Goal: Task Accomplishment & Management: Manage account settings

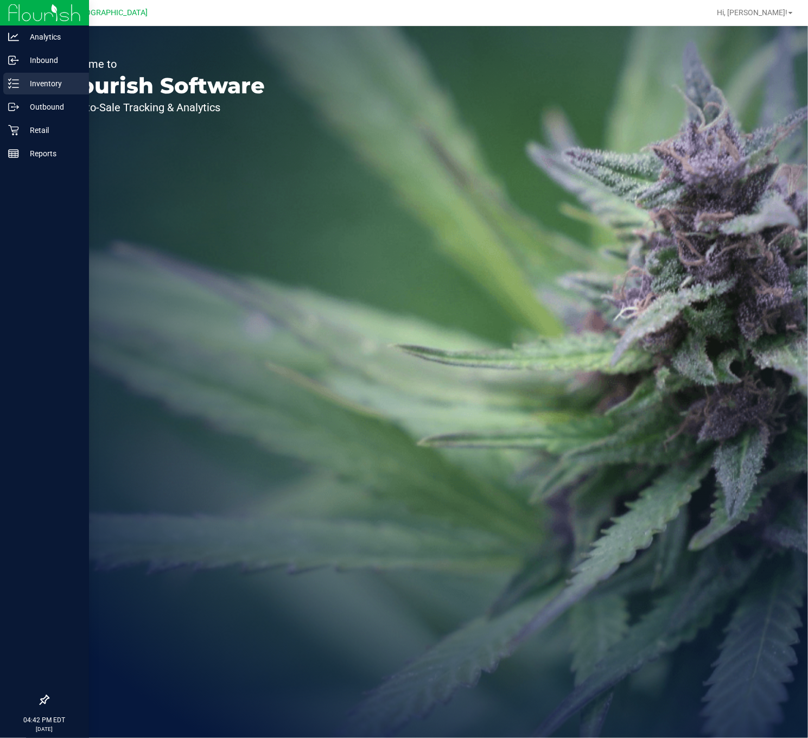
click at [29, 92] on div "Inventory" at bounding box center [46, 84] width 86 height 22
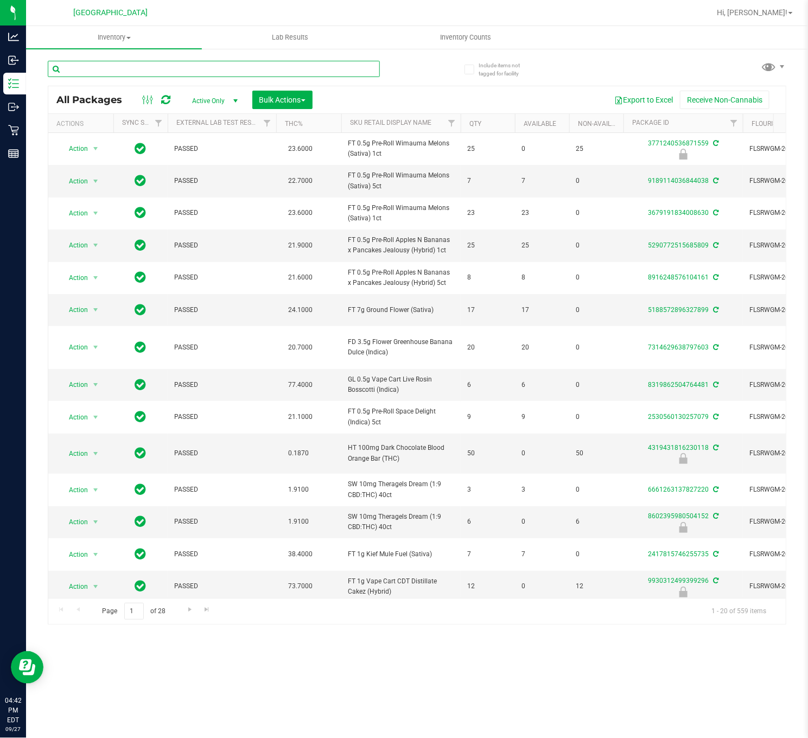
click at [94, 72] on input "text" at bounding box center [214, 69] width 332 height 16
type input "2510923506356115"
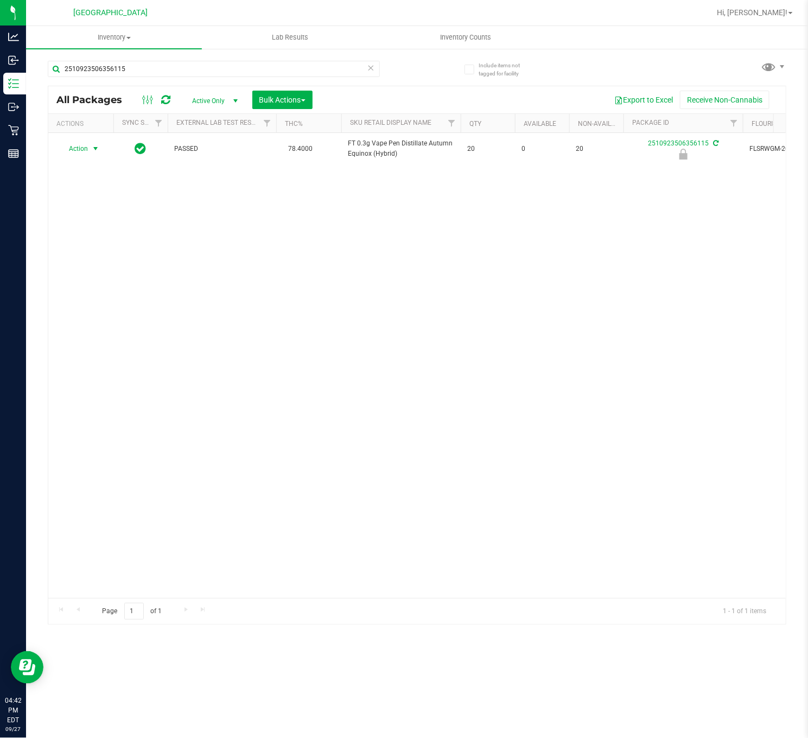
drag, startPoint x: 95, startPoint y: 145, endPoint x: 98, endPoint y: 207, distance: 61.9
click at [93, 146] on span "select" at bounding box center [95, 148] width 9 height 9
click at [90, 267] on li "Unlock package" at bounding box center [95, 265] width 71 height 16
click at [293, 265] on div "Action Action Adjust qty Create package Edit attributes Global inventory Locate…" at bounding box center [416, 365] width 737 height 465
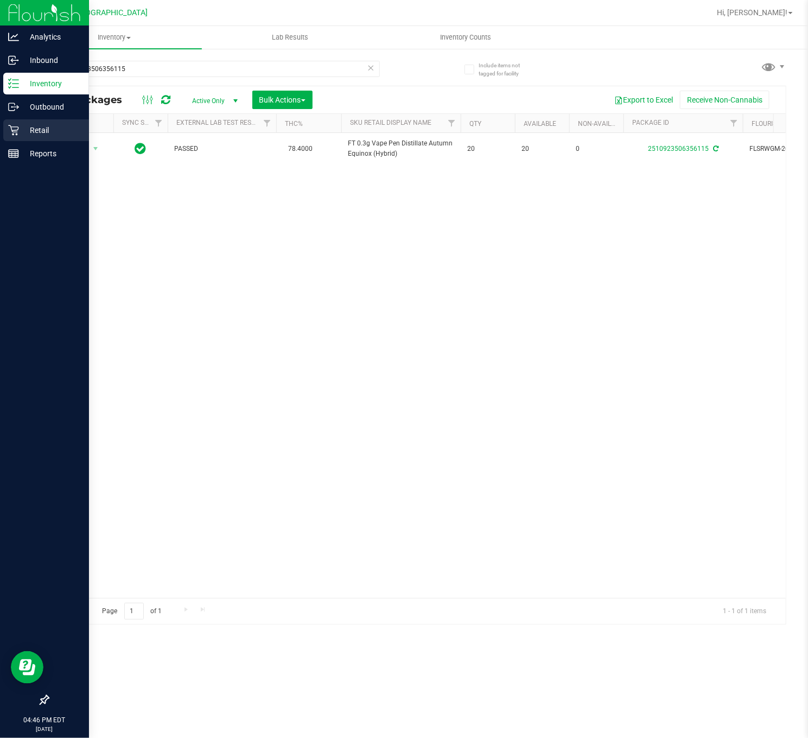
click at [20, 127] on p "Retail" at bounding box center [51, 130] width 65 height 13
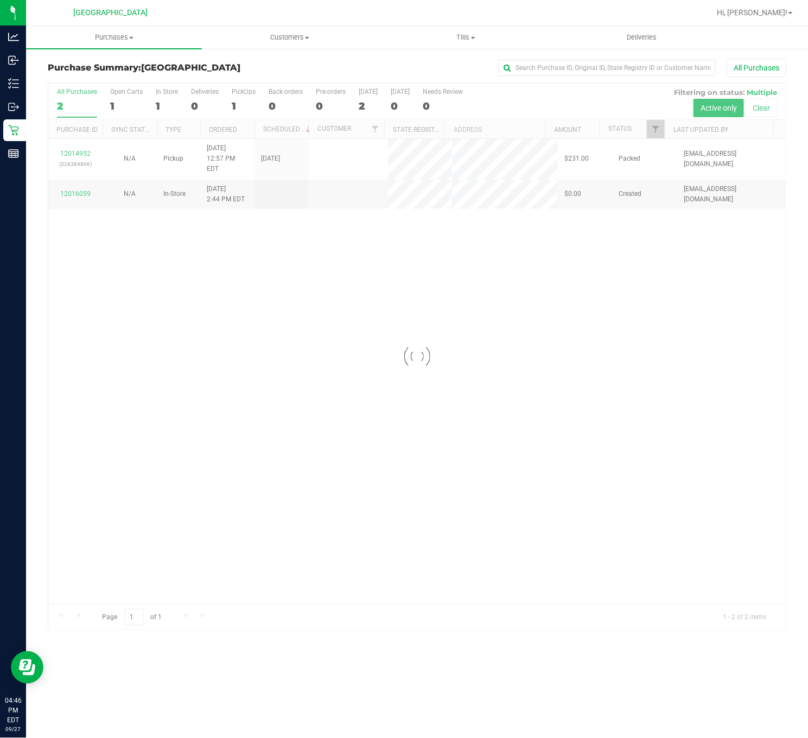
click at [119, 293] on div at bounding box center [416, 357] width 737 height 546
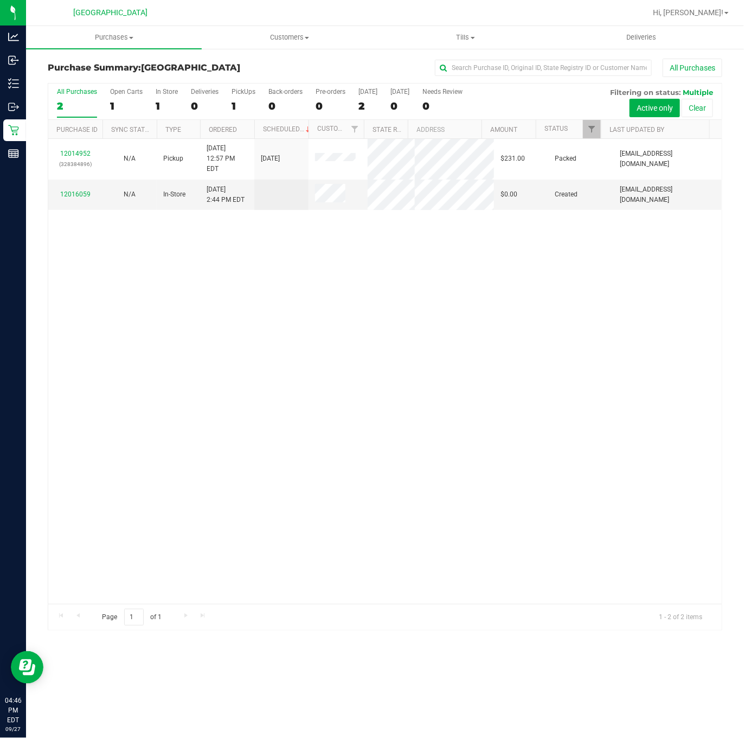
click at [350, 327] on div "12014952 (328384896) N/A Pickup [DATE] 12:57 PM EDT 9/27/2025 $231.00 Packed [E…" at bounding box center [385, 371] width 674 height 465
drag, startPoint x: 377, startPoint y: 293, endPoint x: 340, endPoint y: 288, distance: 37.8
click at [377, 293] on div "12014952 (328384896) N/A Pickup [DATE] 12:57 PM EDT 9/27/2025 $231.00 Packed [E…" at bounding box center [385, 371] width 674 height 465
click at [70, 190] on link "12016059" at bounding box center [75, 194] width 30 height 8
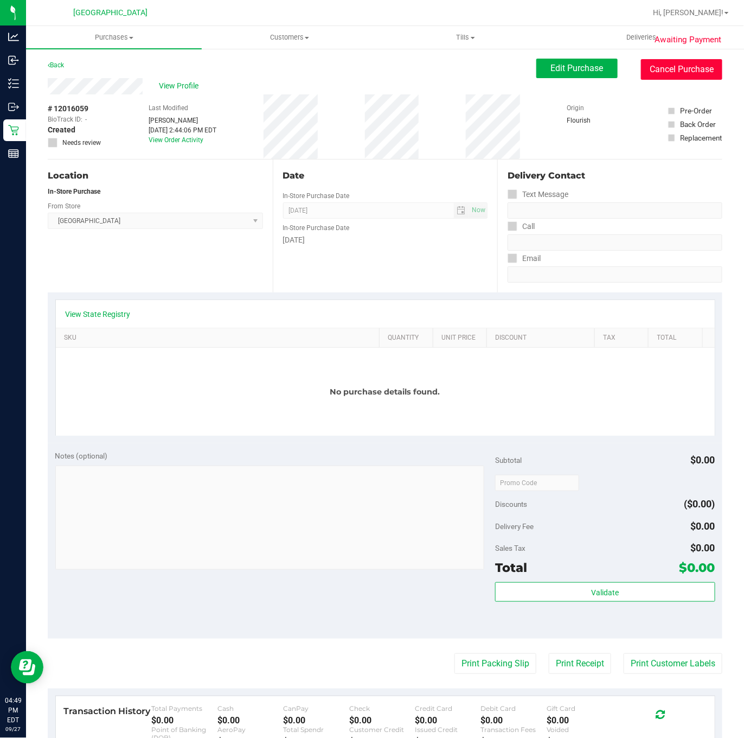
click at [664, 72] on button "Cancel Purchase" at bounding box center [681, 69] width 81 height 21
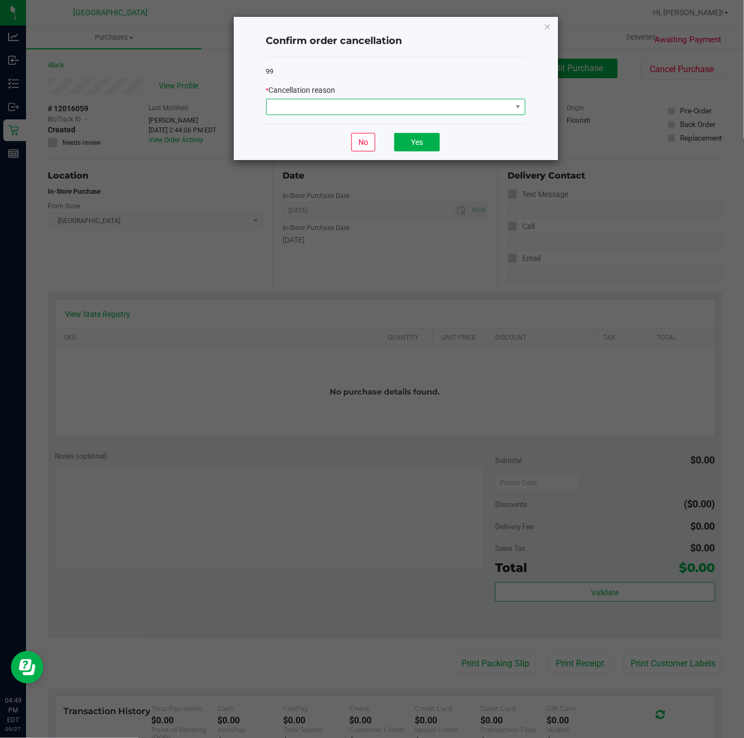
click at [451, 111] on span at bounding box center [389, 106] width 245 height 15
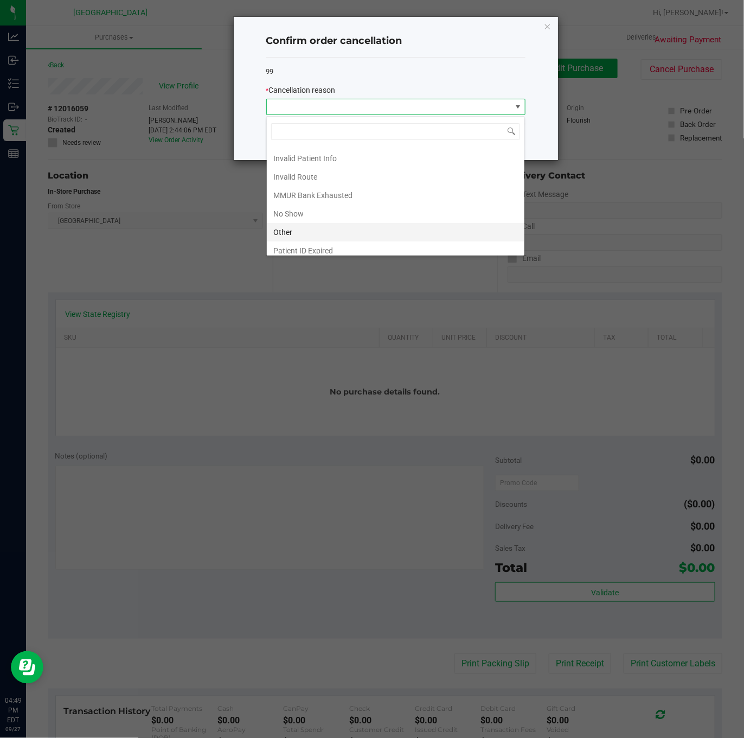
scroll to position [62, 0]
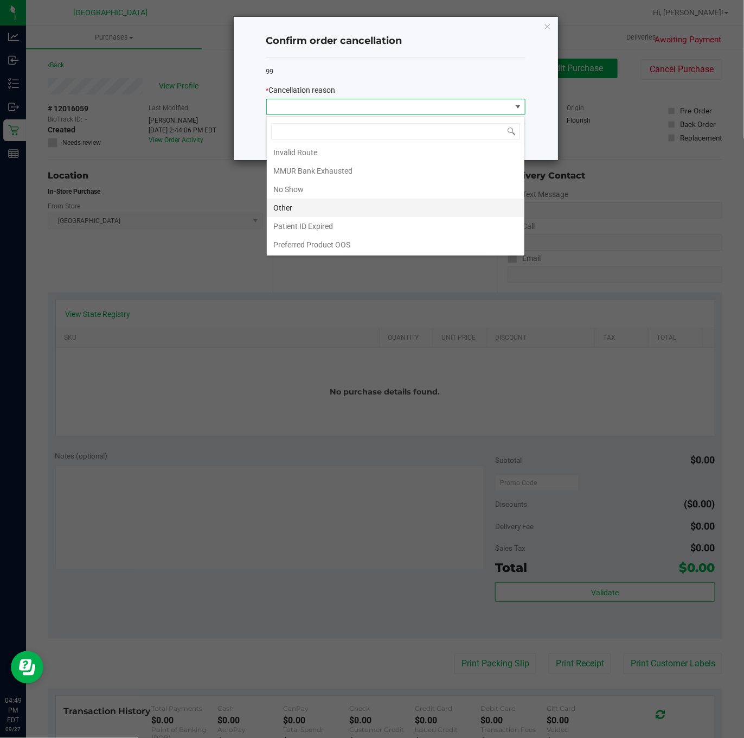
click at [308, 207] on li "Other" at bounding box center [396, 208] width 258 height 18
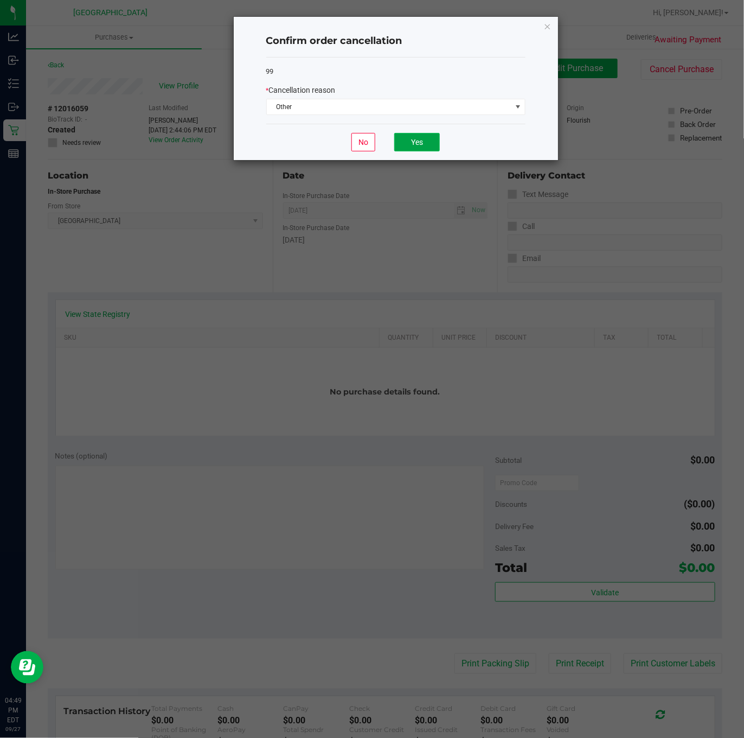
click at [413, 145] on button "Yes" at bounding box center [417, 142] width 46 height 18
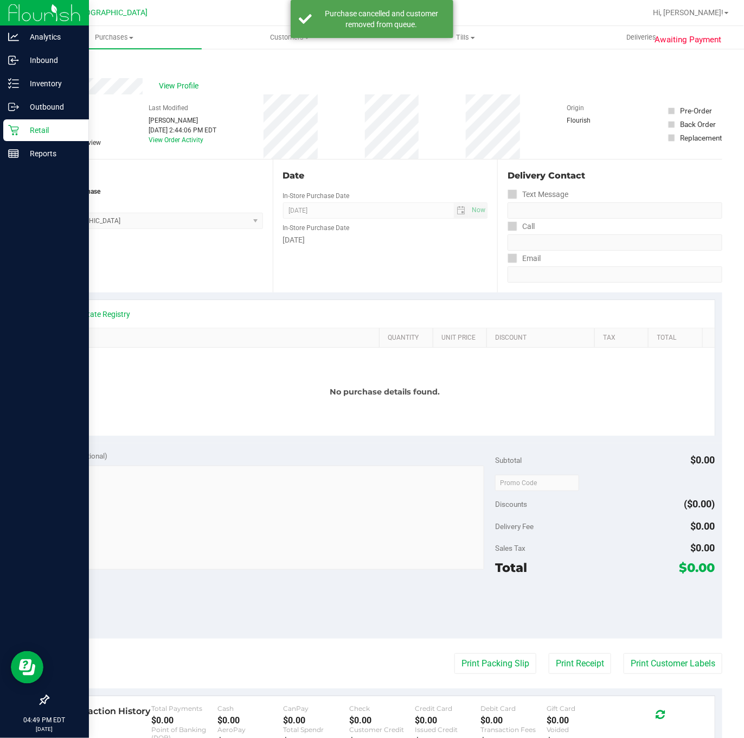
click at [19, 131] on p "Retail" at bounding box center [51, 130] width 65 height 13
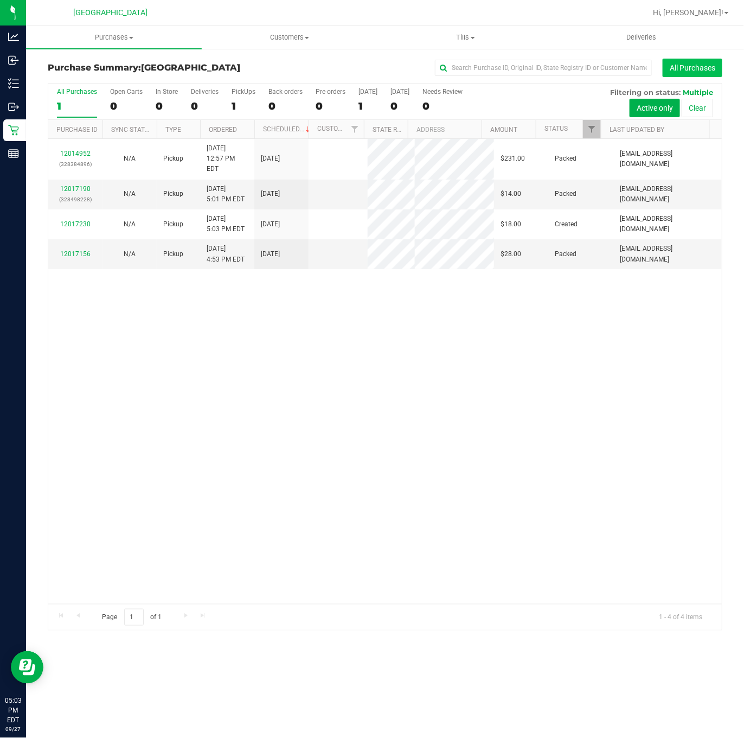
click at [689, 66] on button "All Purchases" at bounding box center [693, 68] width 60 height 18
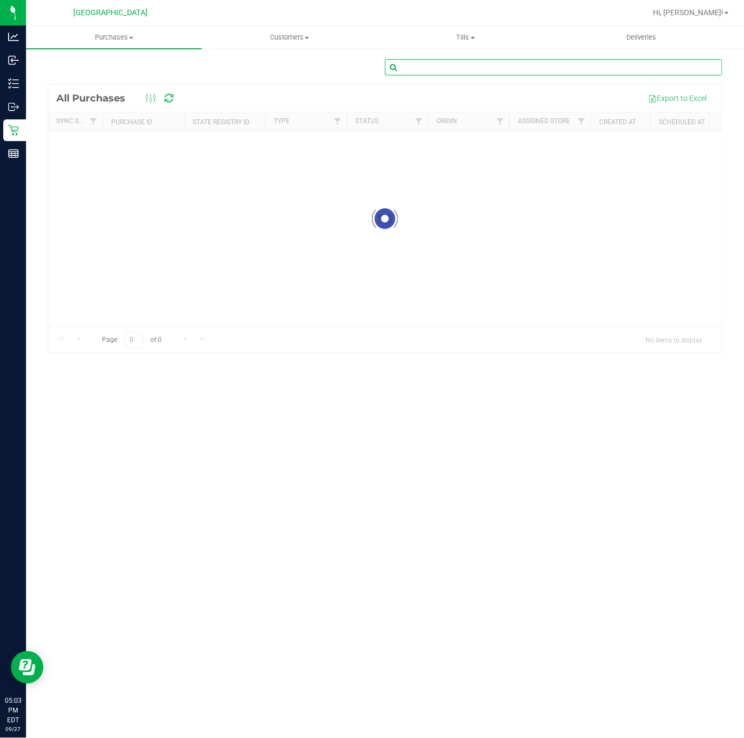
click at [588, 62] on input "text" at bounding box center [553, 67] width 337 height 16
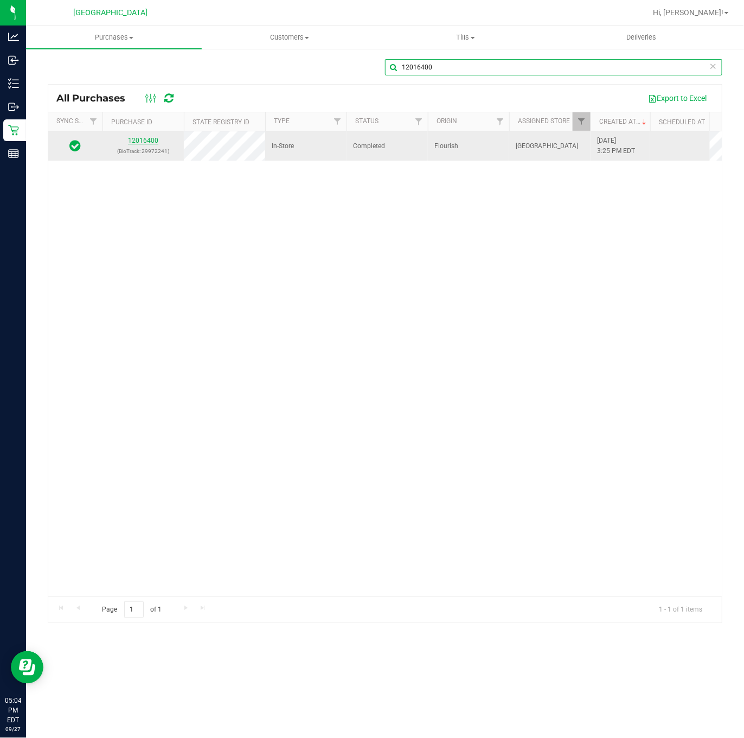
type input "12016400"
click at [142, 138] on link "12016400" at bounding box center [143, 141] width 30 height 8
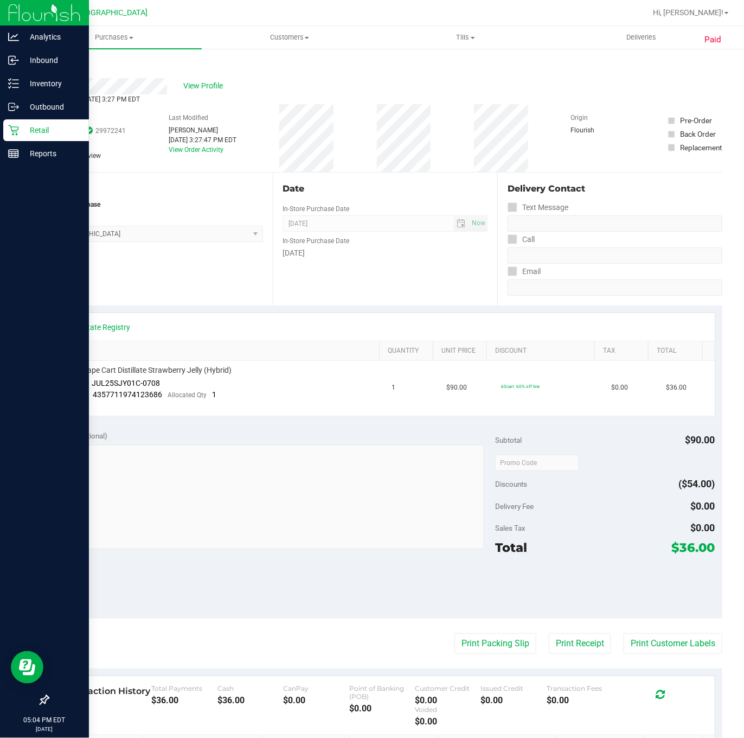
click at [22, 122] on div "Retail" at bounding box center [46, 130] width 86 height 22
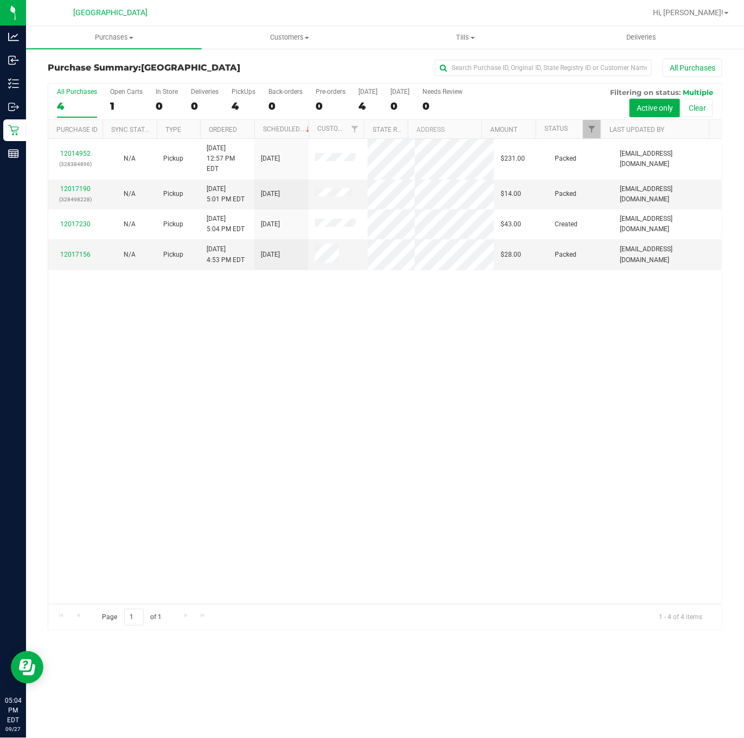
click at [291, 288] on div "12014952 (328384896) N/A Pickup 9/27/2025 12:57 PM EDT 9/27/2025 $231.00 Packed…" at bounding box center [385, 371] width 674 height 465
click at [293, 373] on div "12014952 (328384896) N/A Pickup 9/27/2025 12:57 PM EDT 9/27/2025 $231.00 Packed…" at bounding box center [385, 371] width 674 height 465
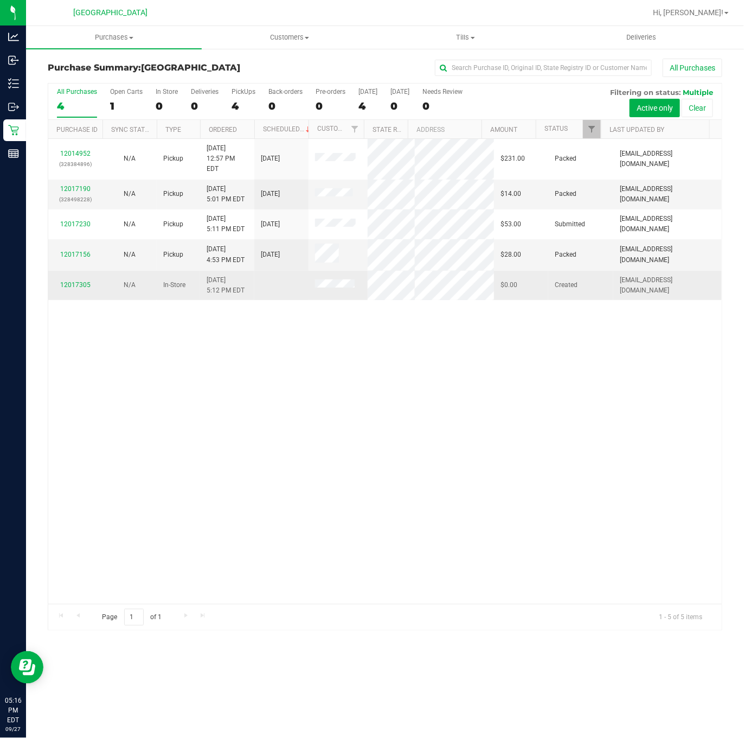
click at [337, 280] on span at bounding box center [335, 284] width 40 height 11
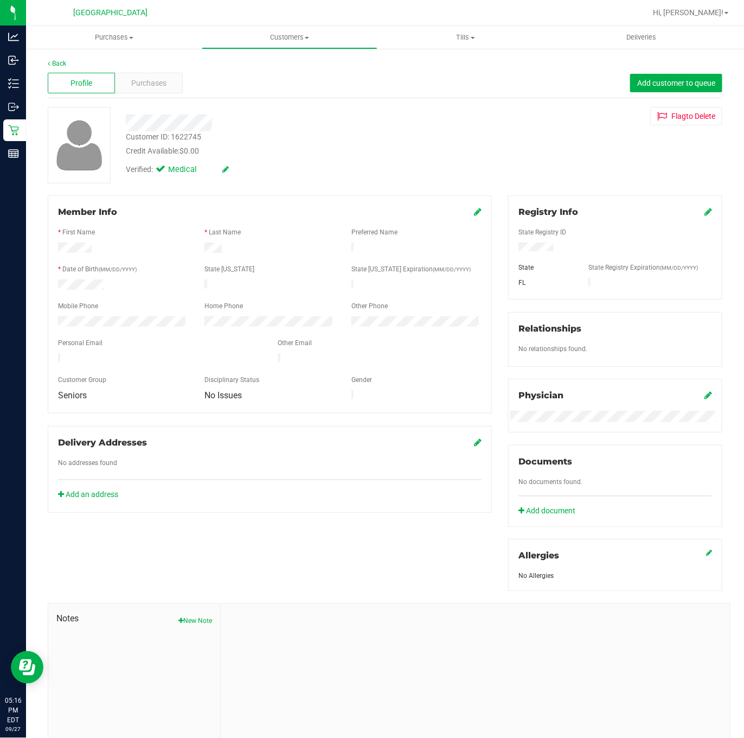
click at [272, 129] on div at bounding box center [290, 122] width 345 height 17
click at [284, 130] on div at bounding box center [290, 122] width 345 height 17
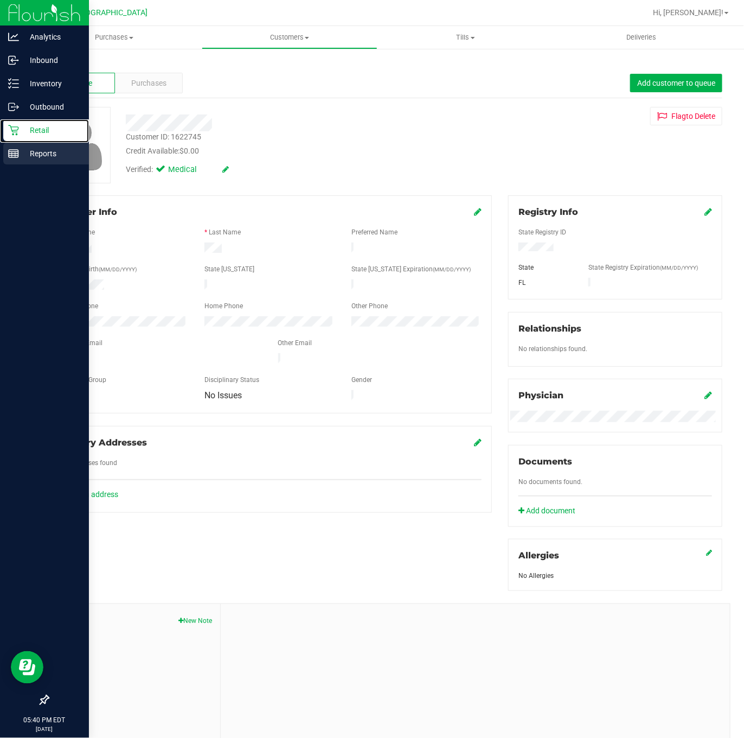
click at [23, 127] on p "Retail" at bounding box center [51, 130] width 65 height 13
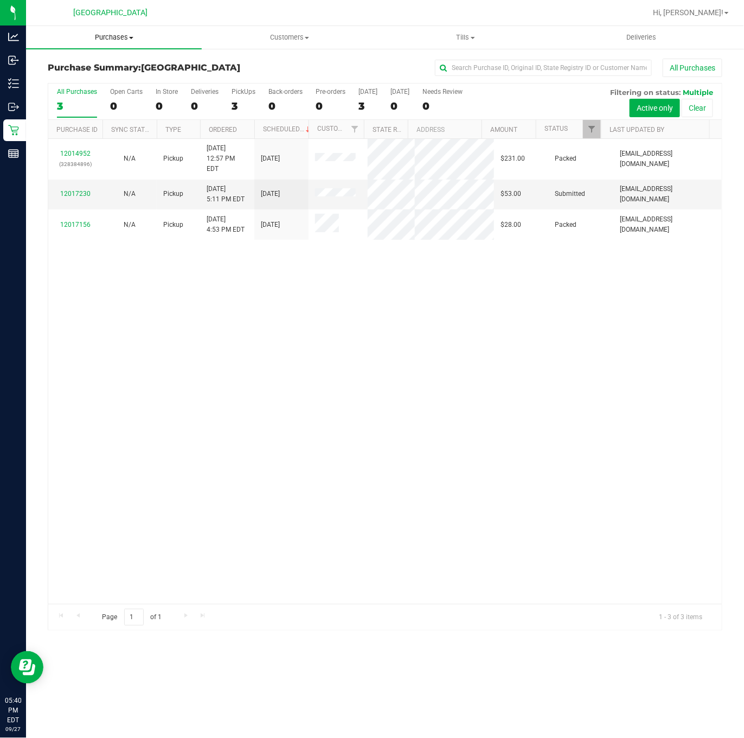
click at [126, 33] on span "Purchases" at bounding box center [114, 38] width 176 height 10
click at [98, 77] on li "Fulfillment" at bounding box center [114, 78] width 176 height 13
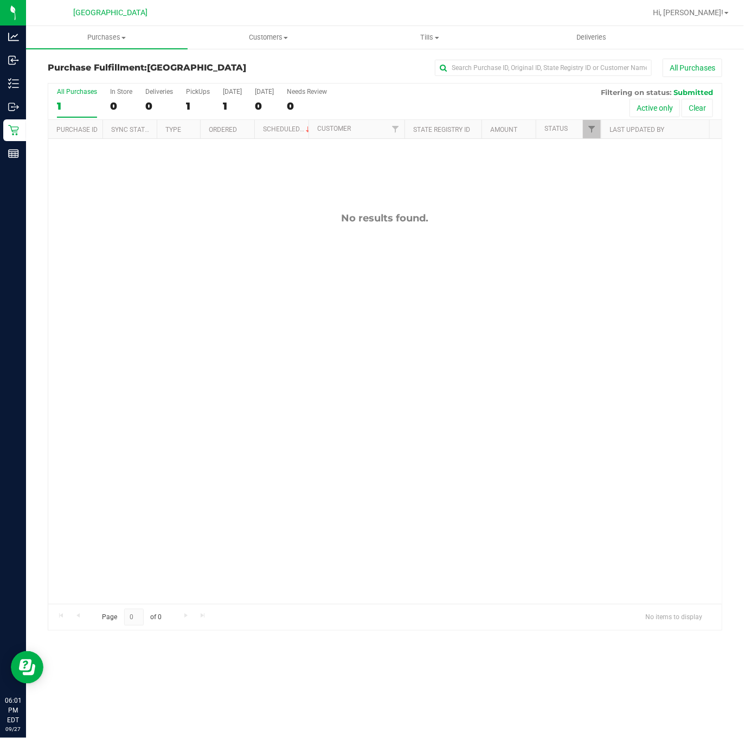
drag, startPoint x: 169, startPoint y: 433, endPoint x: 155, endPoint y: 259, distance: 174.2
click at [169, 433] on div "No results found." at bounding box center [385, 408] width 674 height 538
click at [285, 297] on div "No results found." at bounding box center [385, 408] width 674 height 538
click at [189, 335] on div "No results found." at bounding box center [385, 408] width 674 height 538
drag, startPoint x: 123, startPoint y: 41, endPoint x: 114, endPoint y: 46, distance: 10.0
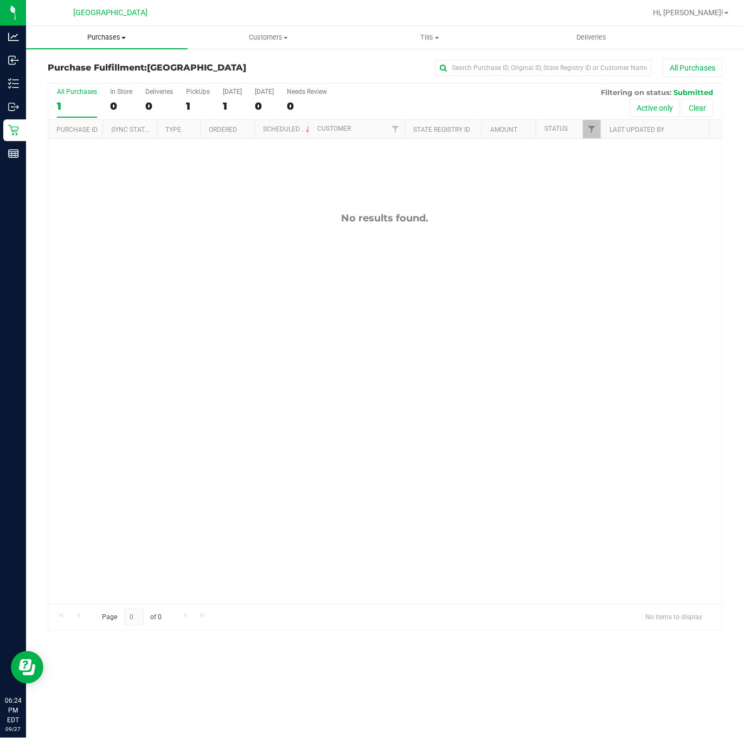
click at [123, 41] on span "Purchases" at bounding box center [107, 38] width 162 height 10
click at [89, 74] on span "Fulfillment" at bounding box center [59, 78] width 67 height 9
click at [111, 29] on uib-tab-heading "Purchases Summary of purchases Fulfillment All purchases" at bounding box center [107, 37] width 162 height 23
click at [105, 57] on ul "Summary of purchases Fulfillment All purchases" at bounding box center [107, 78] width 162 height 59
click at [98, 36] on span "Purchases" at bounding box center [107, 38] width 162 height 10
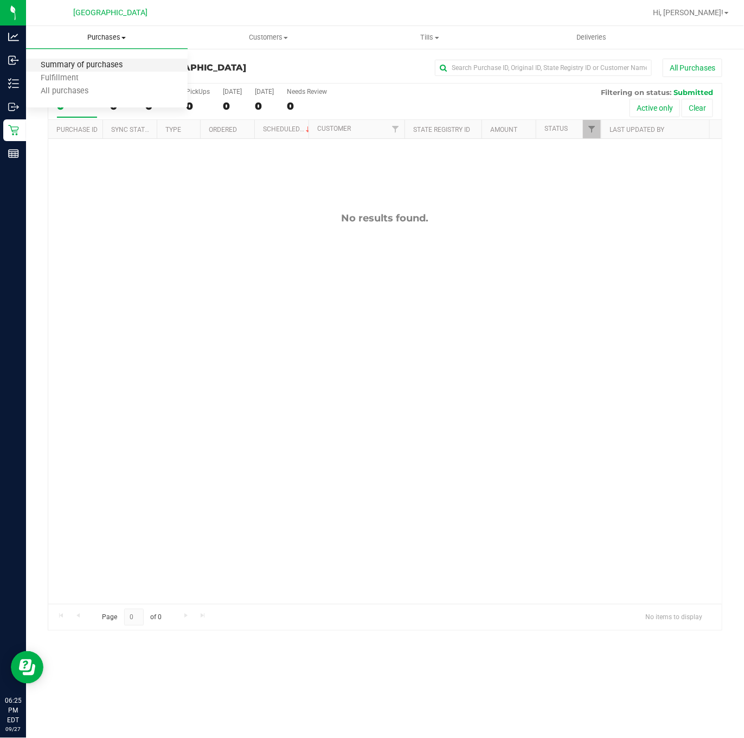
click at [75, 67] on span "Summary of purchases" at bounding box center [81, 65] width 111 height 9
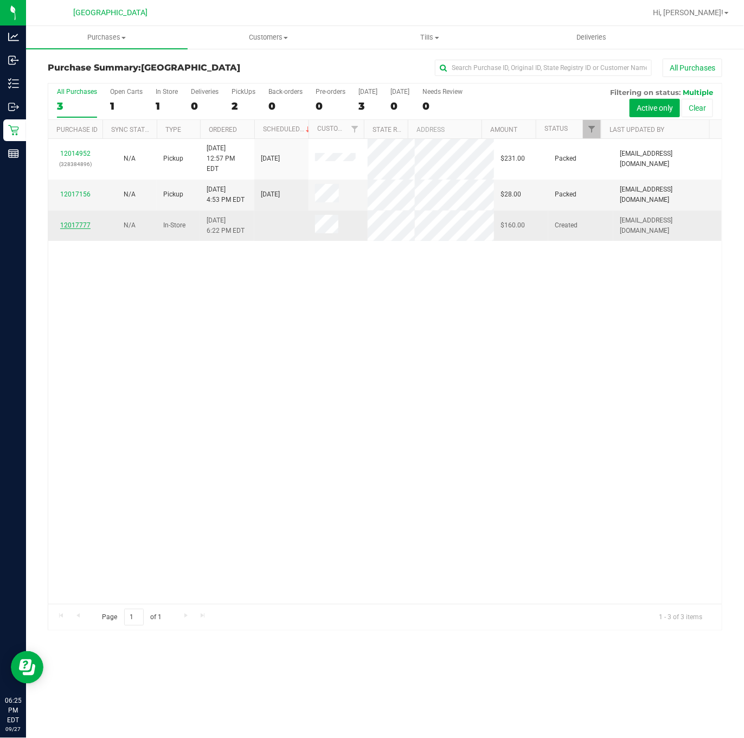
click at [83, 221] on link "12017777" at bounding box center [75, 225] width 30 height 8
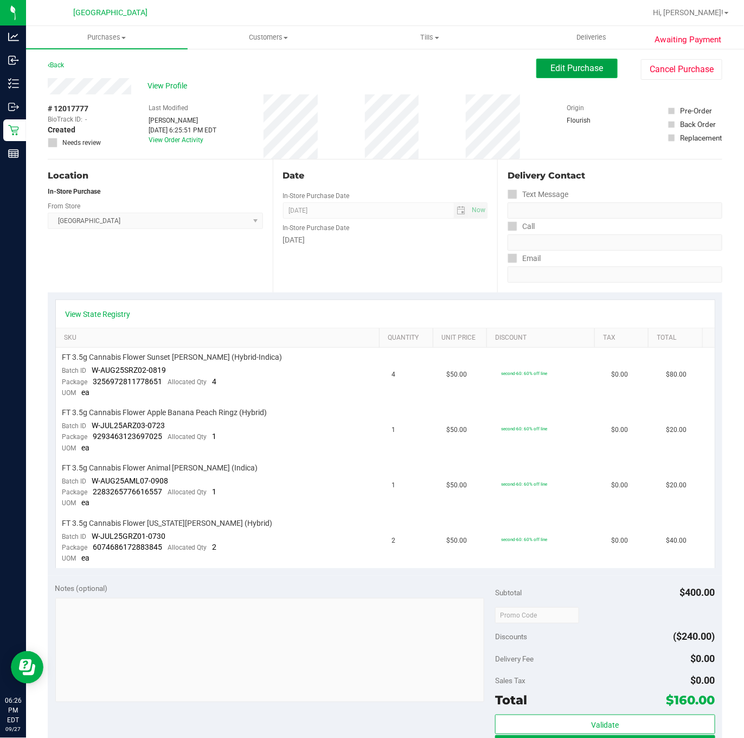
click at [578, 71] on span "Edit Purchase" at bounding box center [577, 68] width 53 height 10
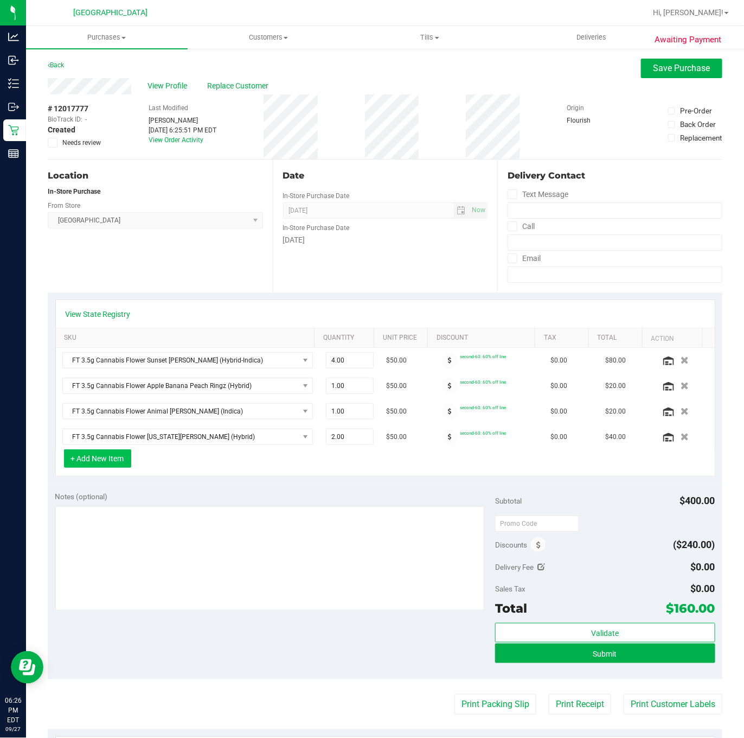
click at [101, 464] on button "+ Add New Item" at bounding box center [97, 458] width 67 height 18
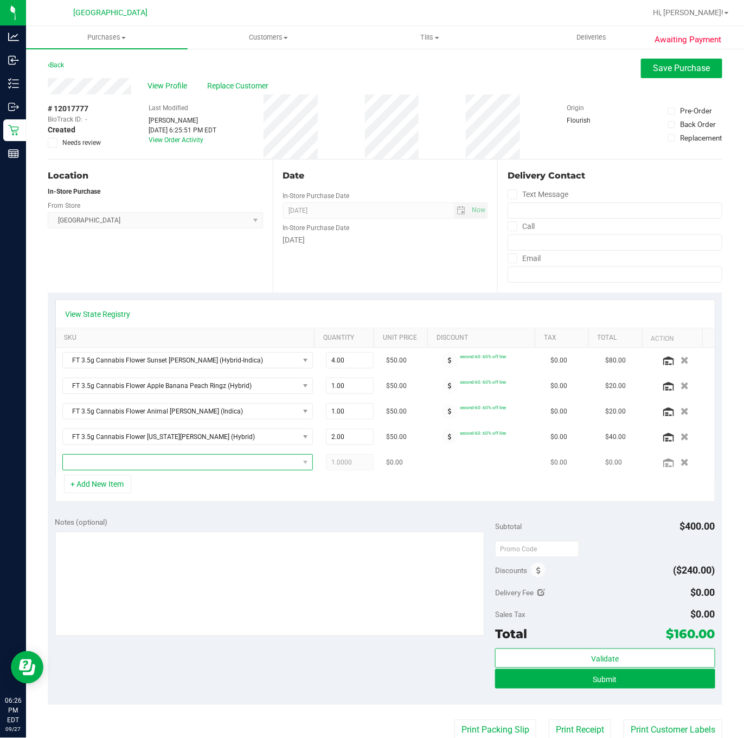
click at [139, 469] on span "NO DATA FOUND" at bounding box center [181, 462] width 236 height 15
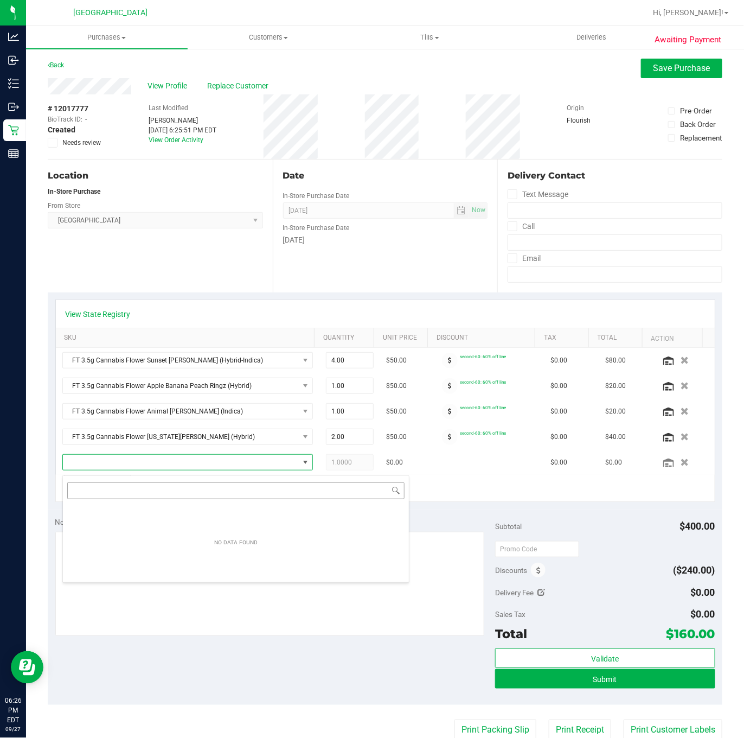
scroll to position [16, 241]
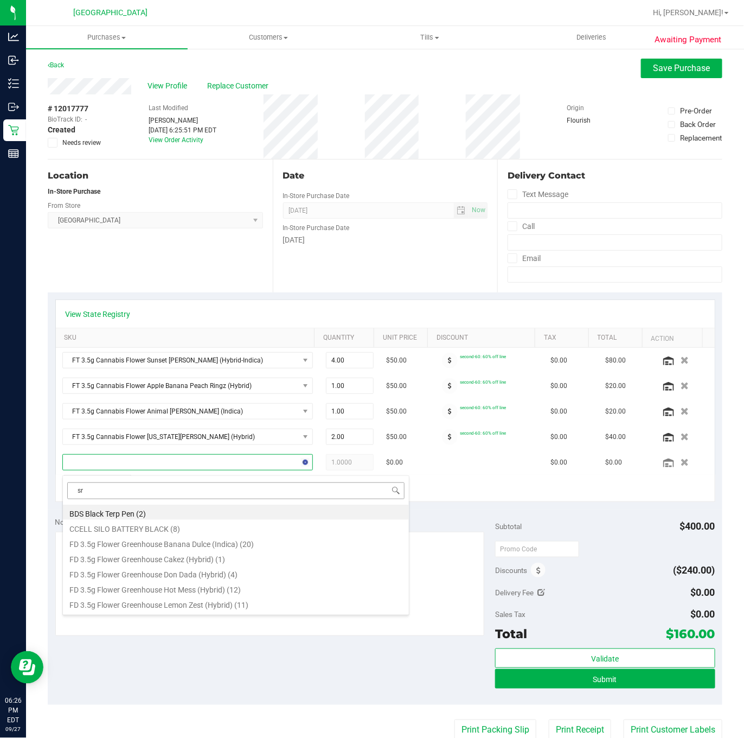
type input "srz"
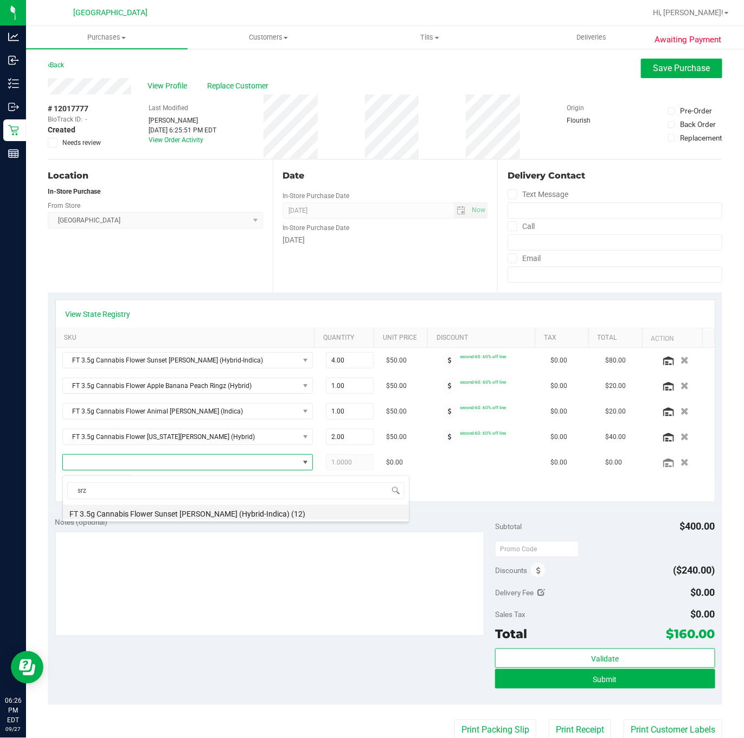
click at [158, 513] on li "FT 3.5g Cannabis Flower Sunset Runtz (Hybrid-Indica) (12)" at bounding box center [236, 511] width 346 height 15
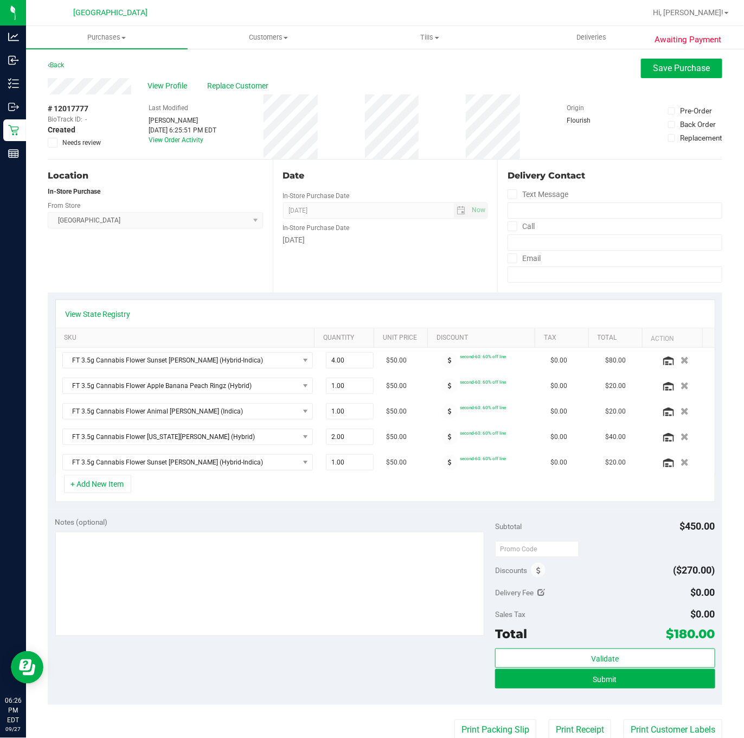
click at [332, 293] on div "View State Registry SKU Quantity Unit Price Discount Tax Total Action FT 3.5g C…" at bounding box center [385, 400] width 675 height 217
click at [672, 64] on span "Save Purchase" at bounding box center [682, 68] width 57 height 10
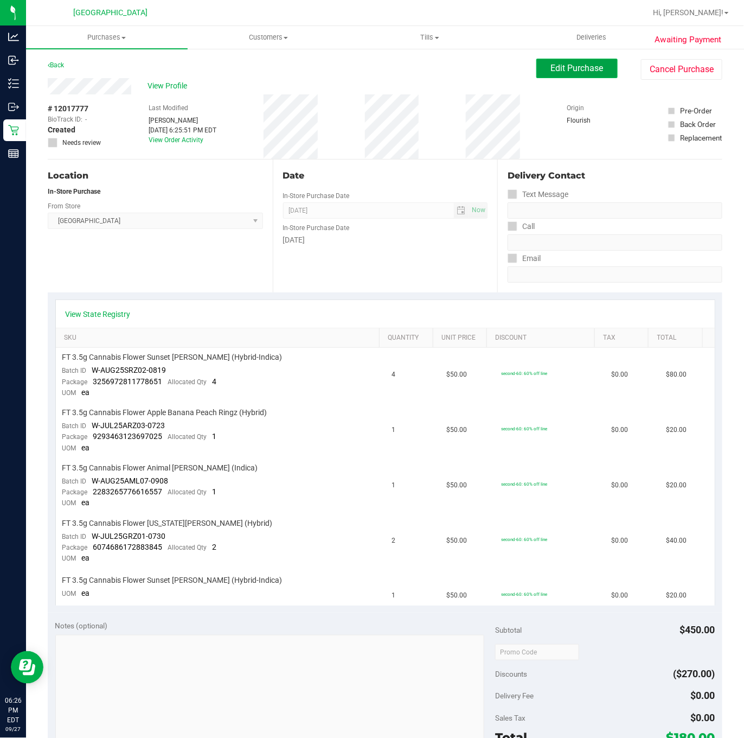
click at [557, 65] on span "Edit Purchase" at bounding box center [577, 68] width 53 height 10
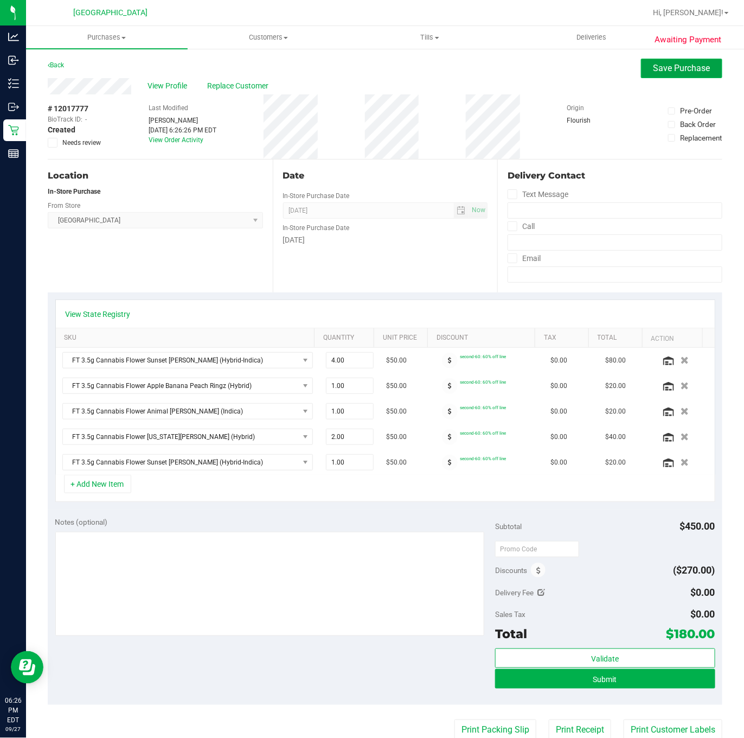
click at [661, 65] on span "Save Purchase" at bounding box center [682, 68] width 57 height 10
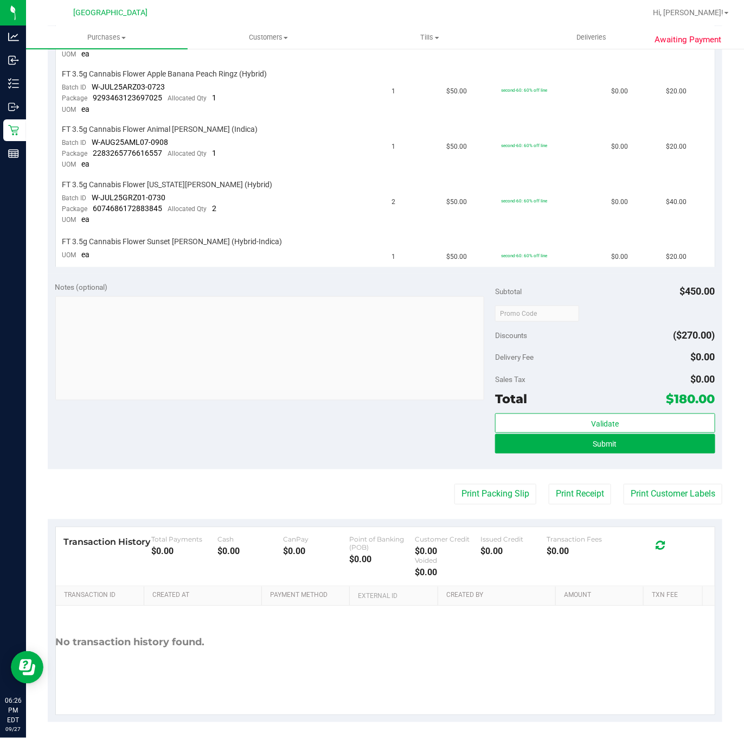
scroll to position [342, 0]
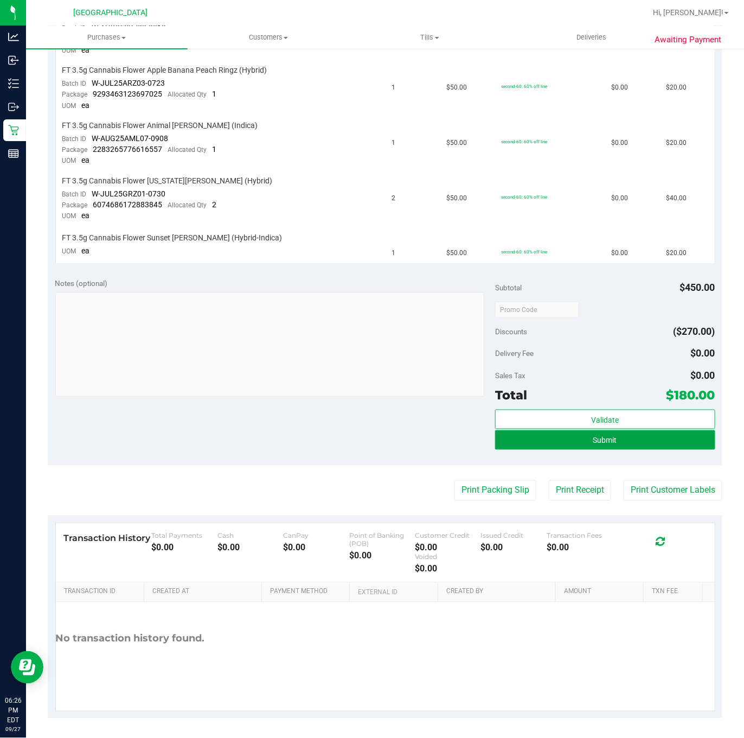
click at [569, 441] on button "Submit" at bounding box center [605, 440] width 220 height 20
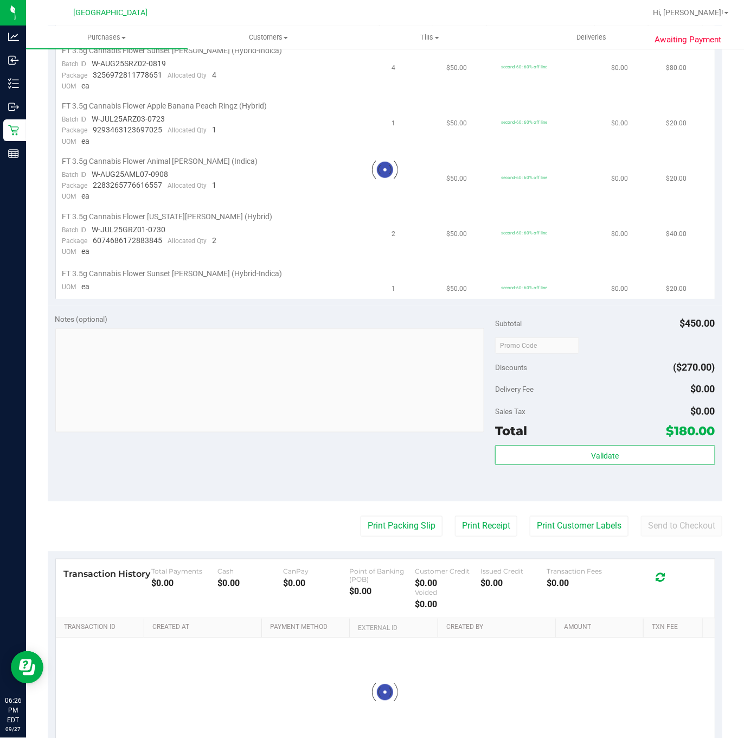
scroll to position [0, 0]
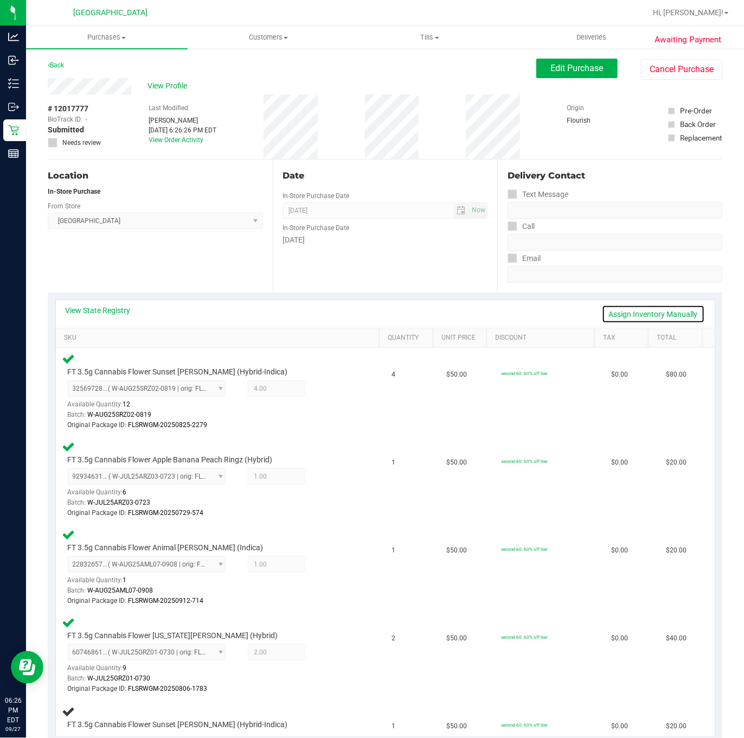
click at [653, 311] on link "Assign Inventory Manually" at bounding box center [653, 314] width 103 height 18
click at [321, 391] on icon at bounding box center [326, 389] width 11 height 12
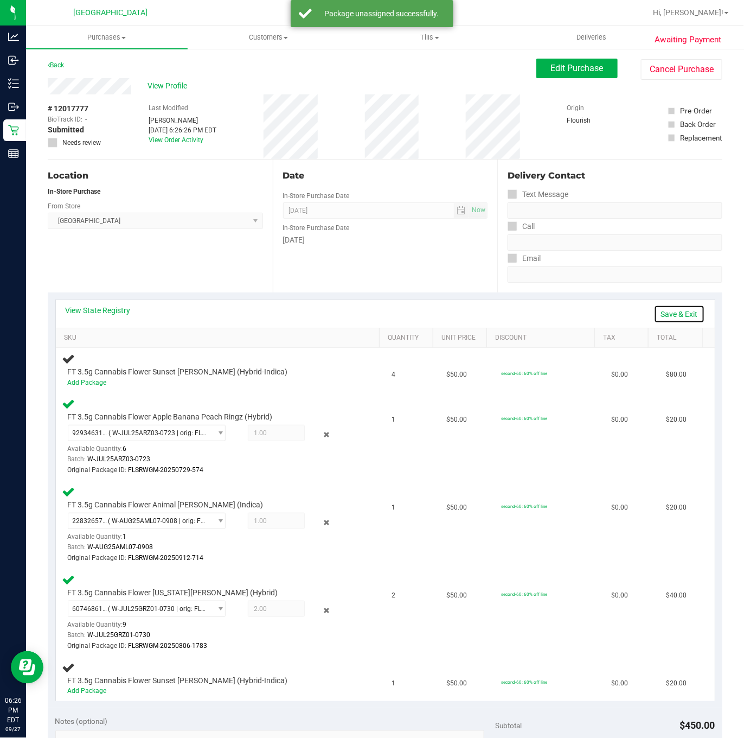
click at [664, 308] on link "Save & Exit" at bounding box center [679, 314] width 51 height 18
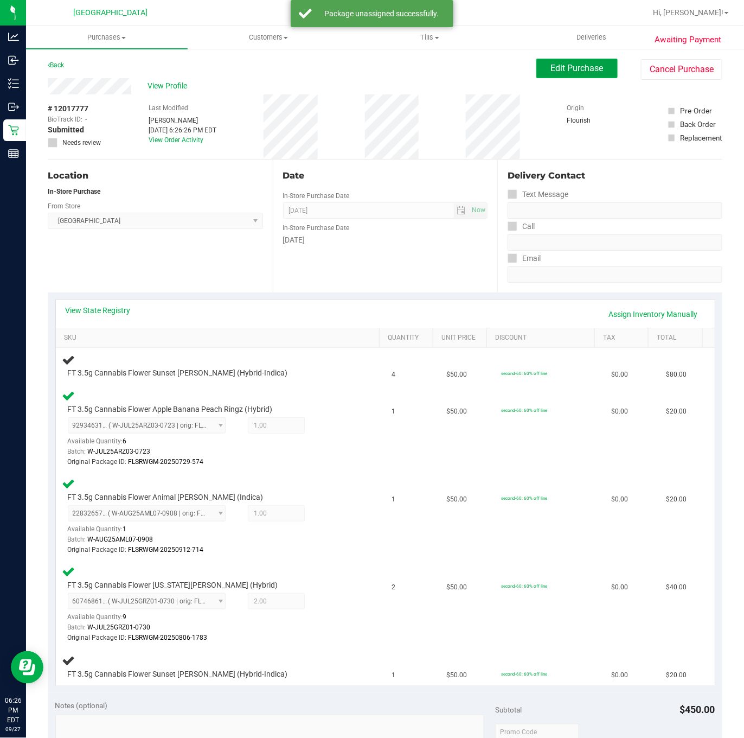
click at [551, 64] on span "Edit Purchase" at bounding box center [577, 68] width 53 height 10
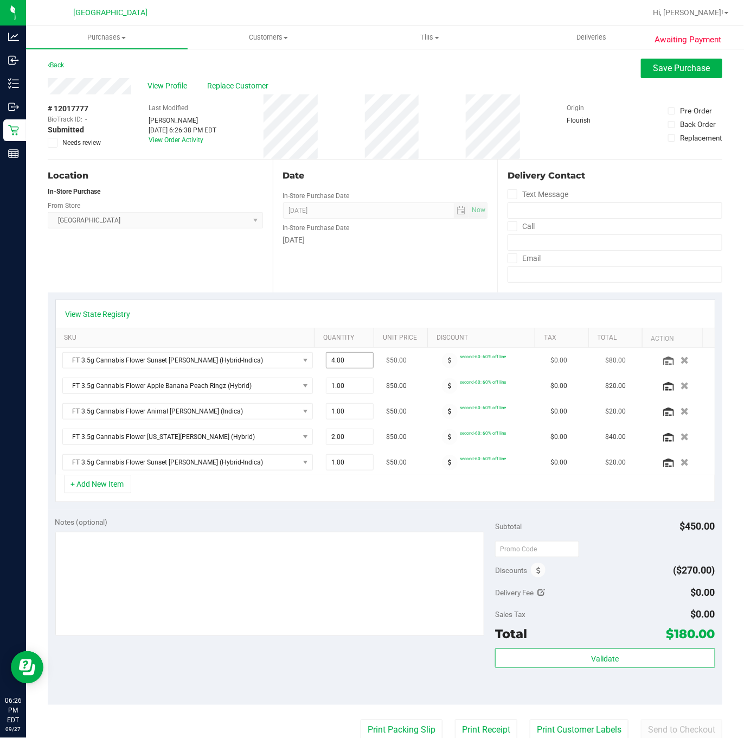
click at [335, 367] on span "4.00 4" at bounding box center [350, 360] width 48 height 16
click at [335, 367] on input "4" at bounding box center [350, 360] width 47 height 15
type input "3"
type input "3.00"
click at [276, 316] on div "View State Registry" at bounding box center [385, 314] width 639 height 11
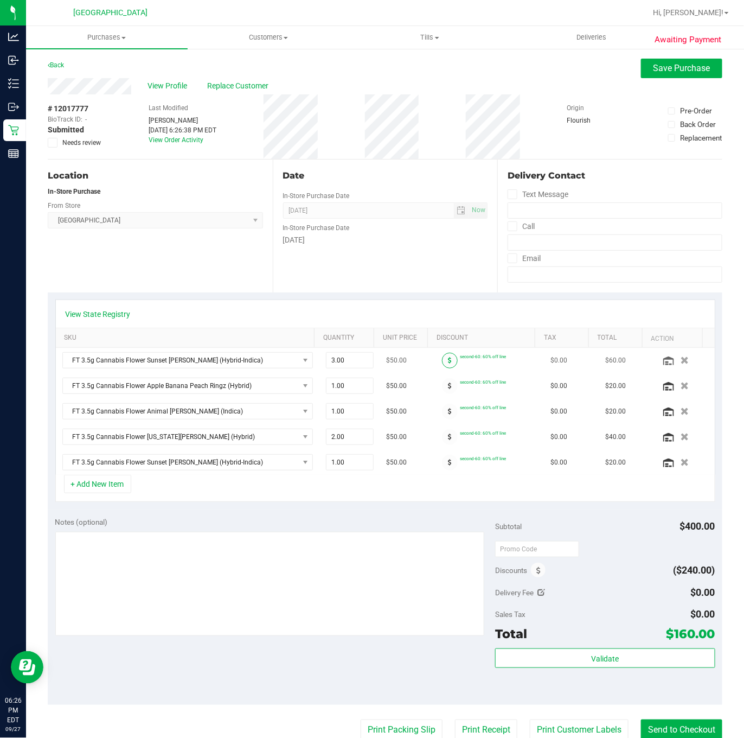
click at [442, 367] on span at bounding box center [450, 361] width 16 height 16
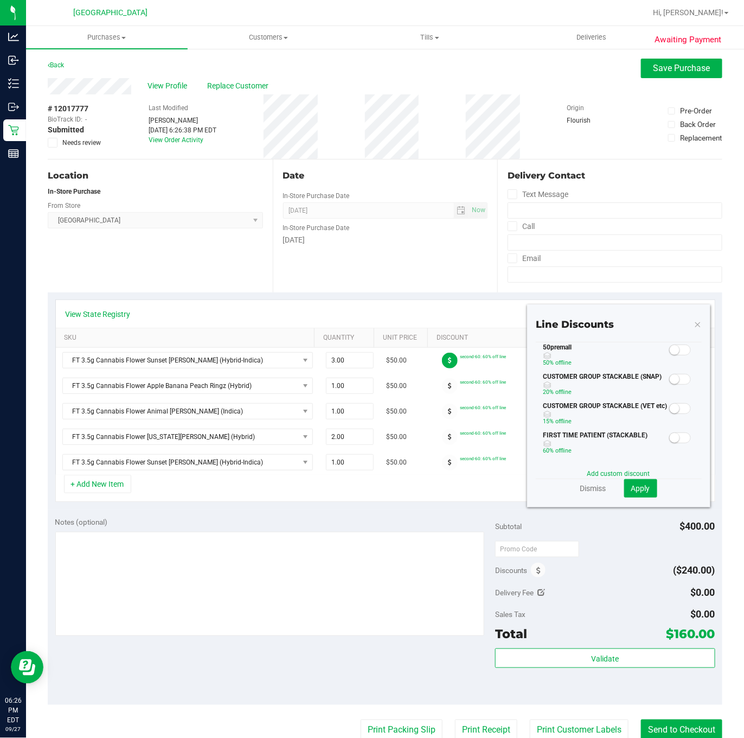
click at [669, 355] on span at bounding box center [680, 349] width 22 height 11
click at [633, 484] on span "Apply" at bounding box center [640, 488] width 19 height 9
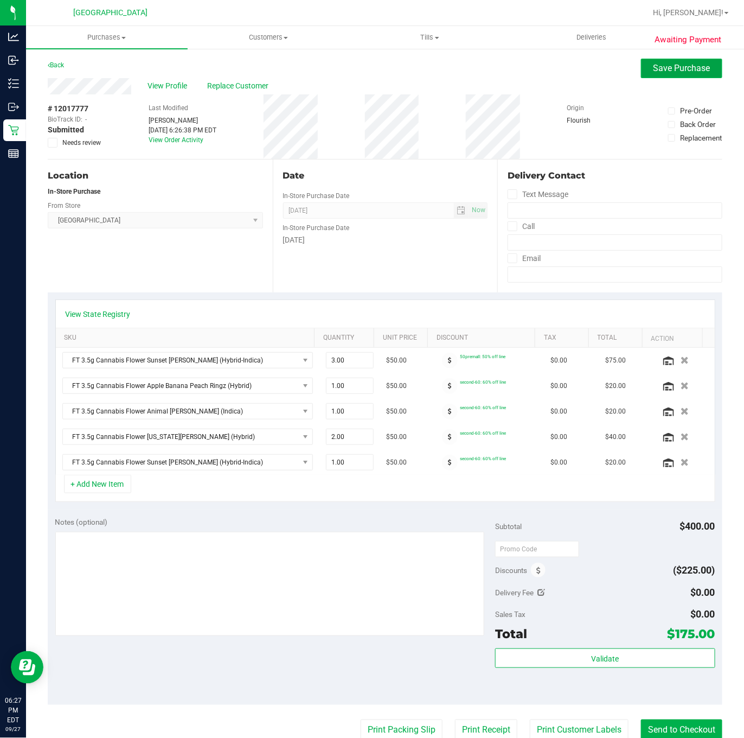
click at [666, 61] on button "Save Purchase" at bounding box center [681, 69] width 81 height 20
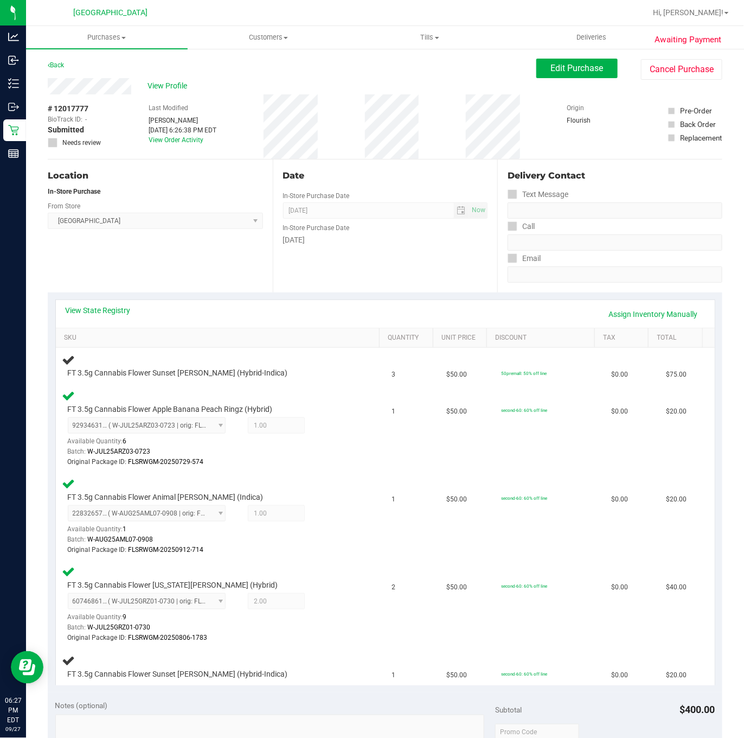
click at [169, 248] on div "Location In-Store Purchase From Store Deerfield Beach WC Select Store Bonita Sp…" at bounding box center [160, 225] width 225 height 133
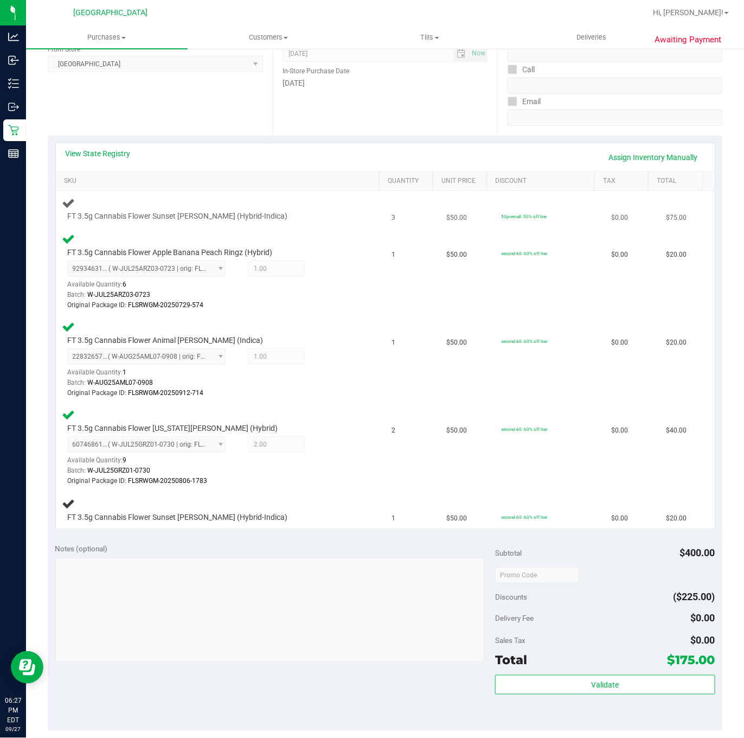
scroll to position [163, 0]
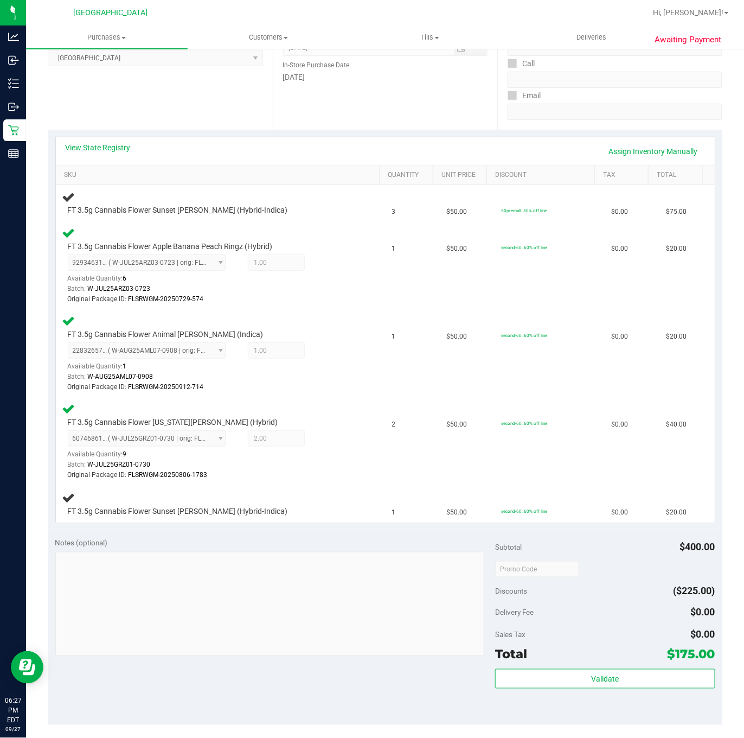
click at [215, 105] on div "Location In-Store Purchase From Store Deerfield Beach WC Select Store Bonita Sp…" at bounding box center [160, 63] width 225 height 133
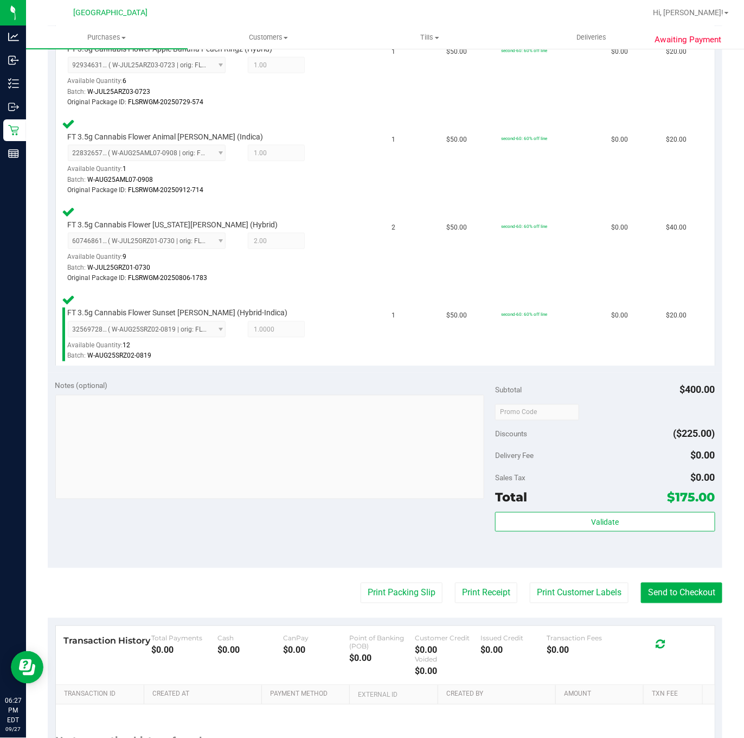
scroll to position [511, 0]
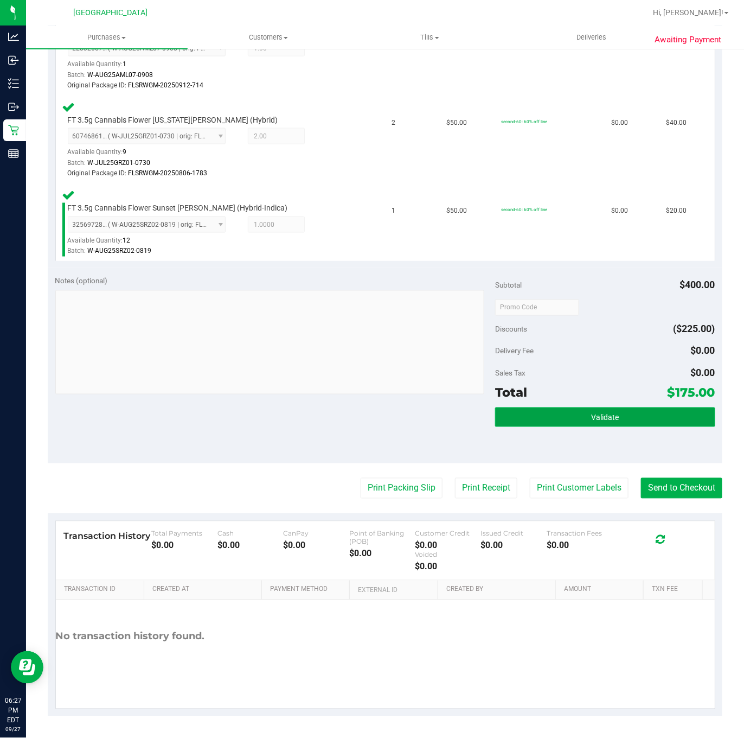
click at [632, 420] on button "Validate" at bounding box center [605, 417] width 220 height 20
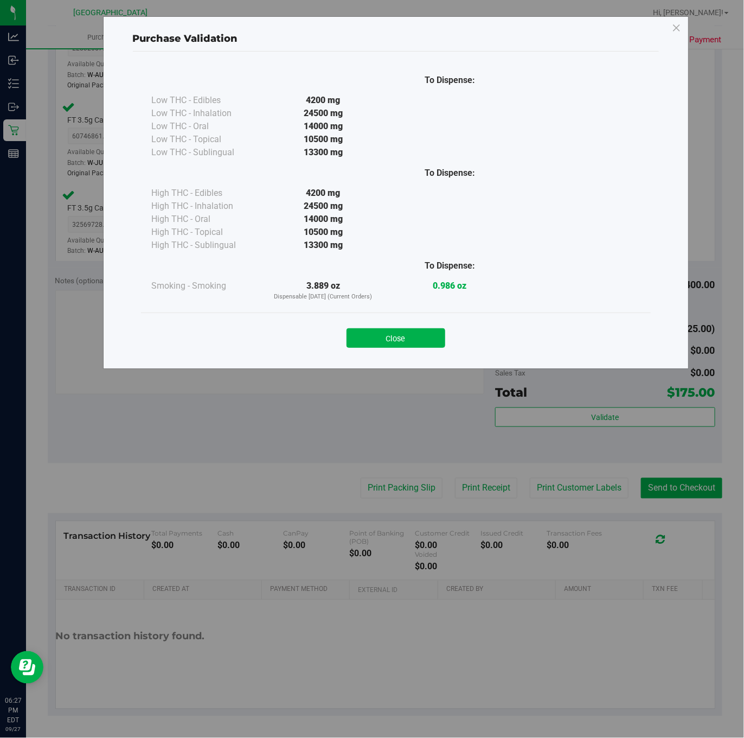
drag, startPoint x: 396, startPoint y: 345, endPoint x: 414, endPoint y: 326, distance: 26.1
click at [396, 344] on button "Close" at bounding box center [396, 338] width 99 height 20
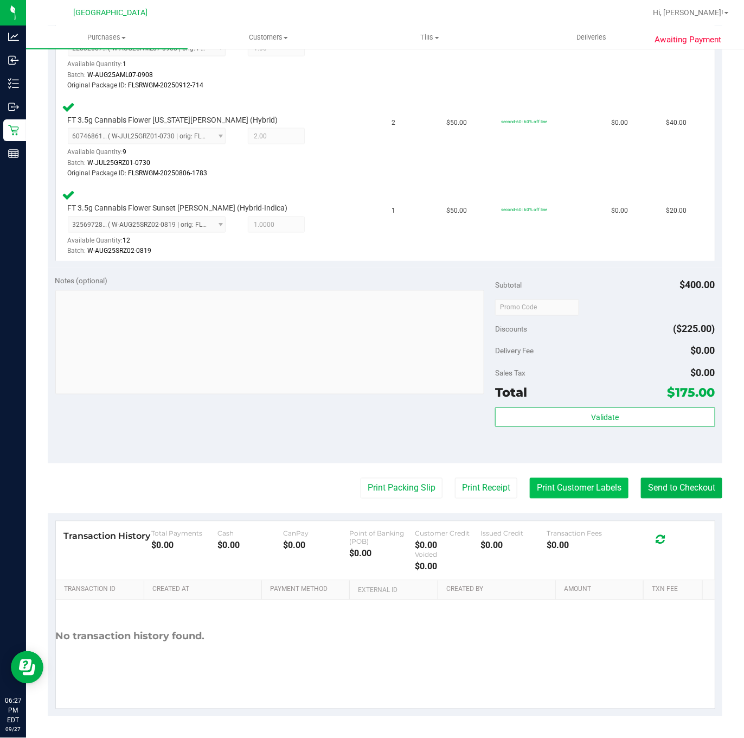
click at [551, 496] on button "Print Customer Labels" at bounding box center [579, 488] width 99 height 21
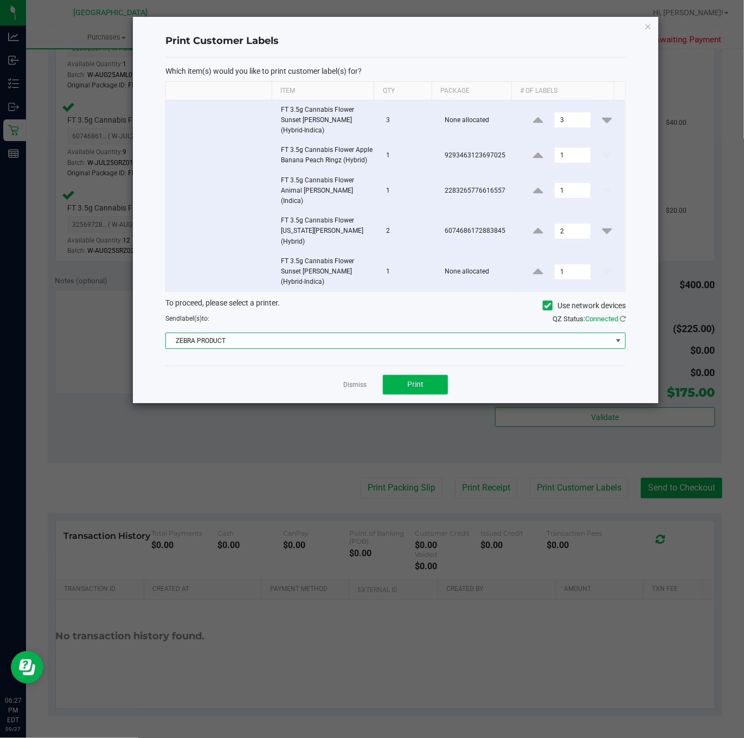
click at [226, 333] on span "ZEBRA PRODUCT" at bounding box center [389, 340] width 446 height 15
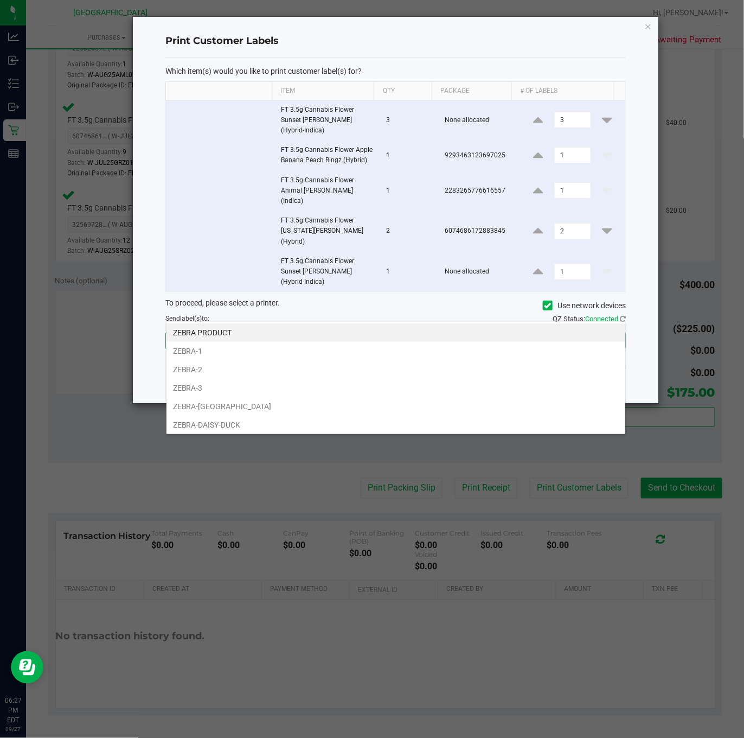
scroll to position [16, 459]
click at [238, 410] on li "ZEBRA-CYPRUS" at bounding box center [396, 406] width 459 height 18
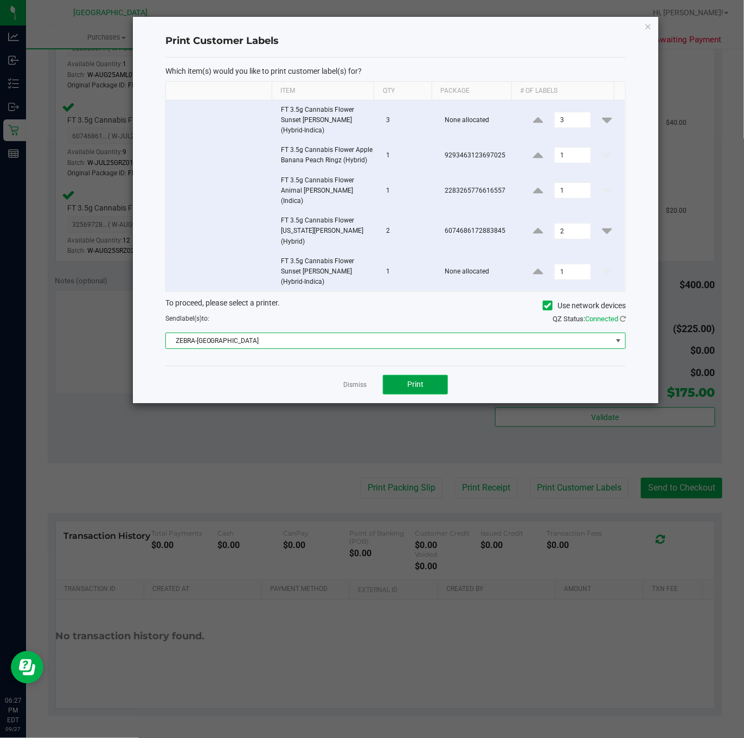
click at [418, 375] on button "Print" at bounding box center [415, 385] width 65 height 20
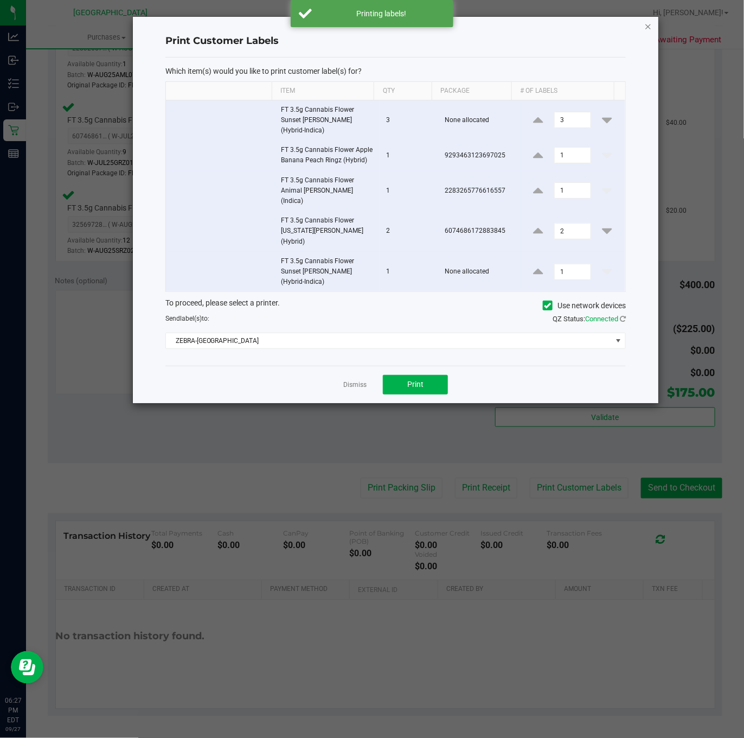
click at [646, 27] on icon "button" at bounding box center [648, 26] width 8 height 13
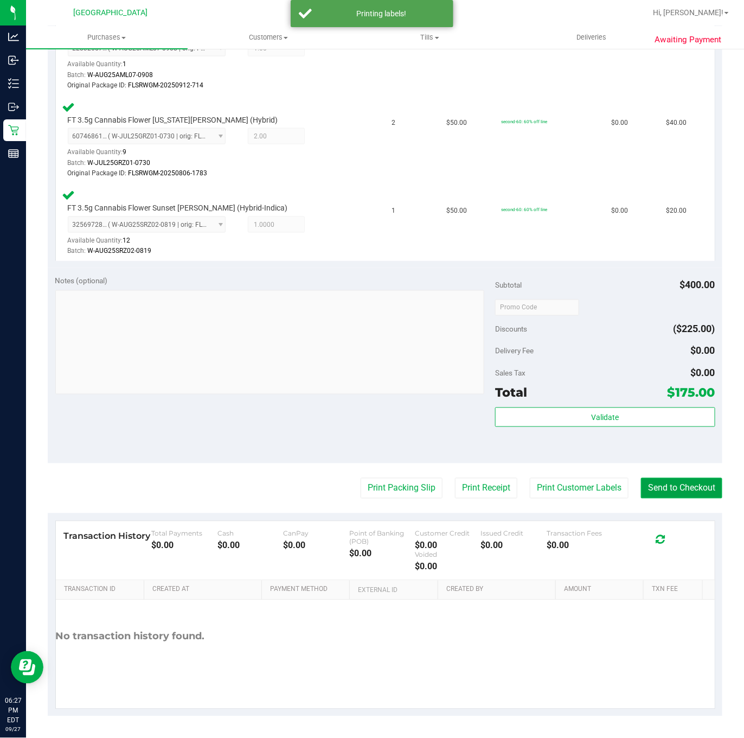
click at [690, 484] on button "Send to Checkout" at bounding box center [681, 488] width 81 height 21
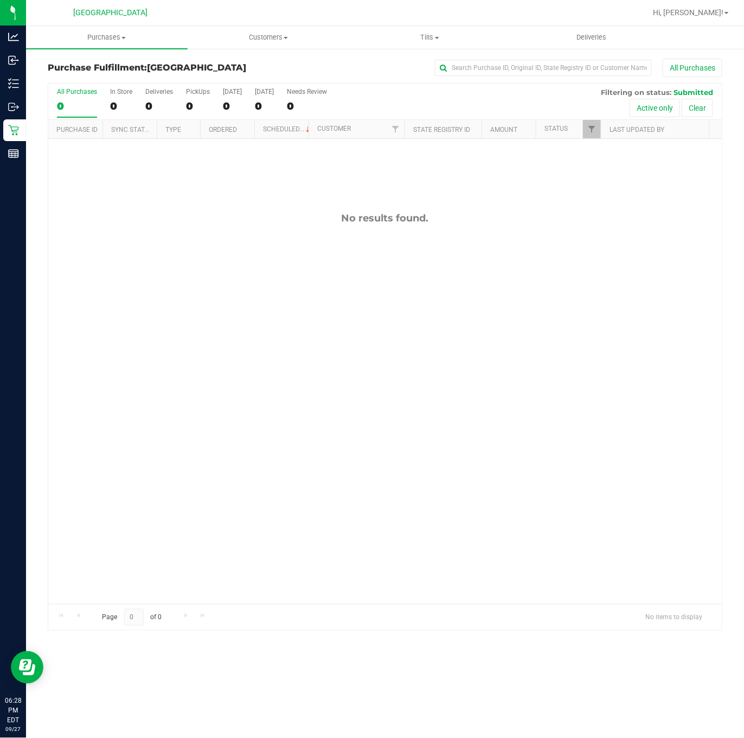
drag, startPoint x: 171, startPoint y: 388, endPoint x: 31, endPoint y: 337, distance: 148.9
click at [171, 388] on div "No results found." at bounding box center [385, 408] width 674 height 538
click at [116, 39] on span "Purchases" at bounding box center [107, 38] width 162 height 10
click at [80, 63] on span "Summary of purchases" at bounding box center [81, 65] width 111 height 9
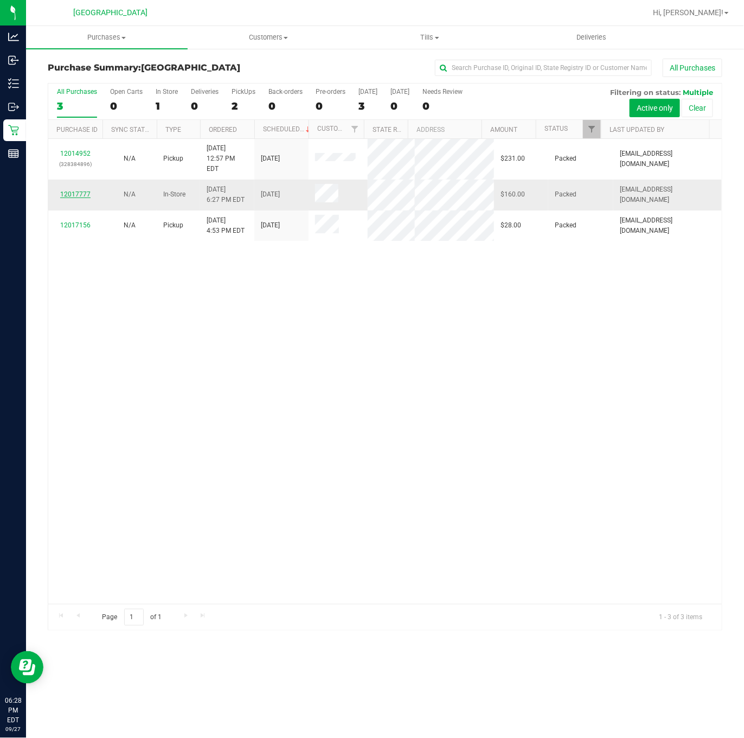
click at [72, 190] on link "12017777" at bounding box center [75, 194] width 30 height 8
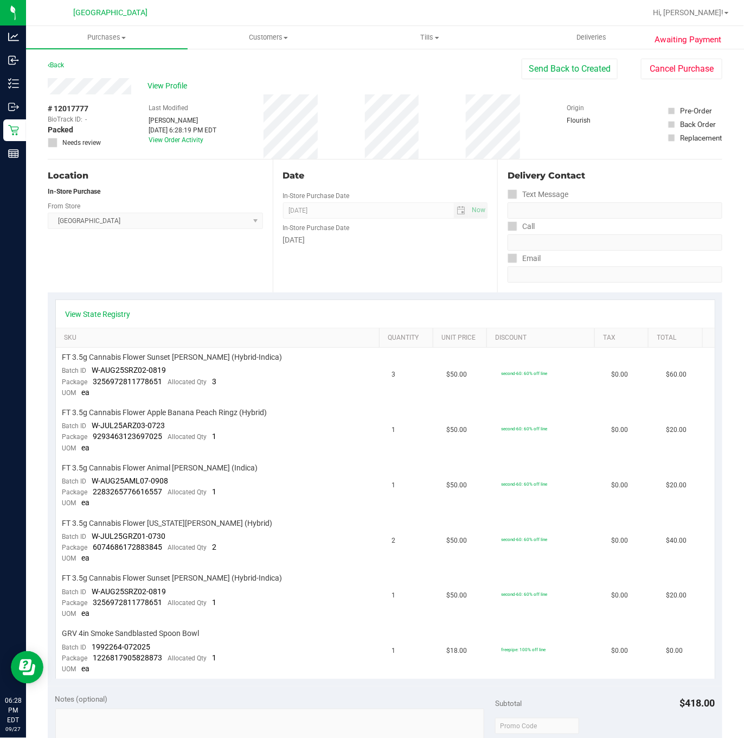
click at [622, 316] on div "View State Registry" at bounding box center [385, 314] width 639 height 11
click at [534, 72] on button "Send Back to Created" at bounding box center [570, 69] width 96 height 21
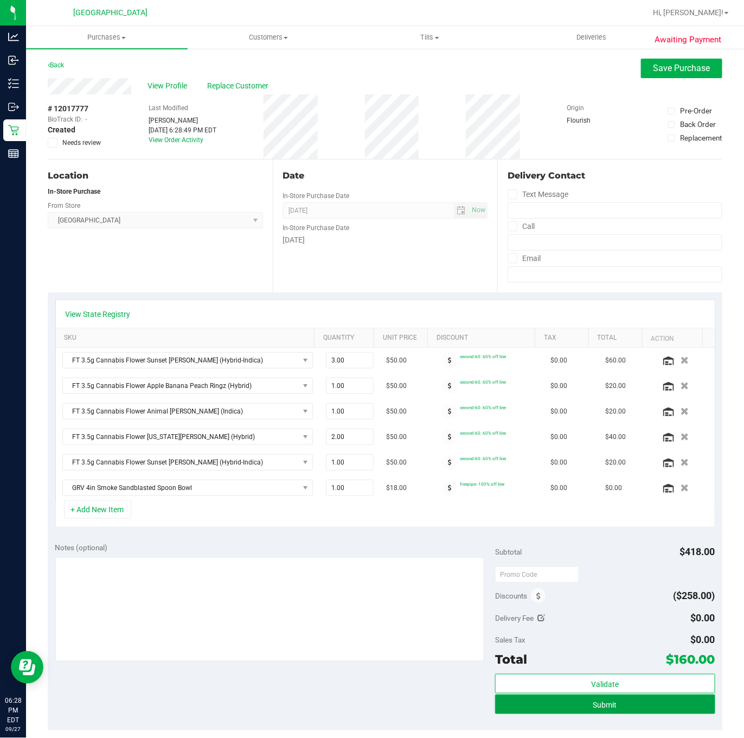
click at [607, 712] on button "Submit" at bounding box center [605, 704] width 220 height 20
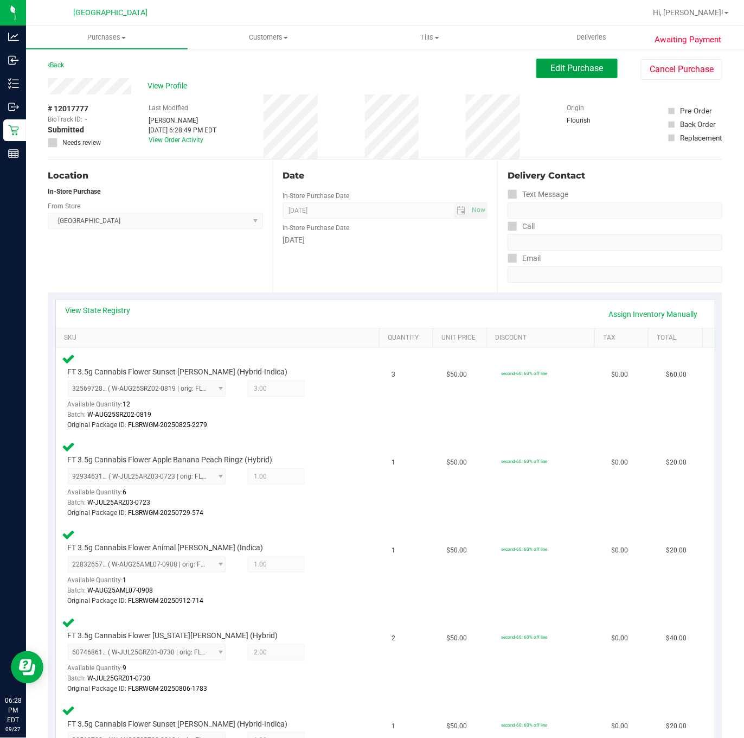
click at [578, 67] on span "Edit Purchase" at bounding box center [577, 68] width 53 height 10
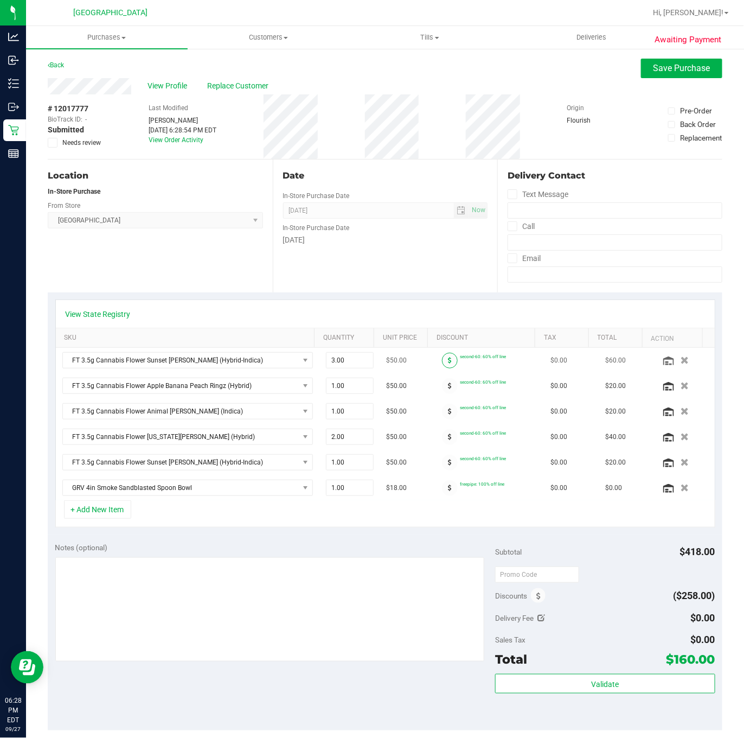
click at [442, 365] on span at bounding box center [450, 361] width 16 height 16
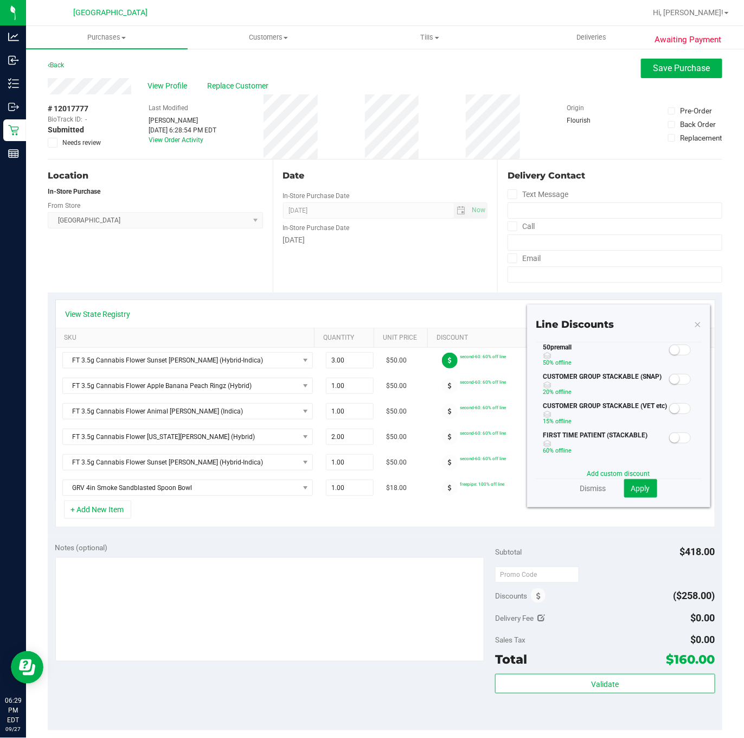
click at [669, 355] on span at bounding box center [680, 349] width 22 height 11
click at [631, 490] on span "Apply" at bounding box center [640, 488] width 19 height 9
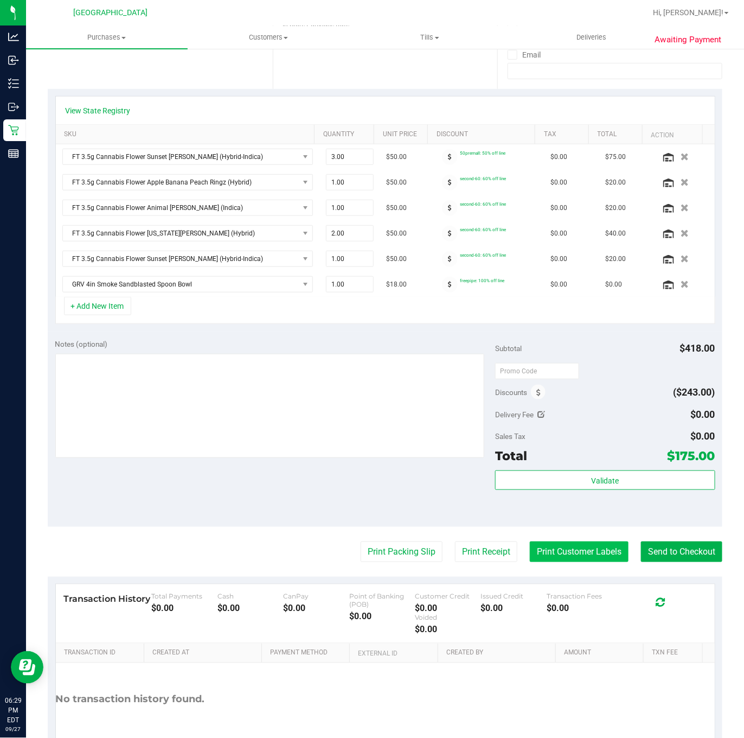
scroll to position [275, 0]
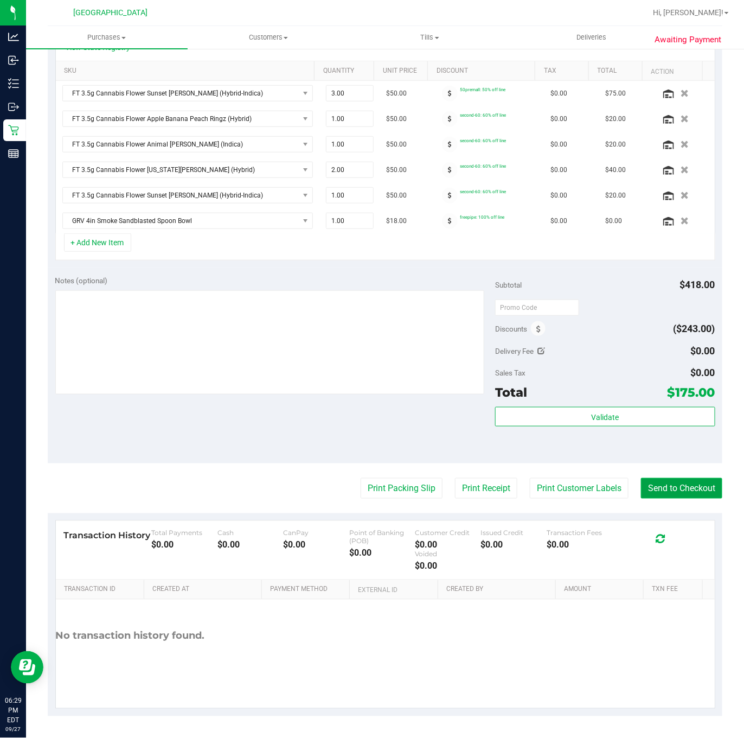
click at [686, 490] on button "Send to Checkout" at bounding box center [681, 488] width 81 height 21
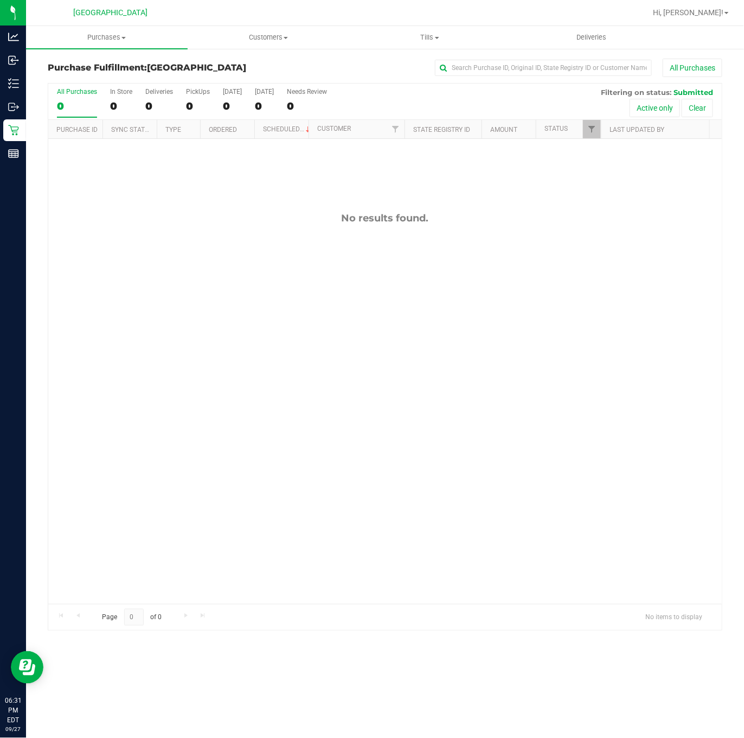
click at [213, 407] on div "No results found." at bounding box center [385, 408] width 674 height 538
click at [155, 394] on div "No results found." at bounding box center [385, 408] width 674 height 538
click at [278, 28] on uib-tab-heading "Customers All customers Add a new customer All physicians" at bounding box center [268, 38] width 161 height 22
click at [135, 39] on span "Purchases" at bounding box center [107, 38] width 161 height 10
click at [125, 72] on li "Summary of purchases" at bounding box center [107, 65] width 162 height 13
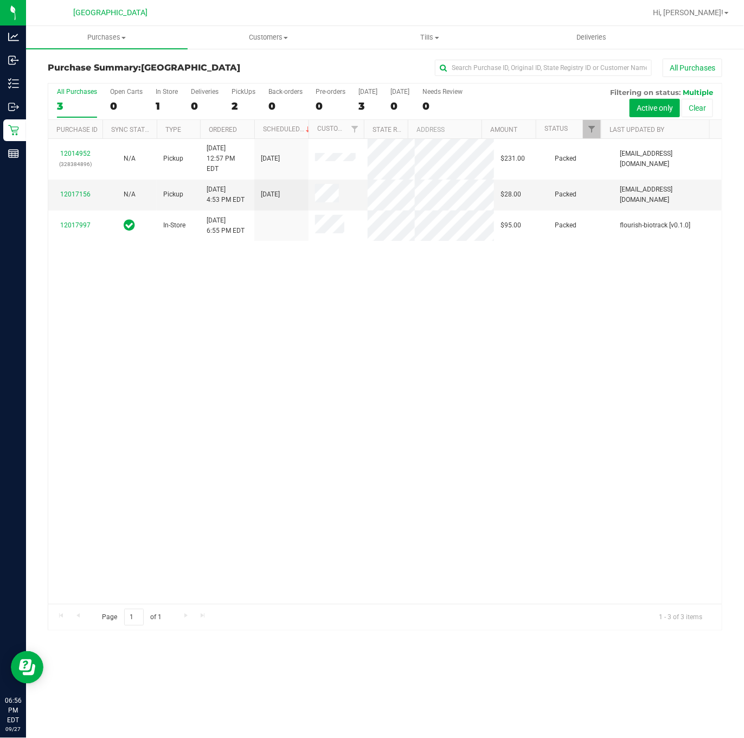
click at [184, 310] on div "12014952 (328384896) N/A Pickup 9/27/2025 12:57 PM EDT 9/27/2025 $231.00 Packed…" at bounding box center [385, 371] width 674 height 465
click at [196, 310] on div "12014952 (328384896) N/A Pickup 9/27/2025 12:57 PM EDT 9/27/2025 $231.00 Packed…" at bounding box center [385, 371] width 674 height 465
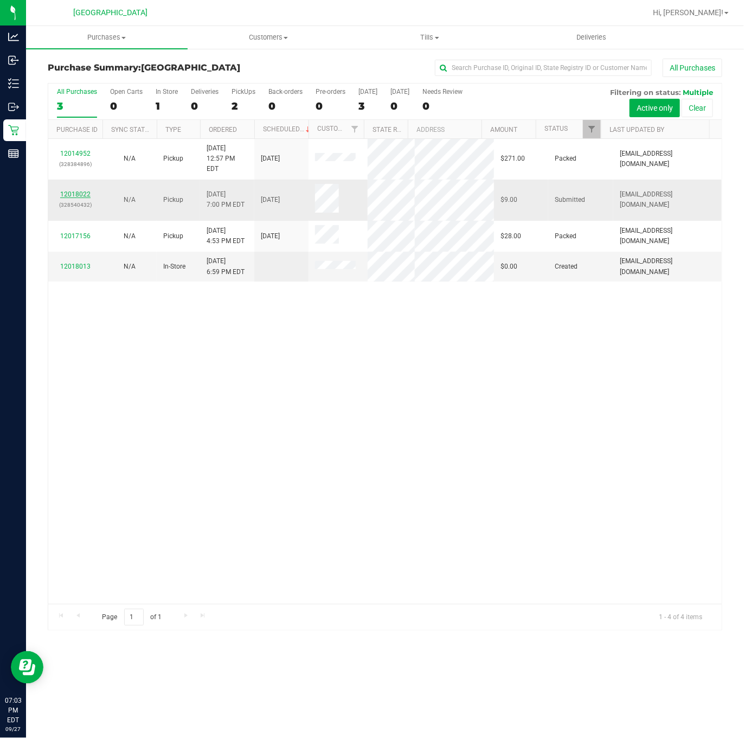
click at [82, 190] on link "12018022" at bounding box center [75, 194] width 30 height 8
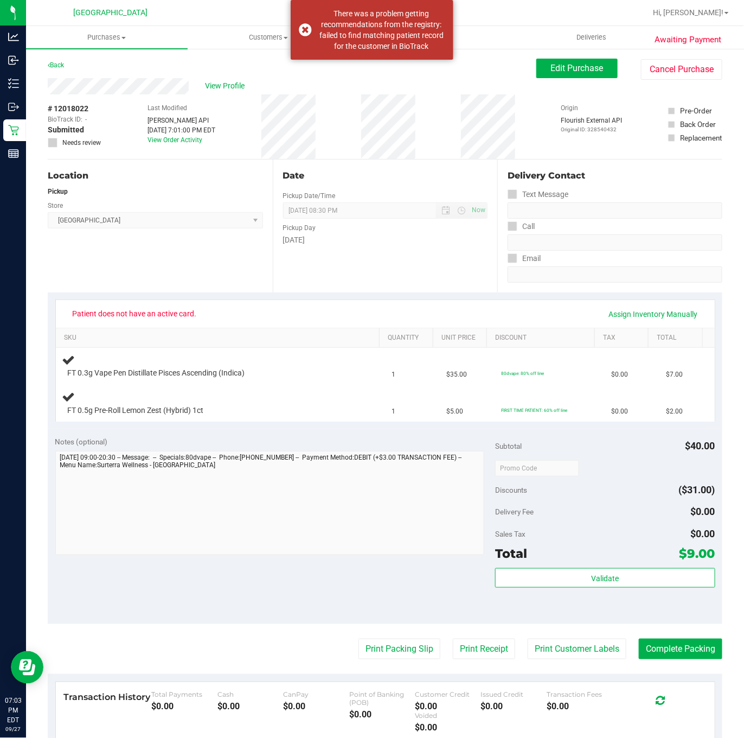
click at [178, 254] on div "Location Pickup Store Deerfield Beach WC Select Store Bonita Springs WC Boynton…" at bounding box center [160, 225] width 225 height 133
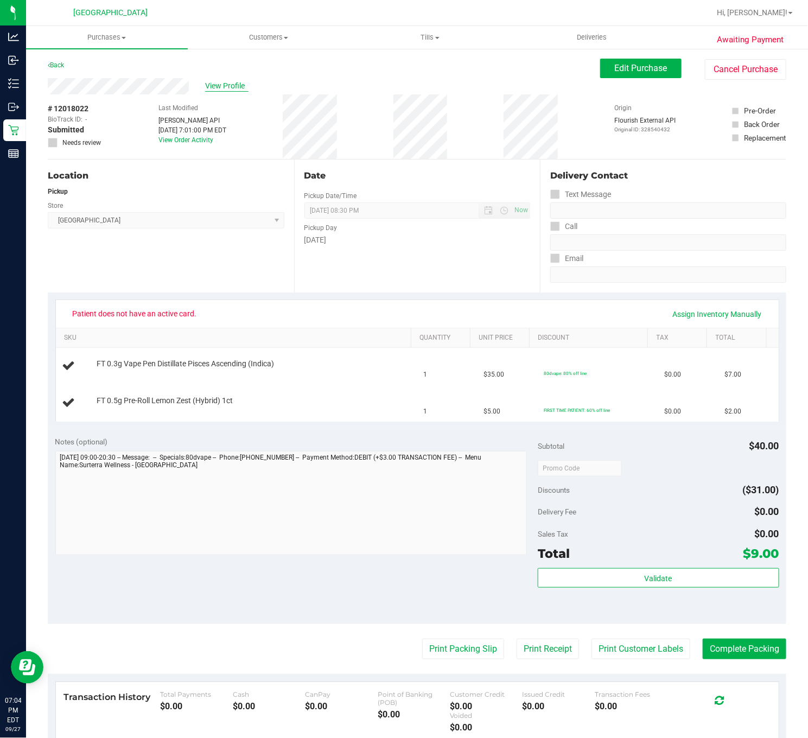
click at [227, 88] on span "View Profile" at bounding box center [226, 85] width 43 height 11
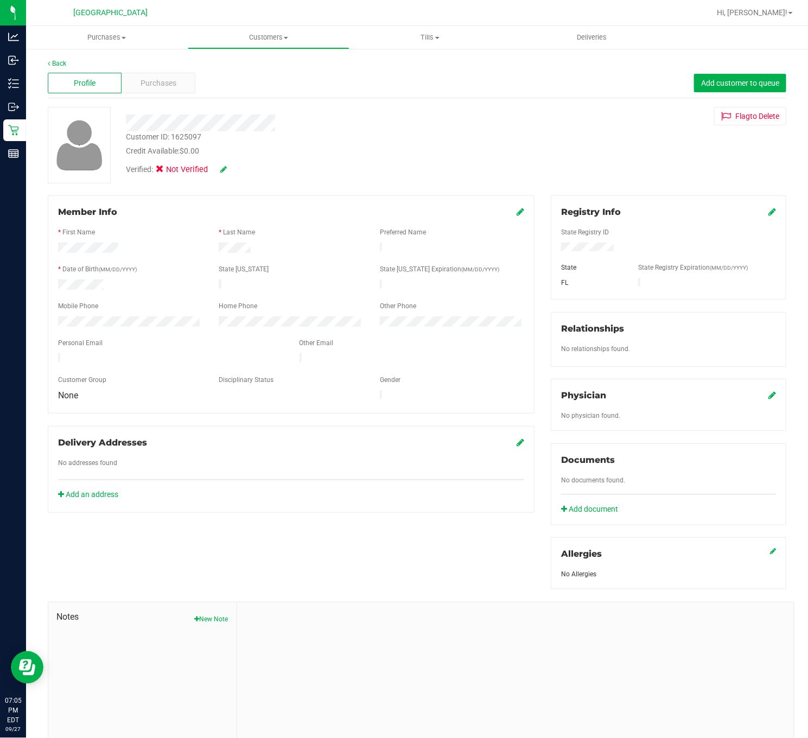
drag, startPoint x: 175, startPoint y: 355, endPoint x: 83, endPoint y: 344, distance: 92.3
click at [83, 344] on form "Member Info * First Name * Last Name Preferred Name * Date of Birth (MM/DD/YYYY…" at bounding box center [291, 304] width 466 height 197
click at [170, 80] on span "Purchases" at bounding box center [158, 83] width 36 height 11
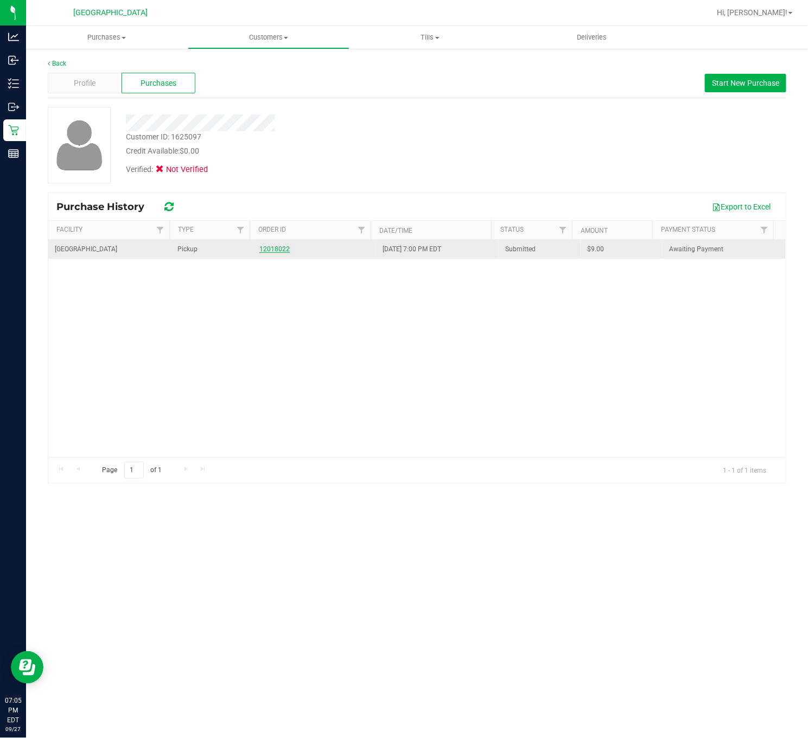
click at [278, 251] on link "12018022" at bounding box center [274, 249] width 30 height 8
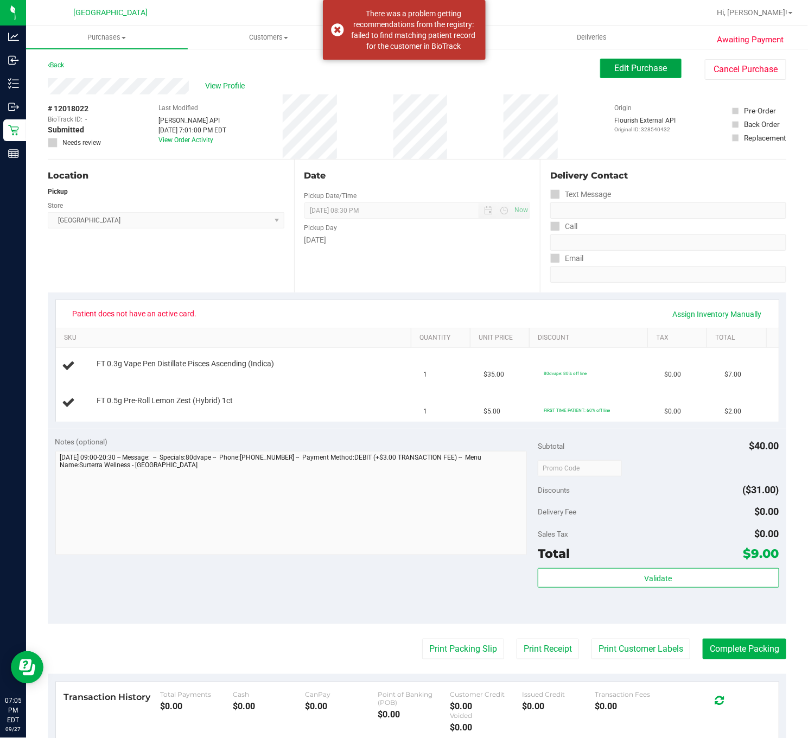
click at [656, 67] on button "Edit Purchase" at bounding box center [640, 69] width 81 height 20
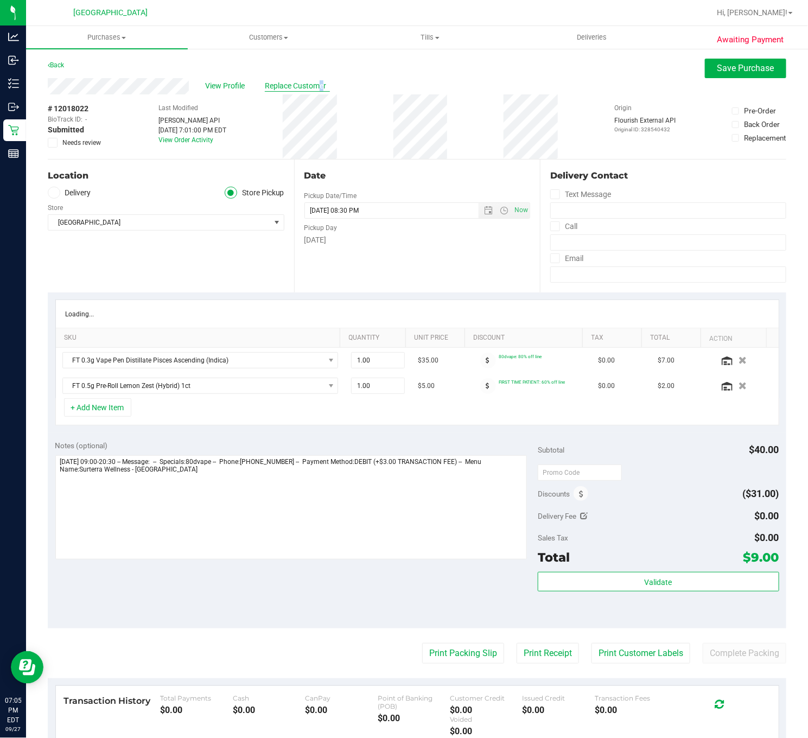
click at [280, 87] on span "Replace Customer" at bounding box center [297, 85] width 65 height 11
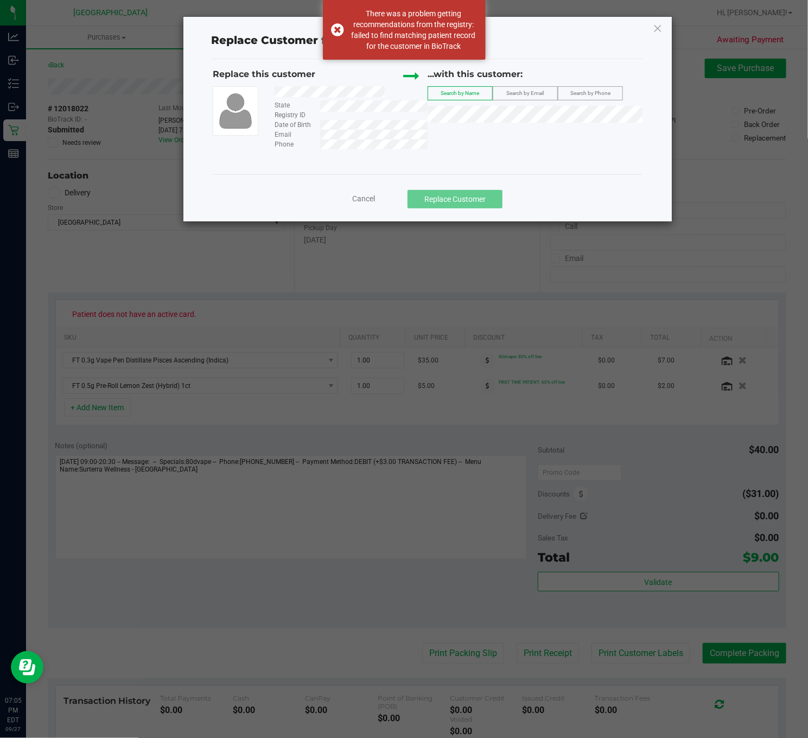
click at [542, 94] on span "Search by Email" at bounding box center [524, 93] width 37 height 6
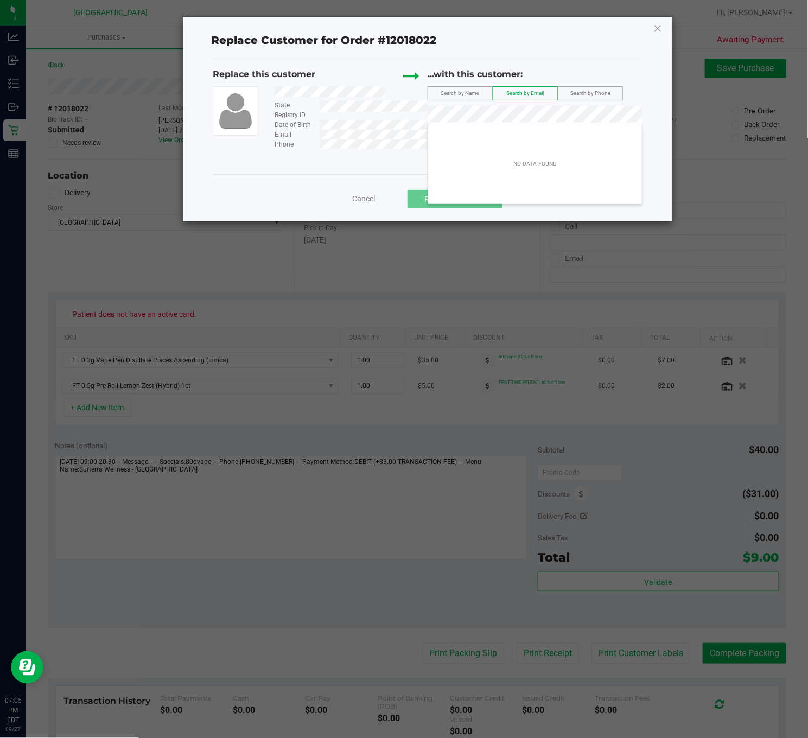
click at [334, 166] on div "Replace this customer State Registry ID Date of Birth Email Phone ...with this …" at bounding box center [428, 116] width 430 height 115
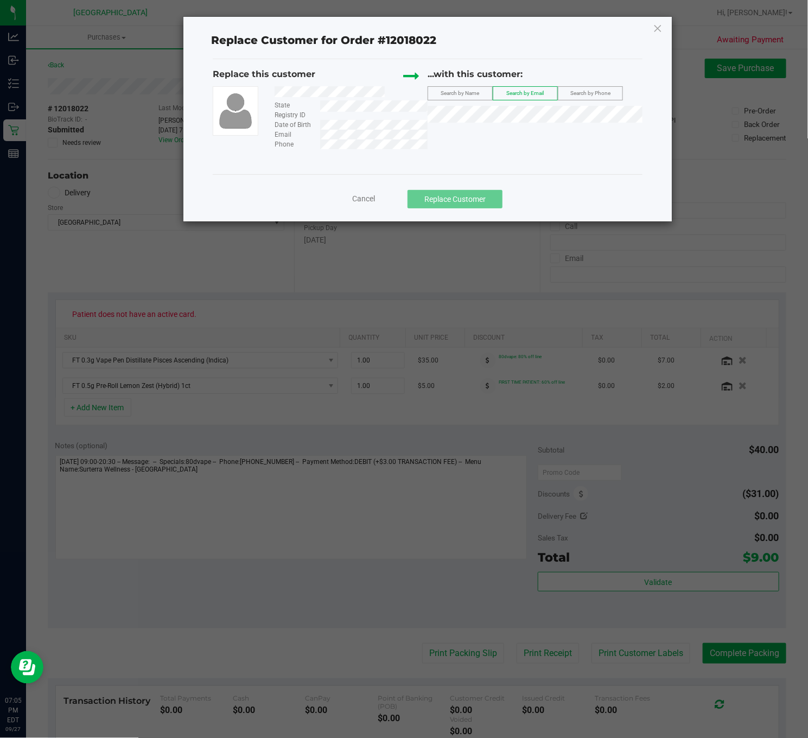
click at [363, 194] on span "Cancel" at bounding box center [363, 198] width 23 height 9
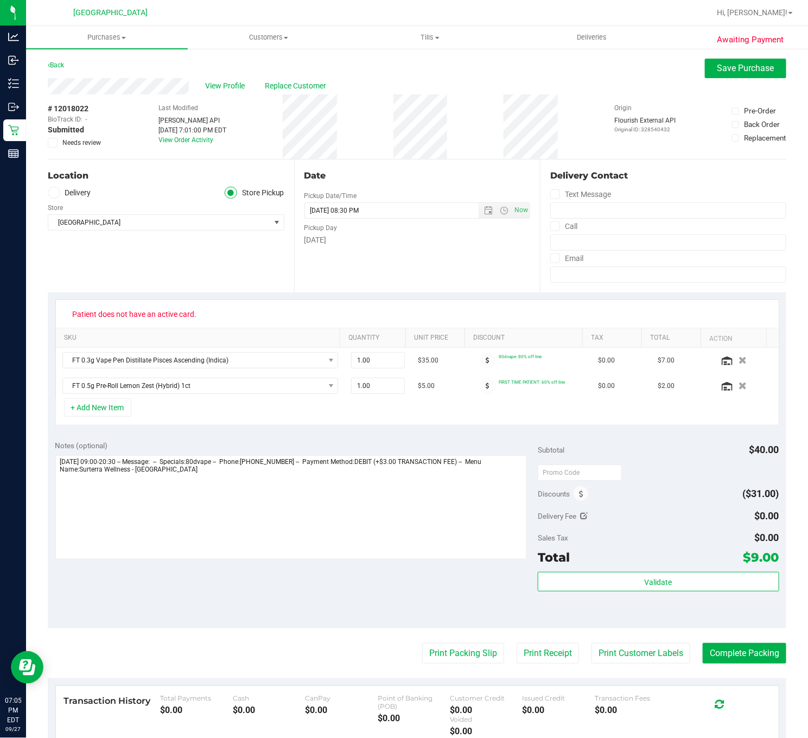
click at [360, 153] on div "# 12018022 BioTrack ID: - Submitted Needs review Last Modified Jane API Sep 27,…" at bounding box center [417, 126] width 738 height 65
click at [233, 81] on span "View Profile" at bounding box center [226, 85] width 43 height 11
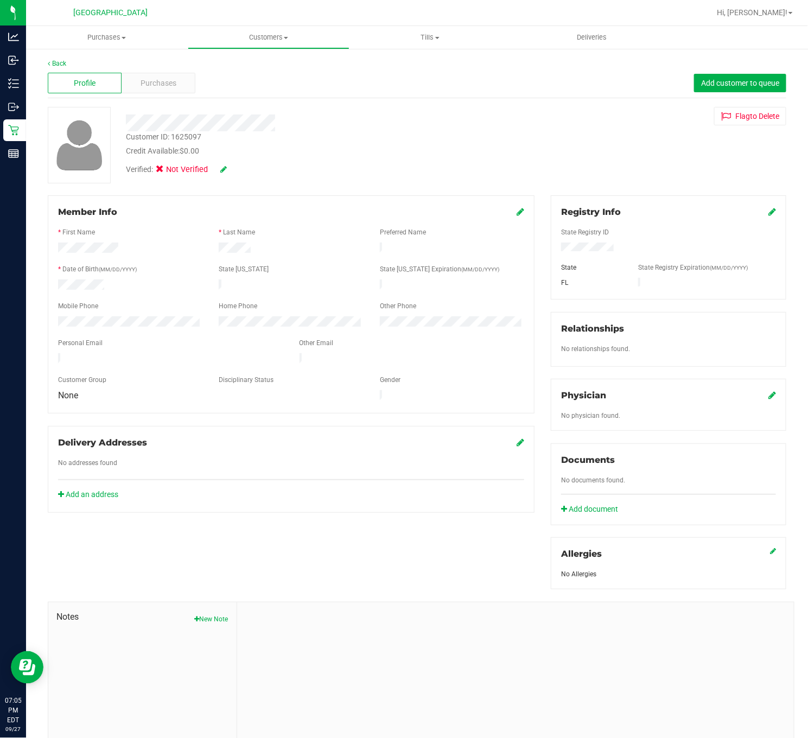
click at [755, 207] on div "Registry Info" at bounding box center [668, 212] width 215 height 13
click at [768, 208] on icon at bounding box center [772, 211] width 8 height 9
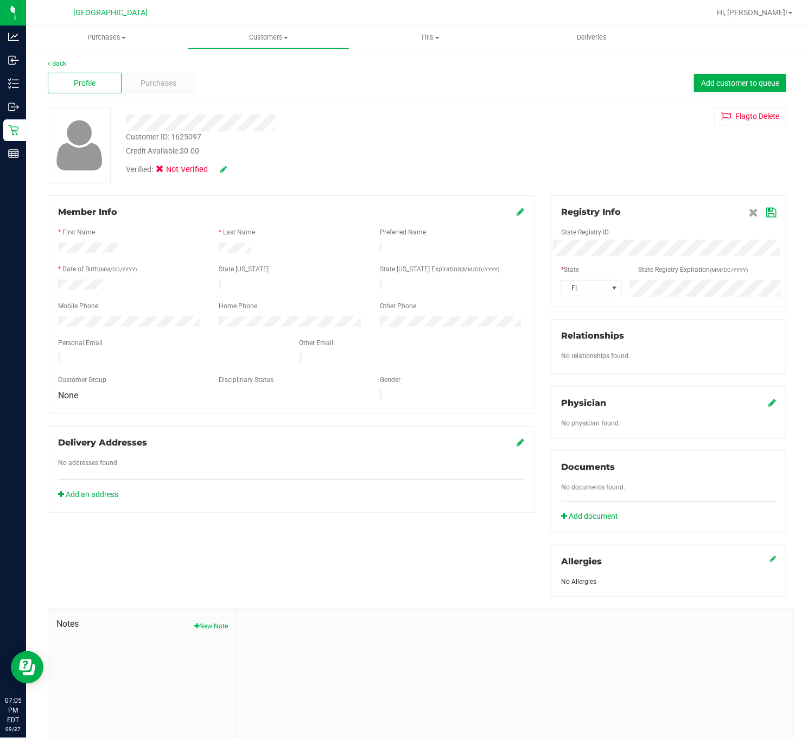
click at [413, 254] on div "Member Info * First Name * Last Name Preferred Name * Date of Birth (MM/DD/YYYY…" at bounding box center [417, 475] width 754 height 560
click at [766, 210] on icon at bounding box center [771, 212] width 10 height 9
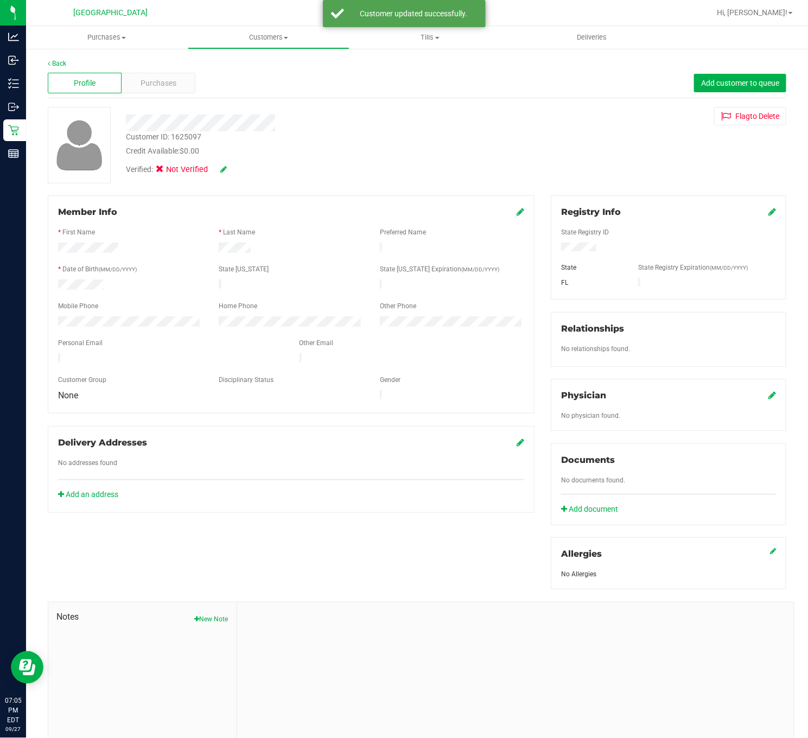
click at [516, 213] on icon at bounding box center [520, 211] width 8 height 9
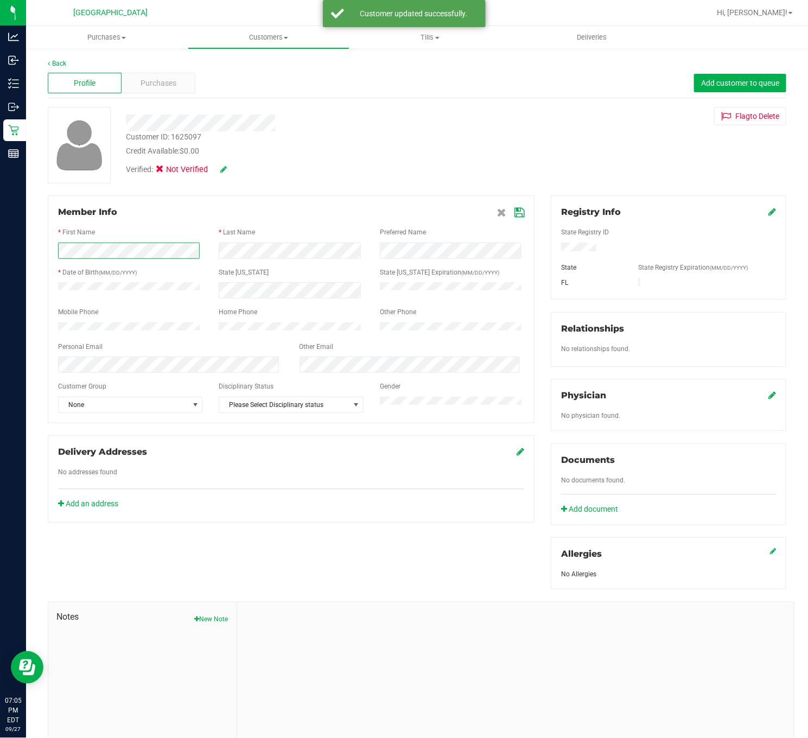
click at [21, 257] on div "Analytics Inbound Inventory Outbound Retail Reports 07:05 PM EDT 09/27/2025 09/…" at bounding box center [404, 369] width 808 height 738
click at [225, 171] on icon at bounding box center [223, 169] width 7 height 8
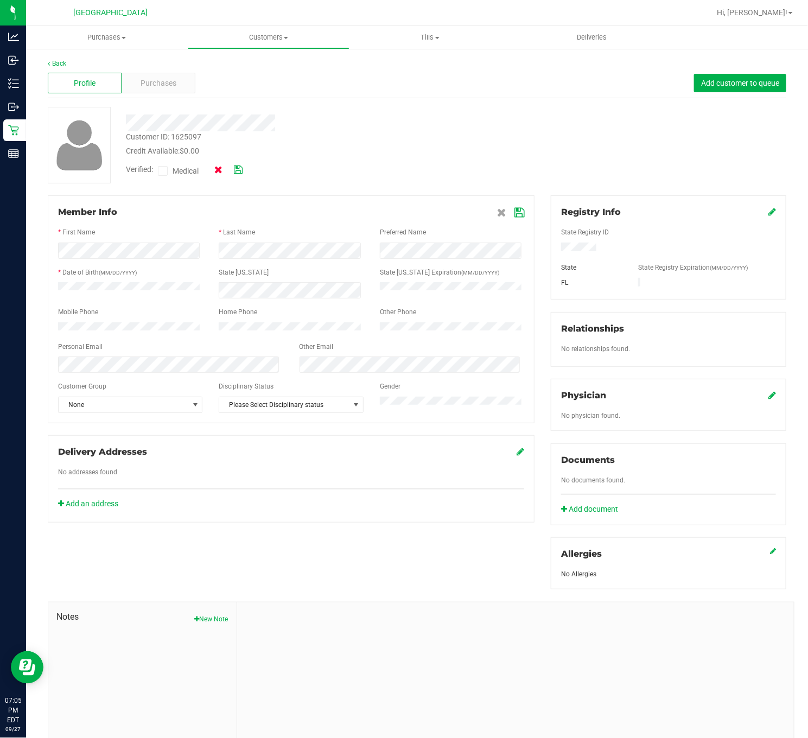
click at [221, 168] on icon at bounding box center [218, 170] width 8 height 8
click at [225, 168] on icon at bounding box center [223, 169] width 7 height 8
click at [164, 171] on icon at bounding box center [162, 171] width 7 height 0
click at [0, 0] on input "Medical" at bounding box center [0, 0] width 0 height 0
click at [236, 170] on icon at bounding box center [238, 170] width 9 height 8
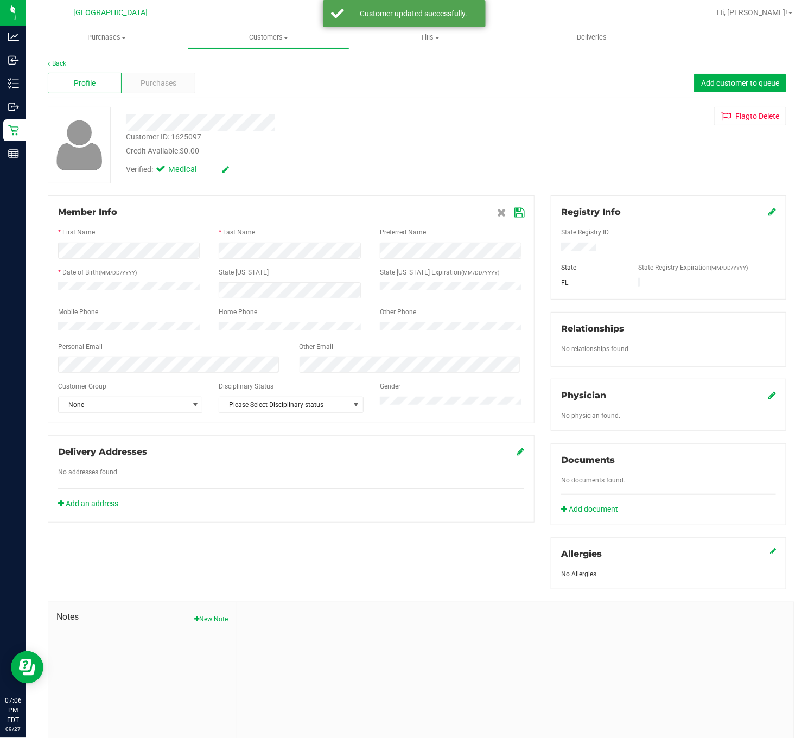
click at [514, 210] on icon at bounding box center [519, 212] width 10 height 9
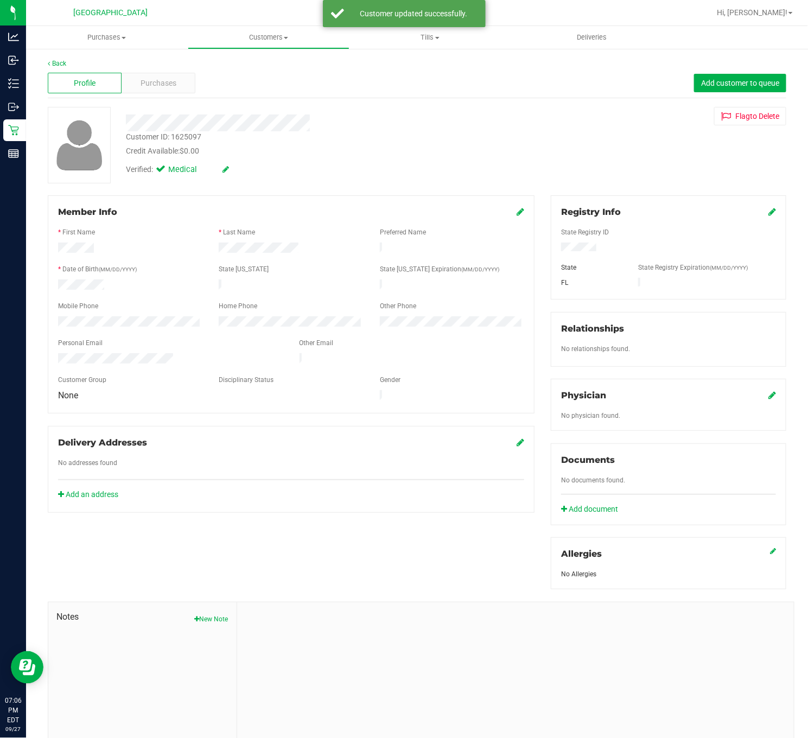
click at [434, 176] on div "Verified: Medical" at bounding box center [306, 169] width 377 height 24
click at [166, 85] on span "Purchases" at bounding box center [158, 83] width 36 height 11
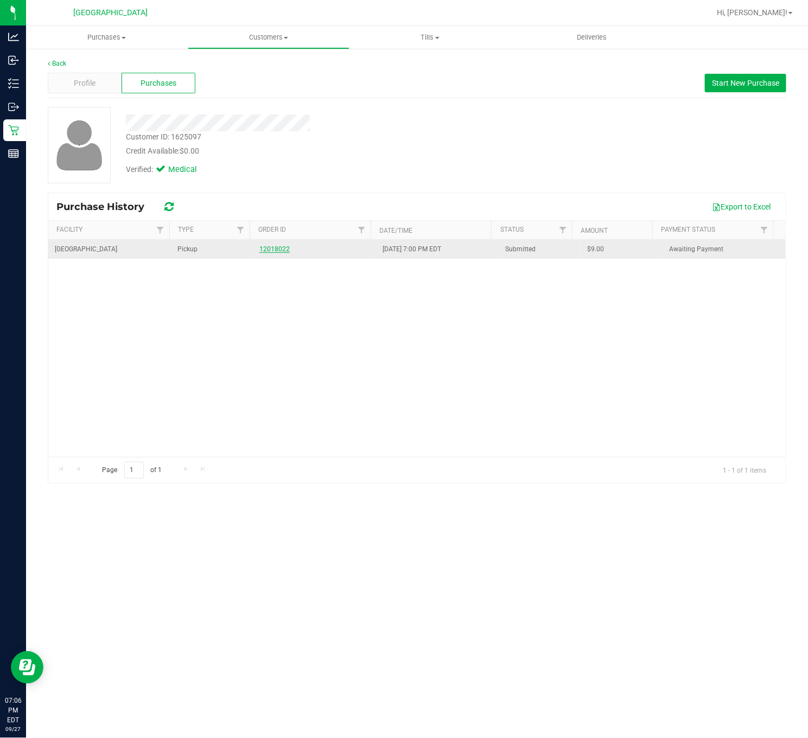
click at [276, 251] on link "12018022" at bounding box center [274, 249] width 30 height 8
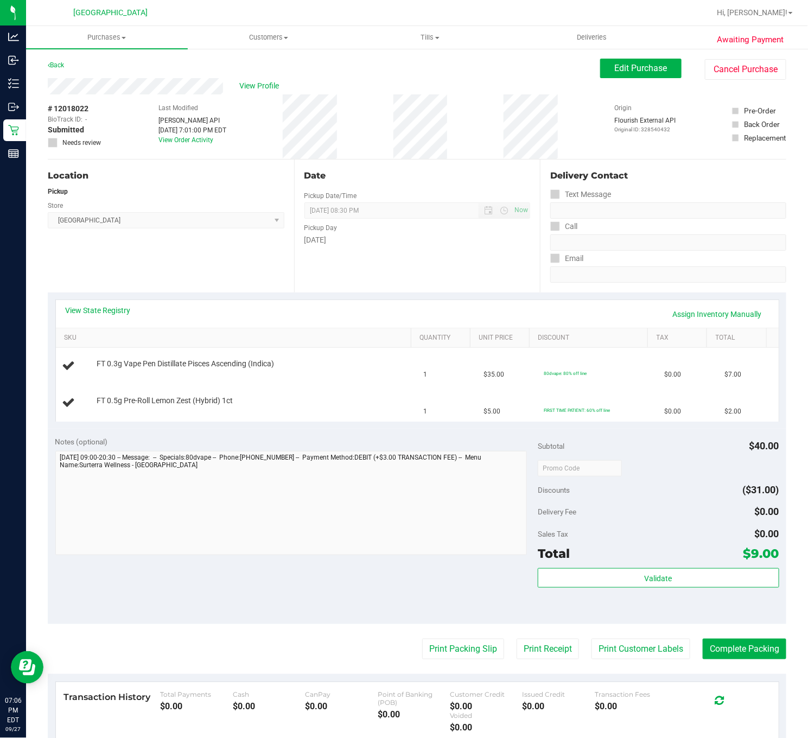
click at [201, 249] on div "Location Pickup Store Deerfield Beach WC Select Store Bonita Springs WC Boynton…" at bounding box center [171, 225] width 246 height 133
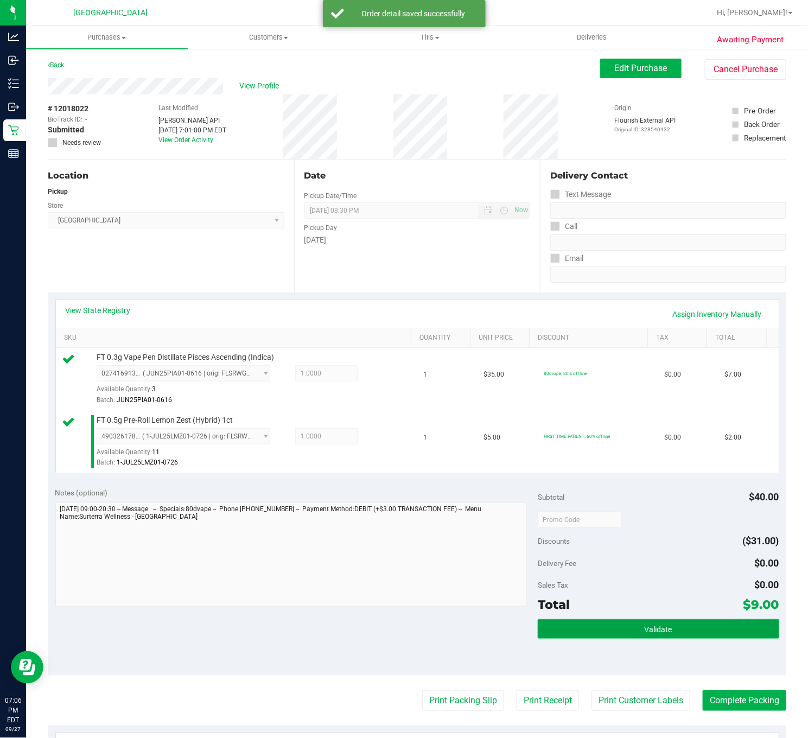
click at [644, 630] on span "Validate" at bounding box center [658, 629] width 28 height 9
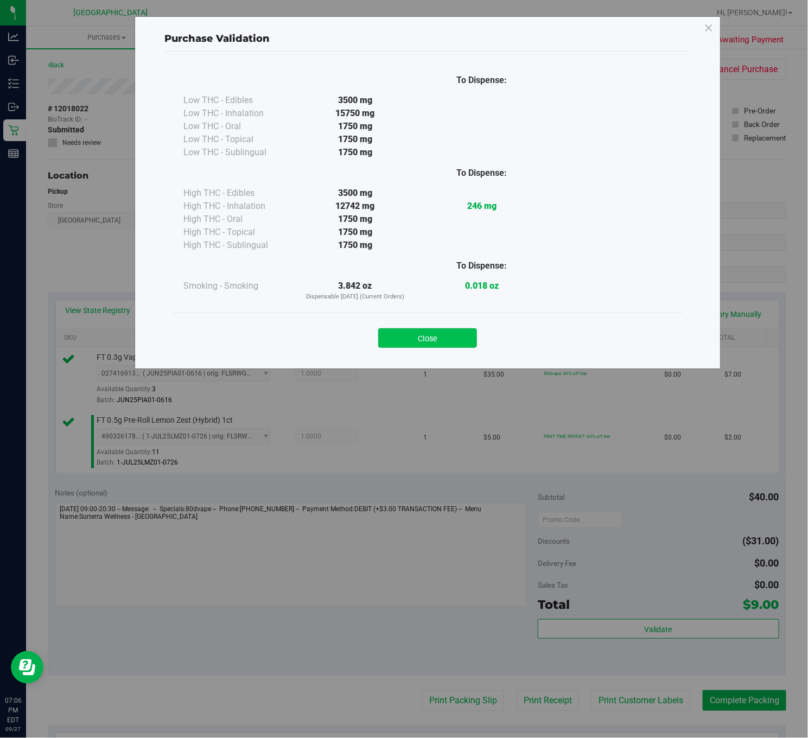
click at [434, 343] on button "Close" at bounding box center [427, 338] width 99 height 20
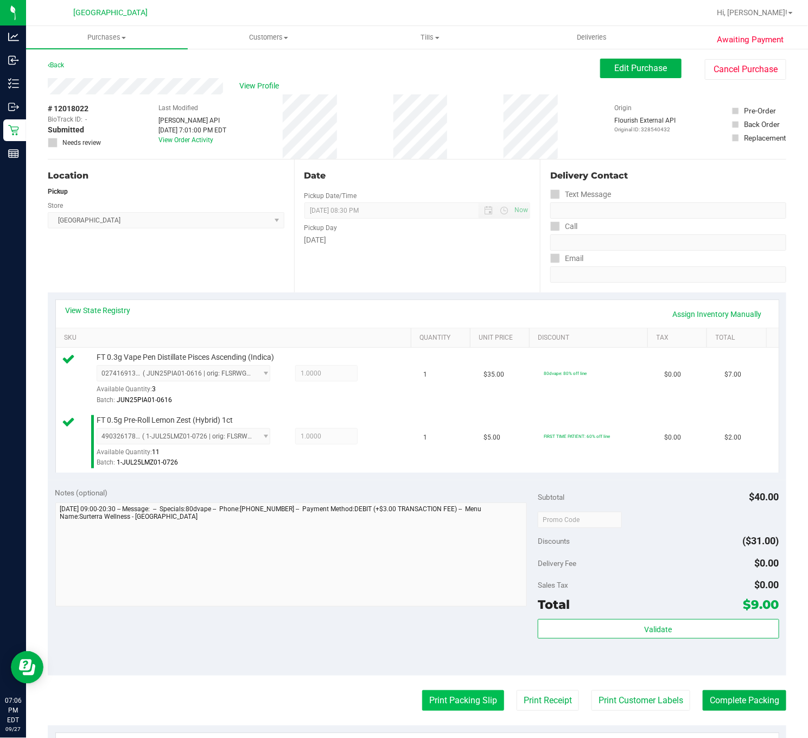
click at [469, 696] on button "Print Packing Slip" at bounding box center [463, 700] width 82 height 21
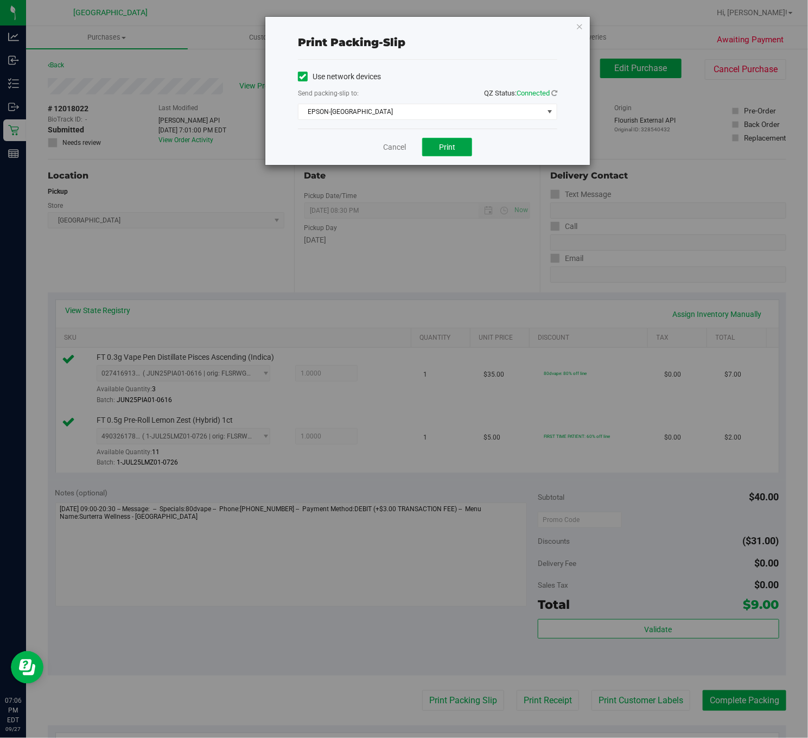
click at [464, 150] on button "Print" at bounding box center [447, 147] width 50 height 18
click at [580, 28] on icon "button" at bounding box center [579, 26] width 8 height 13
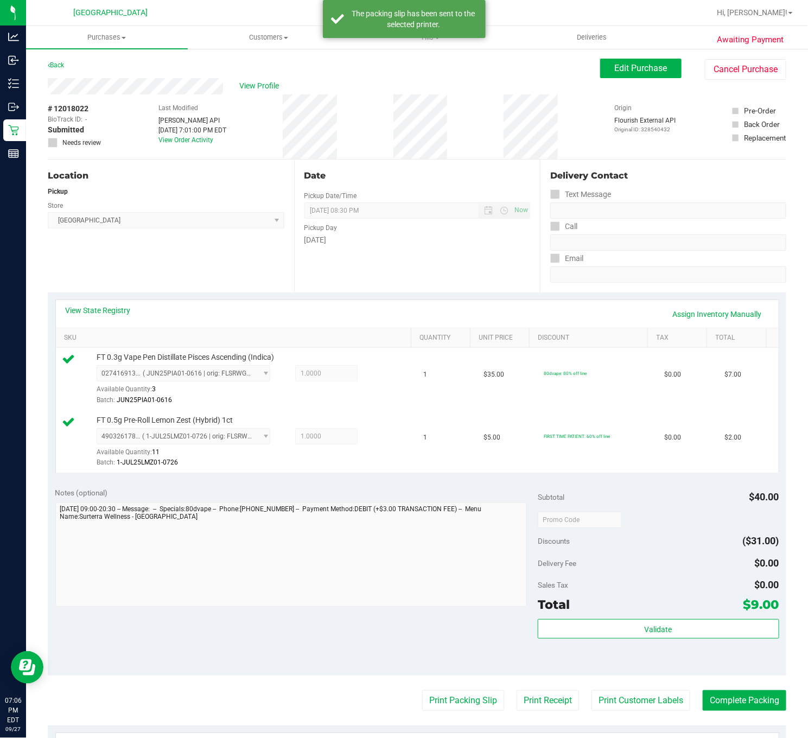
click at [737, 686] on purchase-details "Back Edit Purchase Cancel Purchase View Profile # 12018022 BioTrack ID: - Submi…" at bounding box center [417, 493] width 738 height 869
click at [731, 705] on button "Complete Packing" at bounding box center [744, 700] width 84 height 21
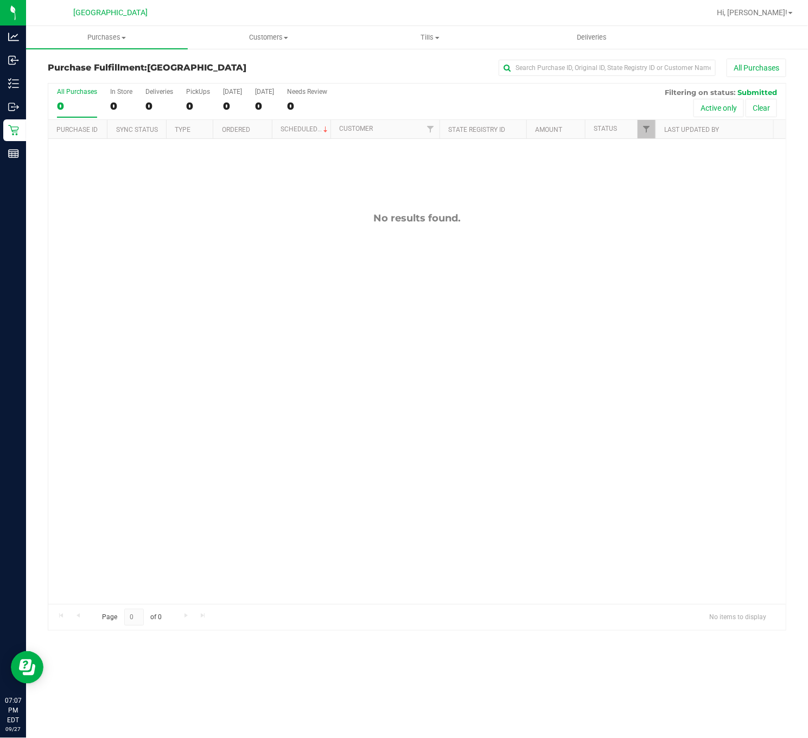
click at [618, 404] on div "No results found." at bounding box center [416, 408] width 737 height 538
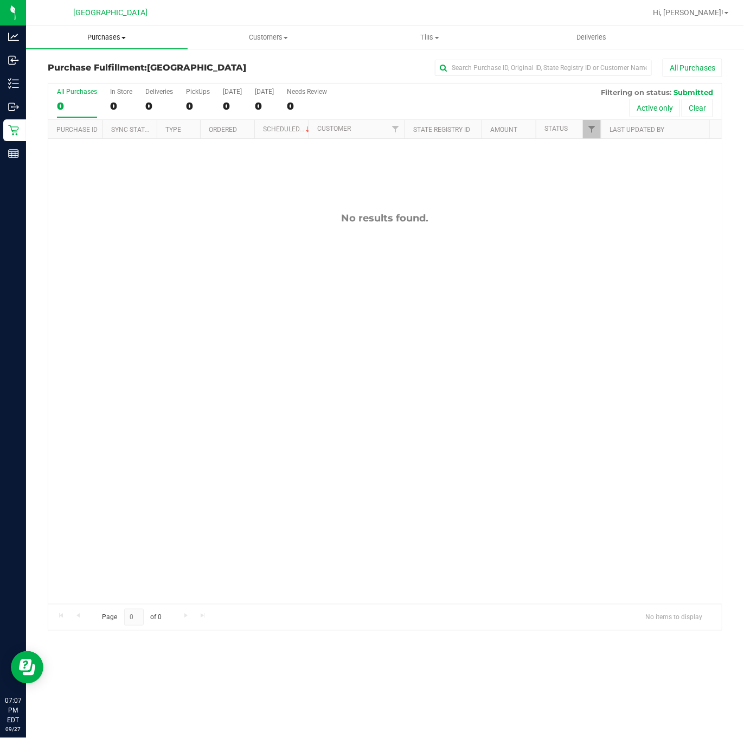
click at [120, 37] on span "Purchases" at bounding box center [107, 38] width 162 height 10
click at [103, 78] on li "Fulfillment" at bounding box center [107, 78] width 162 height 13
click at [105, 34] on span "Purchases" at bounding box center [107, 38] width 162 height 10
click at [104, 69] on span "Summary of purchases" at bounding box center [81, 65] width 111 height 9
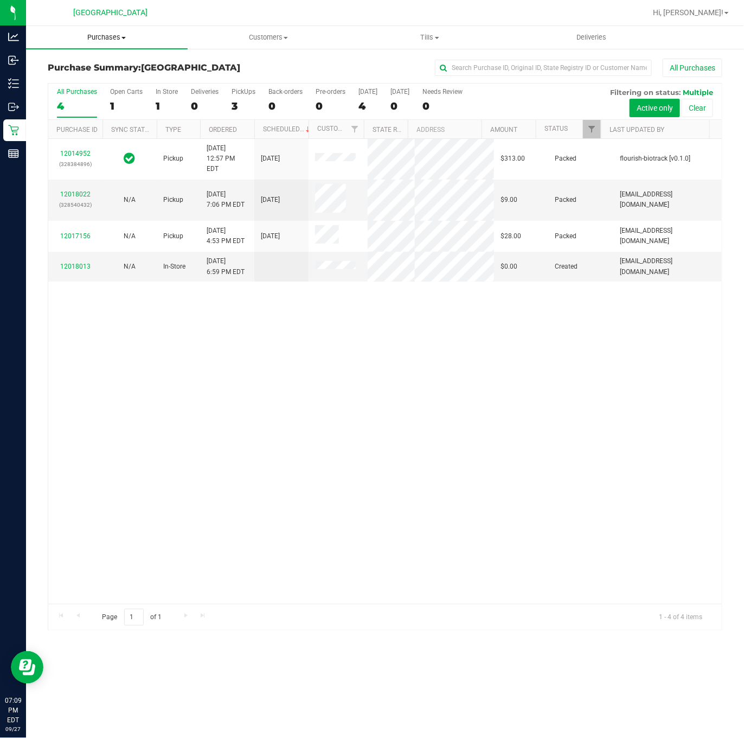
click at [108, 44] on uib-tab-heading "Purchases Summary of purchases Fulfillment All purchases" at bounding box center [107, 37] width 162 height 23
click at [90, 61] on span "Summary of purchases" at bounding box center [81, 65] width 111 height 9
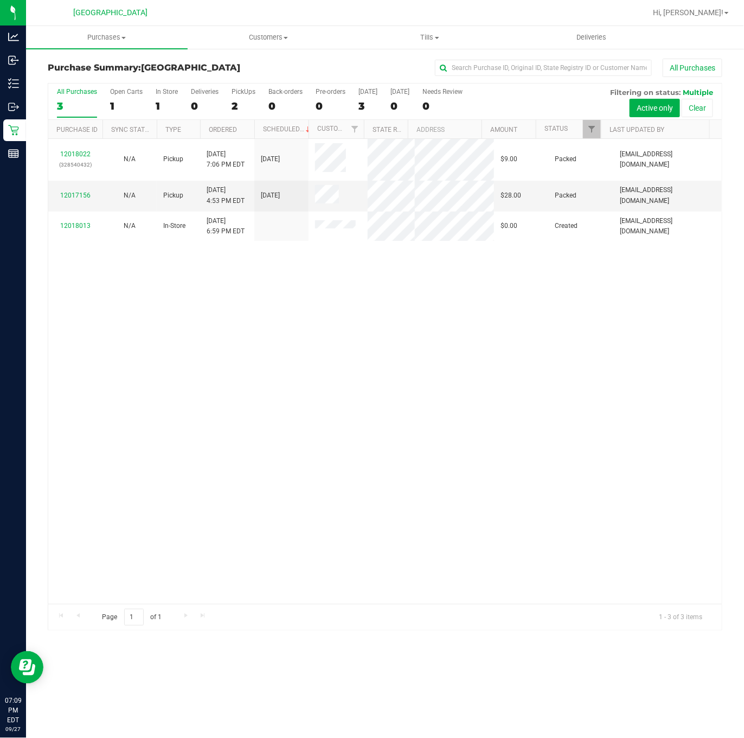
click at [101, 312] on div "12018022 (328540432) N/A Pickup 9/27/2025 7:06 PM EDT 9/27/2025 $9.00 Packed md…" at bounding box center [385, 371] width 674 height 465
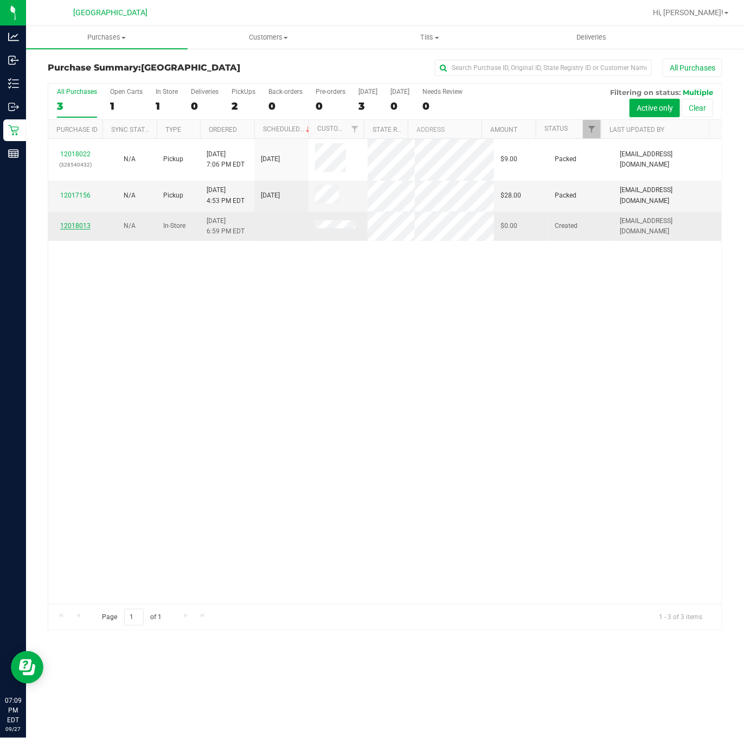
click at [69, 225] on link "12018013" at bounding box center [75, 226] width 30 height 8
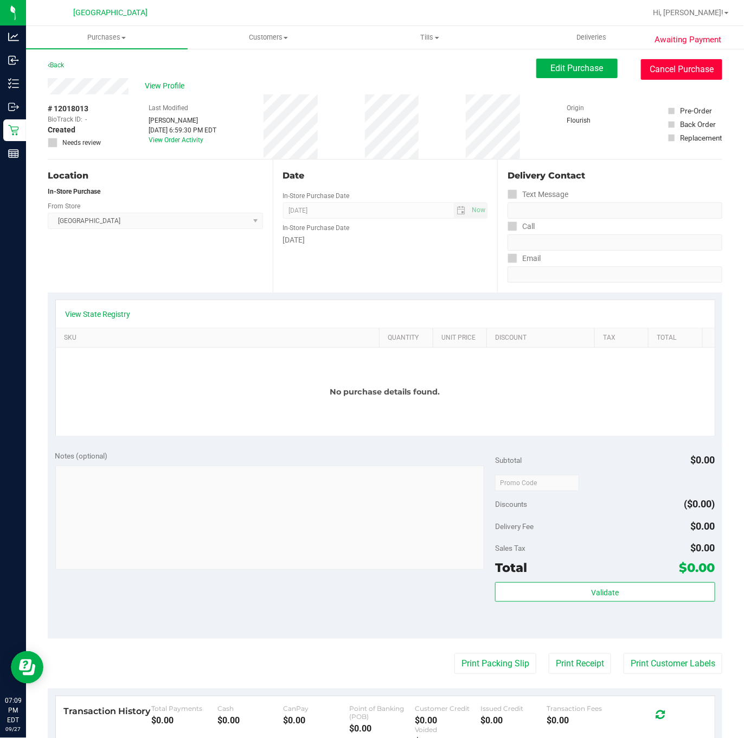
click at [703, 59] on button "Cancel Purchase" at bounding box center [681, 69] width 81 height 21
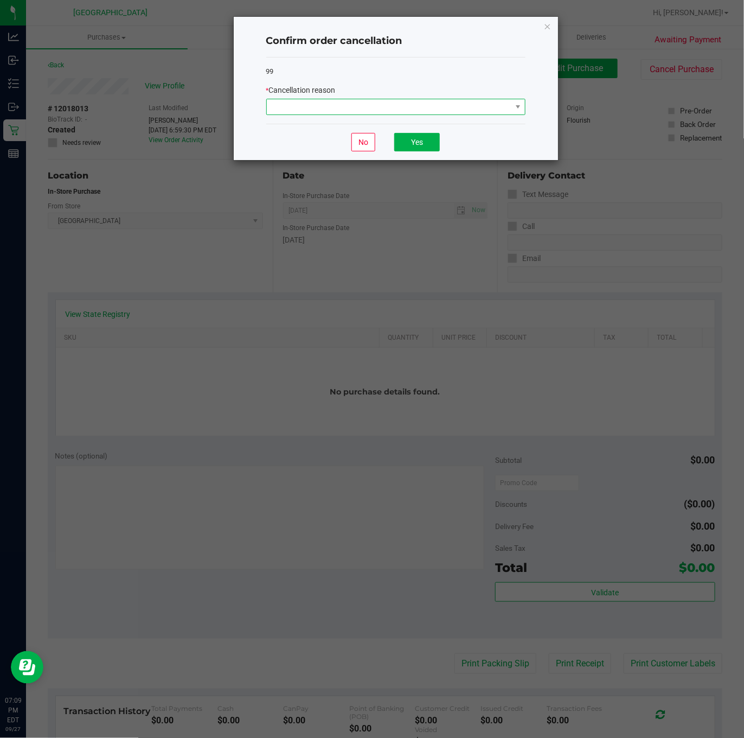
click at [484, 108] on span at bounding box center [389, 106] width 245 height 15
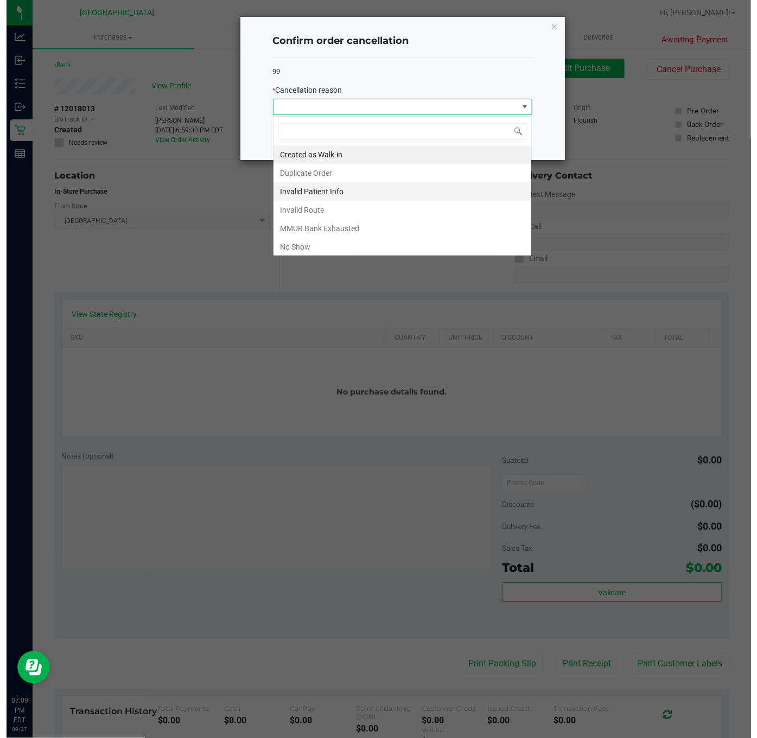
scroll to position [16, 259]
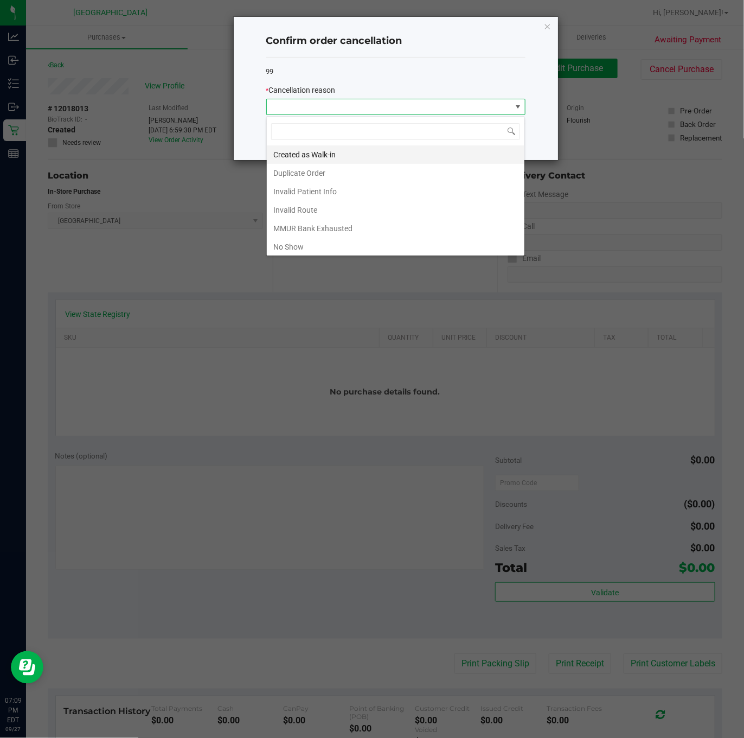
click at [322, 158] on li "Created as Walk-in" at bounding box center [396, 154] width 258 height 18
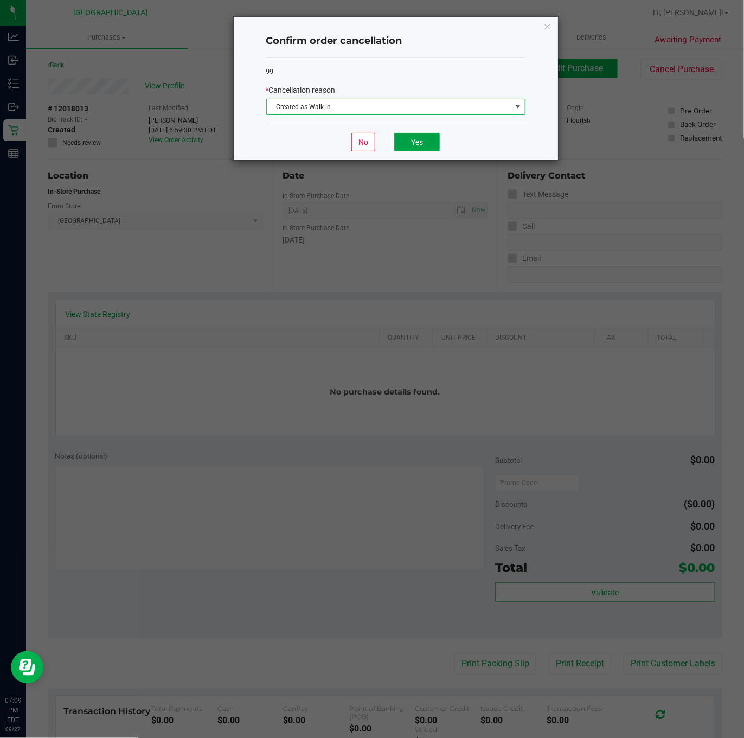
click at [434, 142] on button "Yes" at bounding box center [417, 142] width 46 height 18
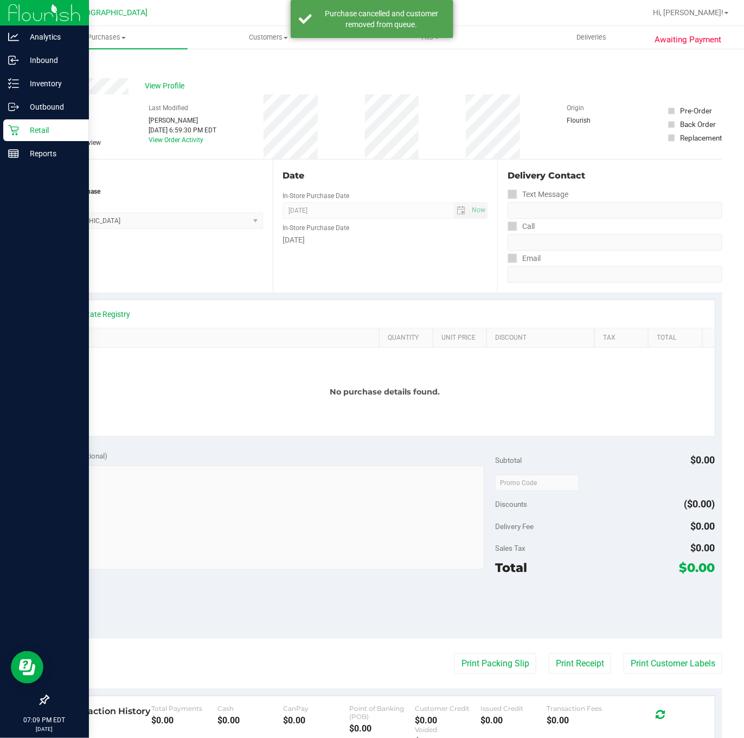
click at [18, 129] on icon at bounding box center [13, 130] width 10 height 10
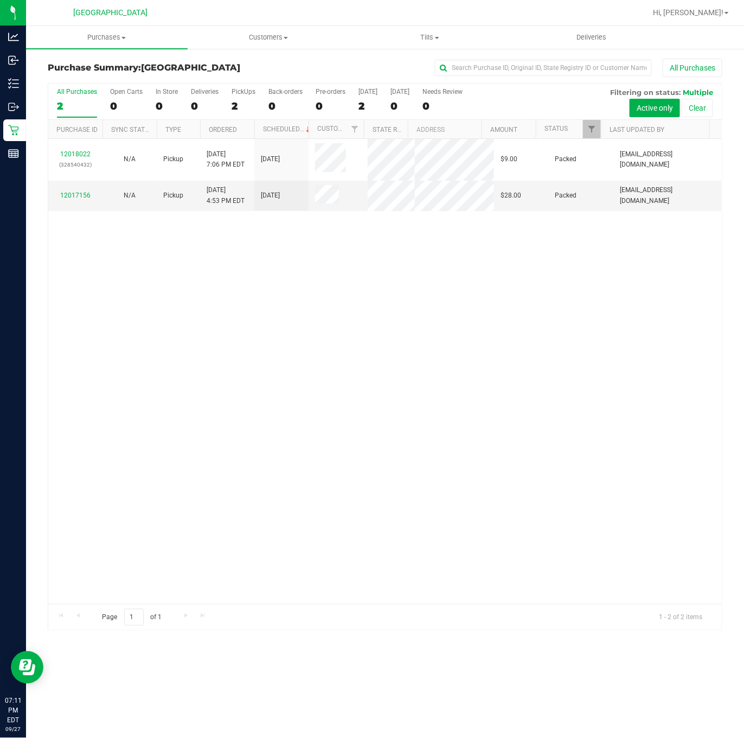
drag, startPoint x: 354, startPoint y: 475, endPoint x: 248, endPoint y: 252, distance: 246.7
click at [354, 475] on div "12018022 (328540432) N/A Pickup 9/27/2025 7:06 PM EDT 9/27/2025 $9.00 Packed md…" at bounding box center [385, 371] width 674 height 465
click at [386, 361] on div "12018022 (328540432) N/A Pickup 9/27/2025 7:06 PM EDT 9/27/2025 $9.00 Packed md…" at bounding box center [385, 371] width 674 height 465
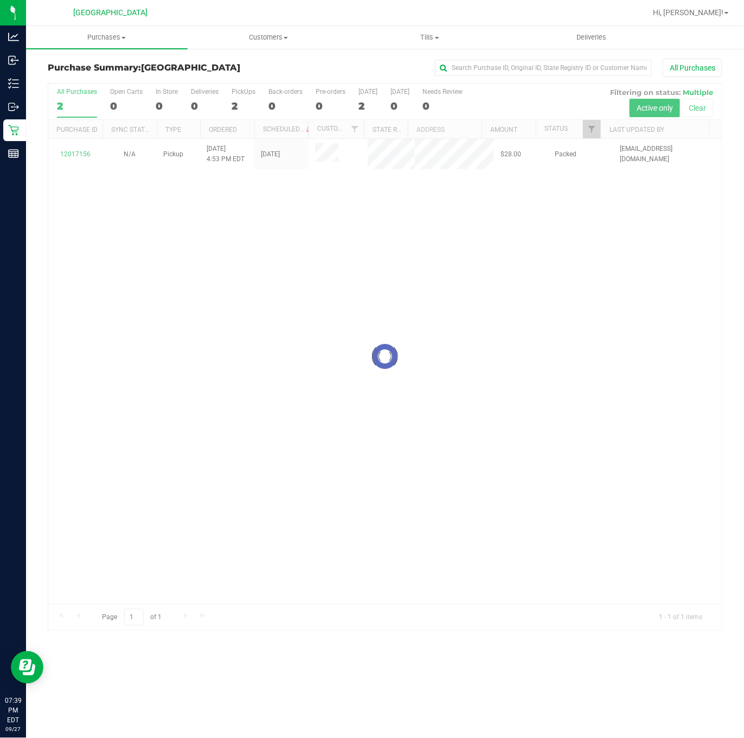
drag, startPoint x: 319, startPoint y: 355, endPoint x: 144, endPoint y: 277, distance: 192.3
click at [319, 355] on div "Loading... 12017156 N/A Pickup 9/27/2025 4:53 PM EDT 9/27/2025 $28.00 Packed md…" at bounding box center [385, 371] width 674 height 465
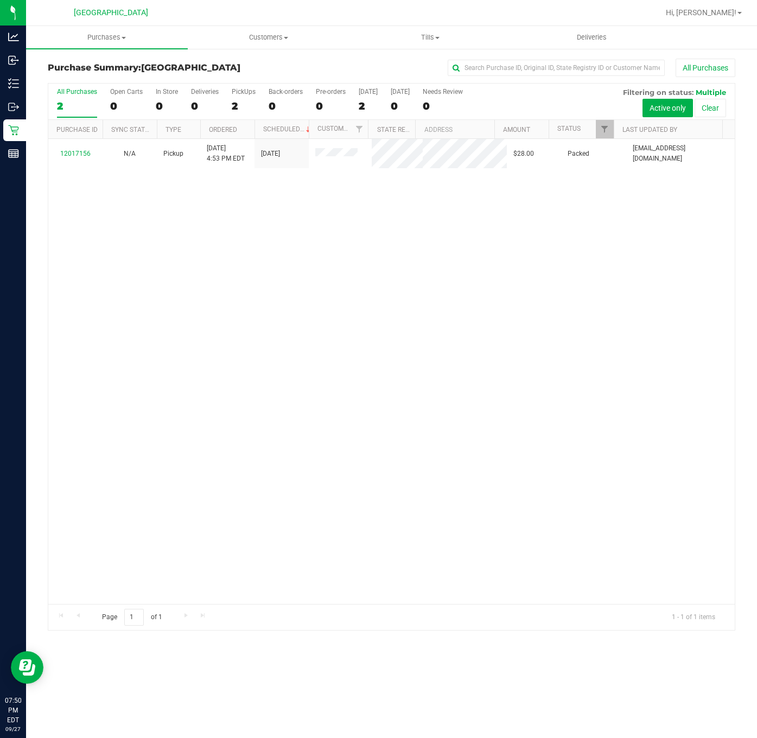
click at [267, 262] on div "12017156 N/A Pickup 9/27/2025 4:53 PM EDT 9/27/2025 $28.00 Packed mdaugherty@li…" at bounding box center [391, 371] width 686 height 465
click at [118, 46] on uib-tab-heading "Purchases Summary of purchases Fulfillment All purchases" at bounding box center [107, 37] width 162 height 23
click at [113, 59] on li "Summary of purchases" at bounding box center [107, 65] width 162 height 13
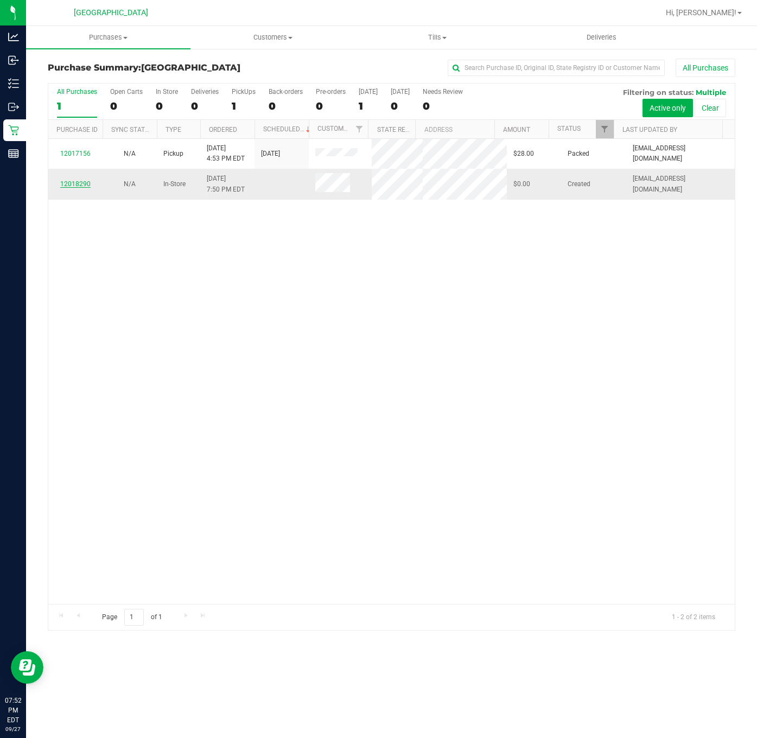
click at [83, 184] on link "12018290" at bounding box center [75, 184] width 30 height 8
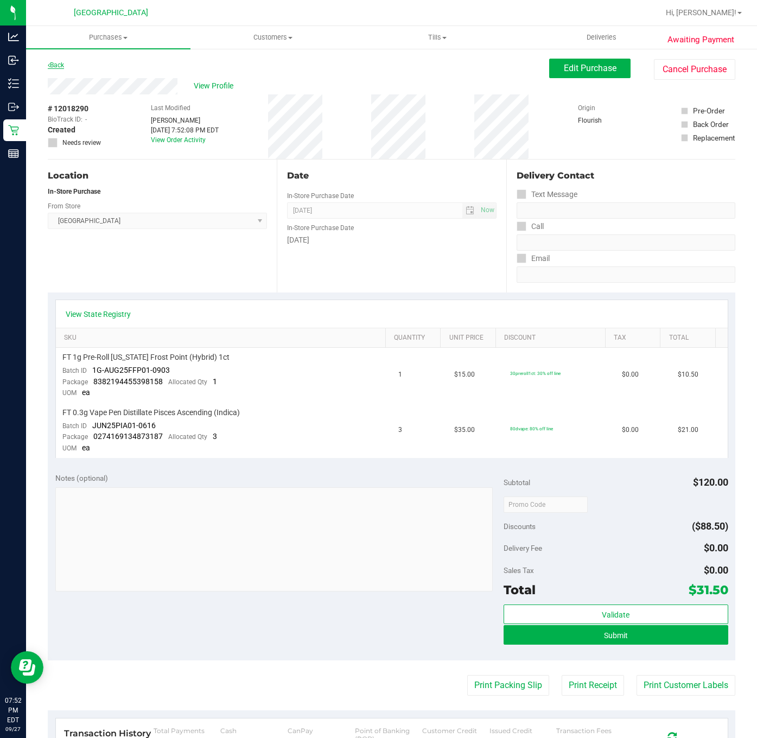
click at [59, 61] on link "Back" at bounding box center [56, 65] width 16 height 8
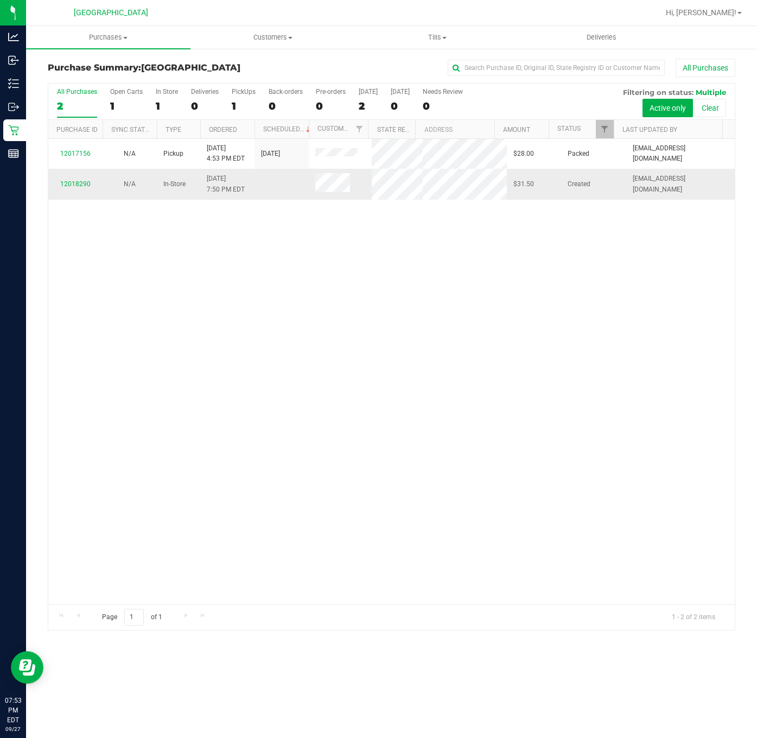
click at [75, 189] on div "12018290" at bounding box center [75, 184] width 41 height 10
click at [75, 187] on link "12018290" at bounding box center [75, 184] width 30 height 8
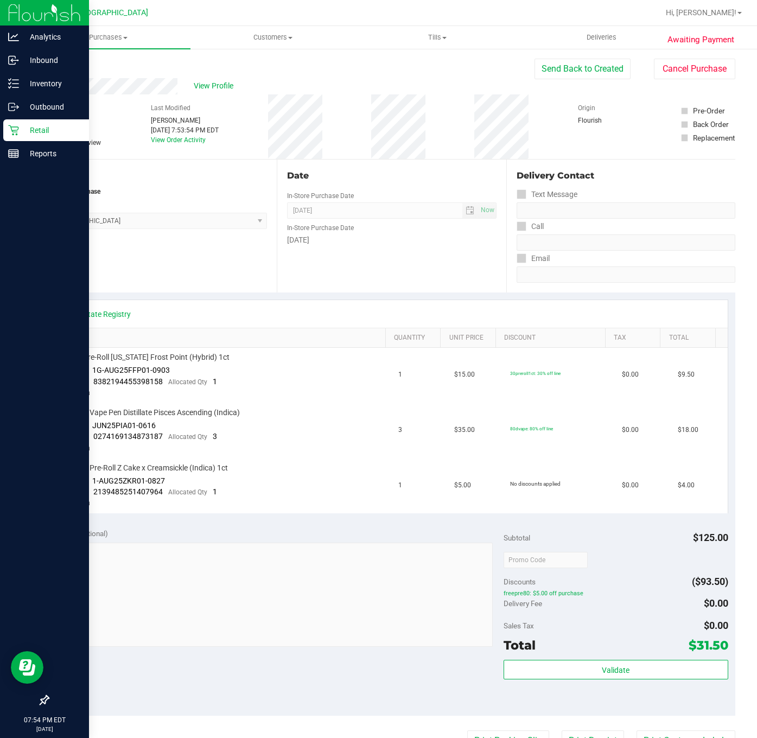
click at [19, 133] on p "Retail" at bounding box center [51, 130] width 65 height 13
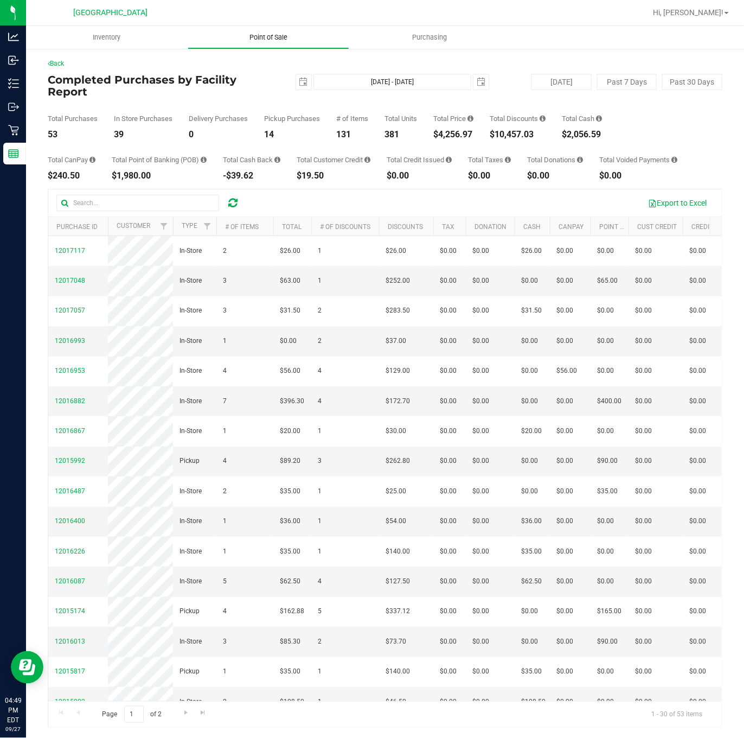
click at [259, 37] on span "Point of Sale" at bounding box center [268, 38] width 67 height 10
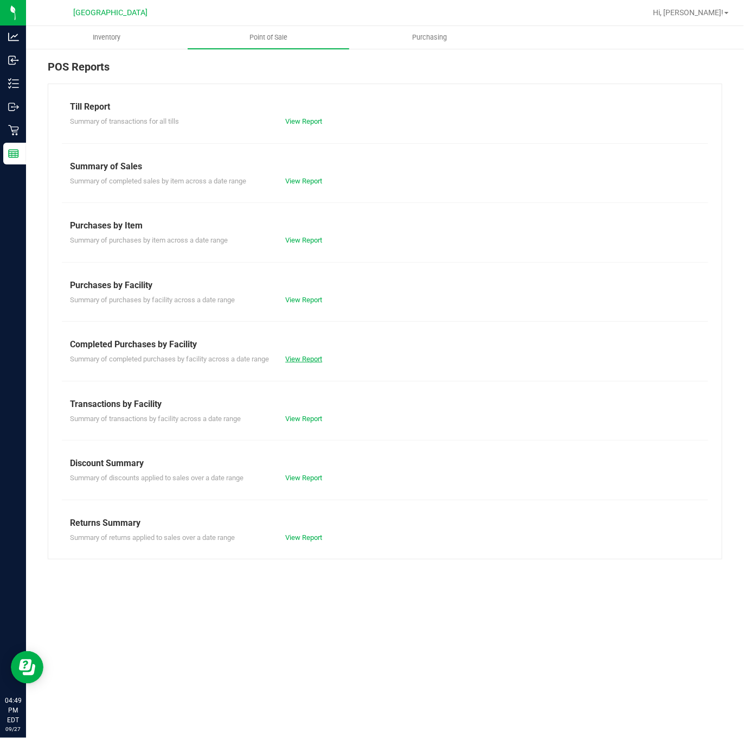
click at [310, 363] on link "View Report" at bounding box center [303, 359] width 37 height 8
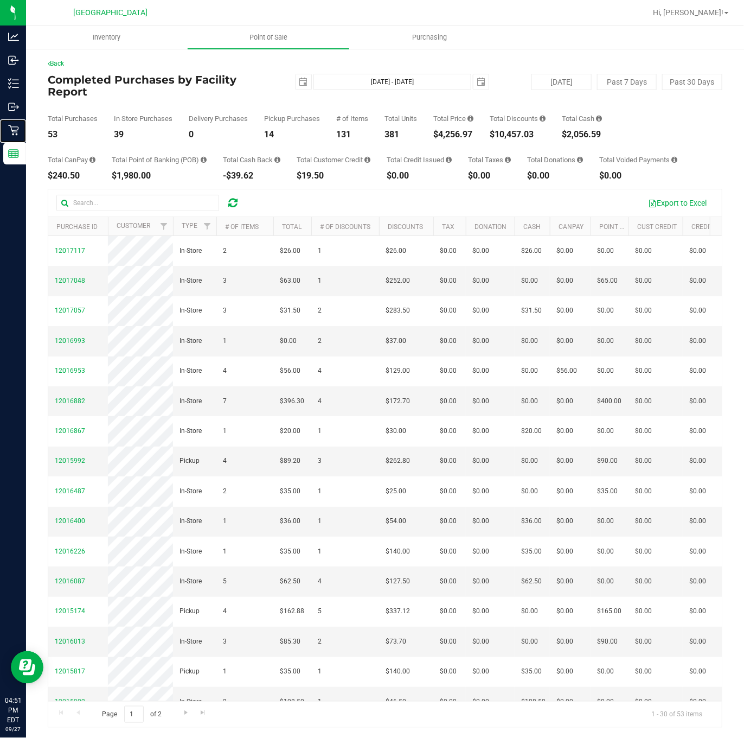
drag, startPoint x: 66, startPoint y: 131, endPoint x: 92, endPoint y: 4, distance: 129.6
click at [0, 0] on p "Retail" at bounding box center [0, 0] width 0 height 0
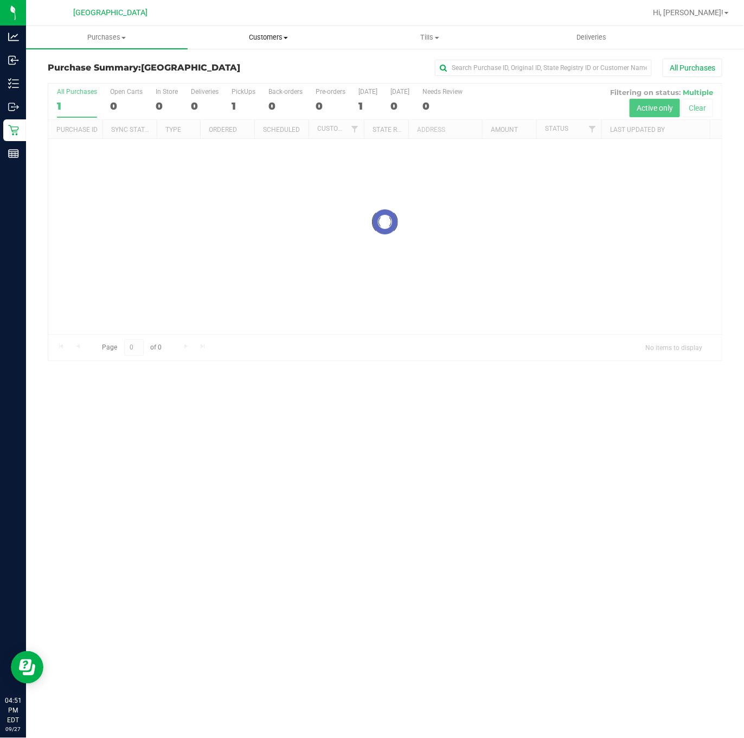
click at [288, 37] on span at bounding box center [286, 38] width 4 height 2
click at [217, 68] on span "All customers" at bounding box center [227, 65] width 78 height 9
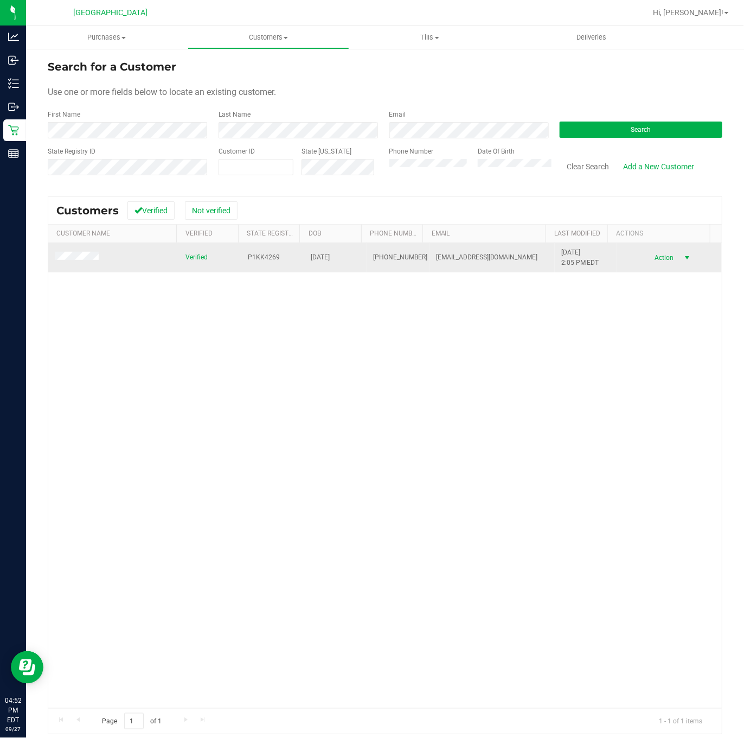
click at [683, 261] on span "select" at bounding box center [687, 257] width 9 height 9
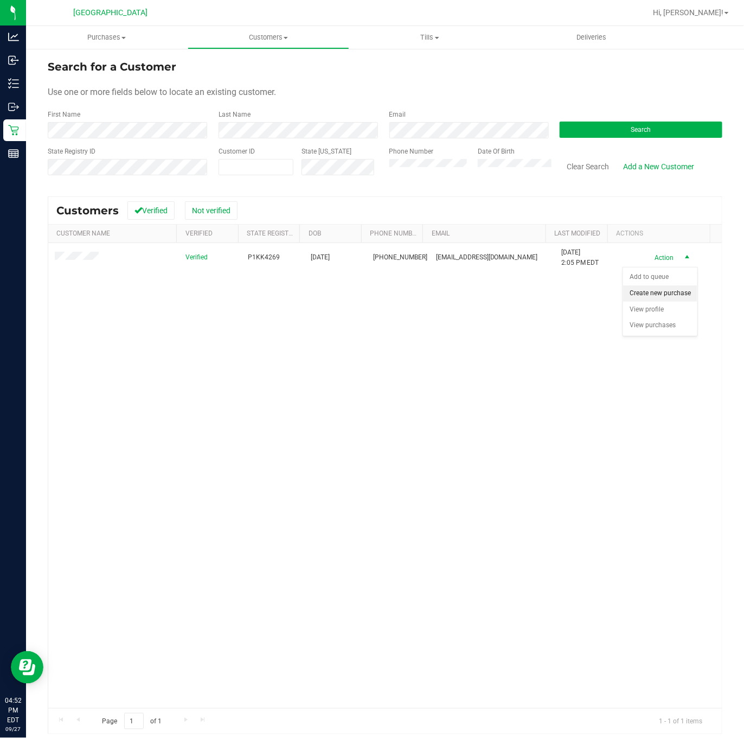
click at [664, 302] on li "Create new purchase" at bounding box center [660, 293] width 74 height 16
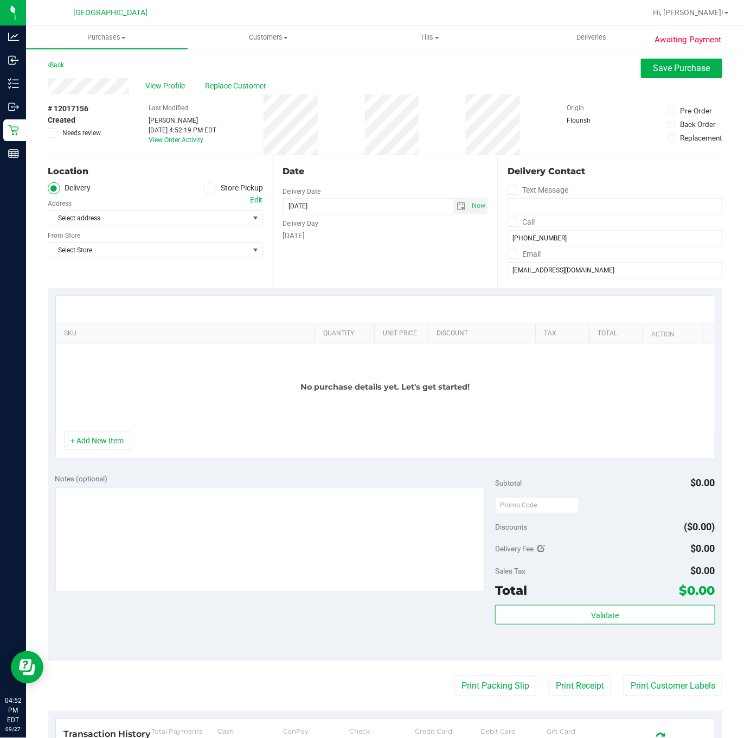
click at [207, 188] on icon at bounding box center [209, 188] width 7 height 0
click at [0, 0] on input "Store Pickup" at bounding box center [0, 0] width 0 height 0
click at [219, 220] on span "Select Store" at bounding box center [148, 217] width 201 height 15
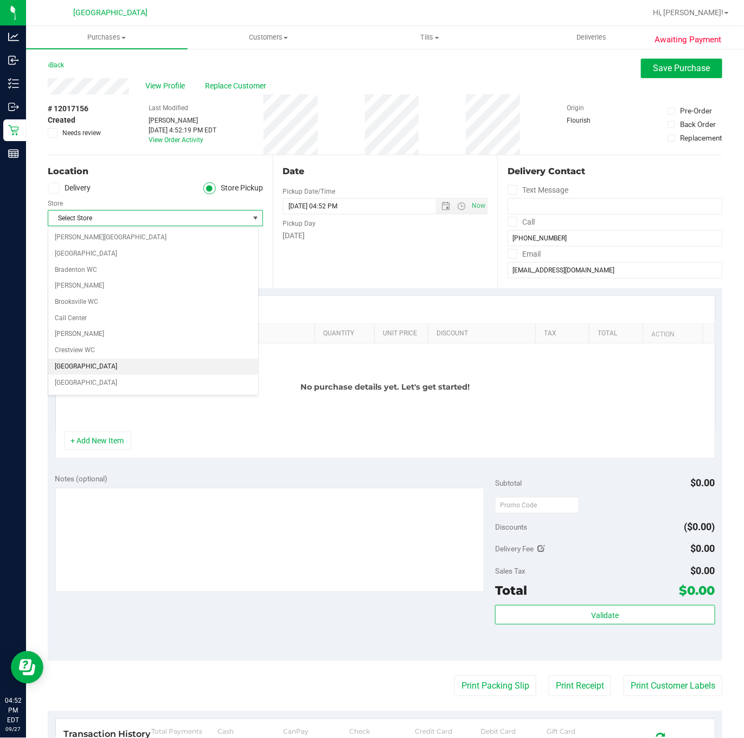
click at [114, 368] on li "[GEOGRAPHIC_DATA]" at bounding box center [153, 367] width 210 height 16
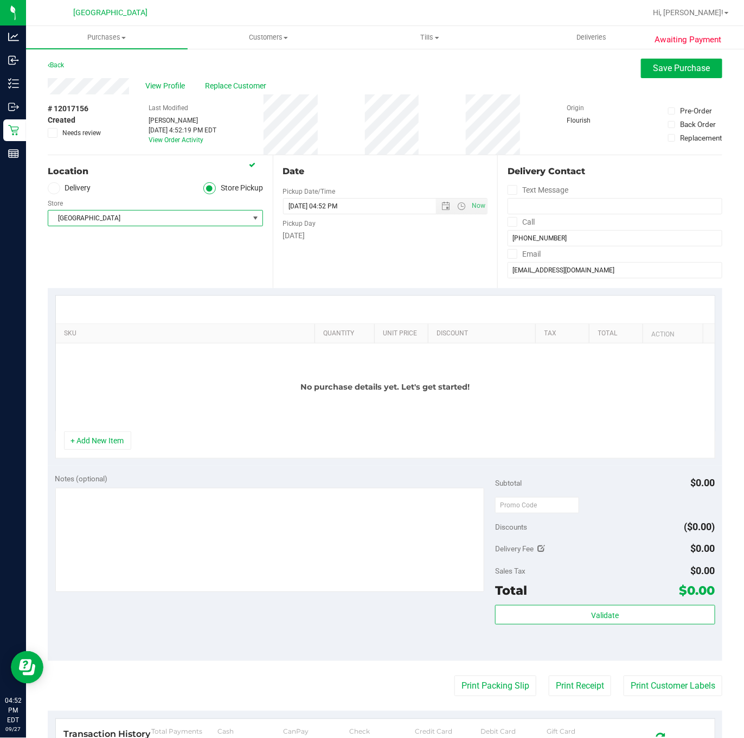
click at [163, 412] on div "No purchase details yet. Let's get started!" at bounding box center [385, 387] width 659 height 88
click at [111, 447] on button "+ Add New Item" at bounding box center [97, 440] width 67 height 18
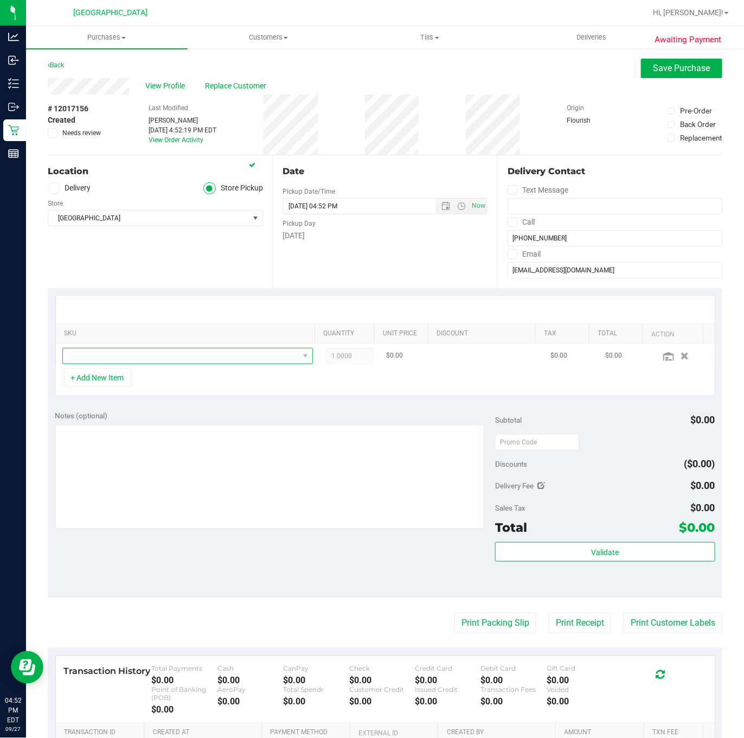
click at [171, 358] on span "NO DATA FOUND" at bounding box center [181, 355] width 236 height 15
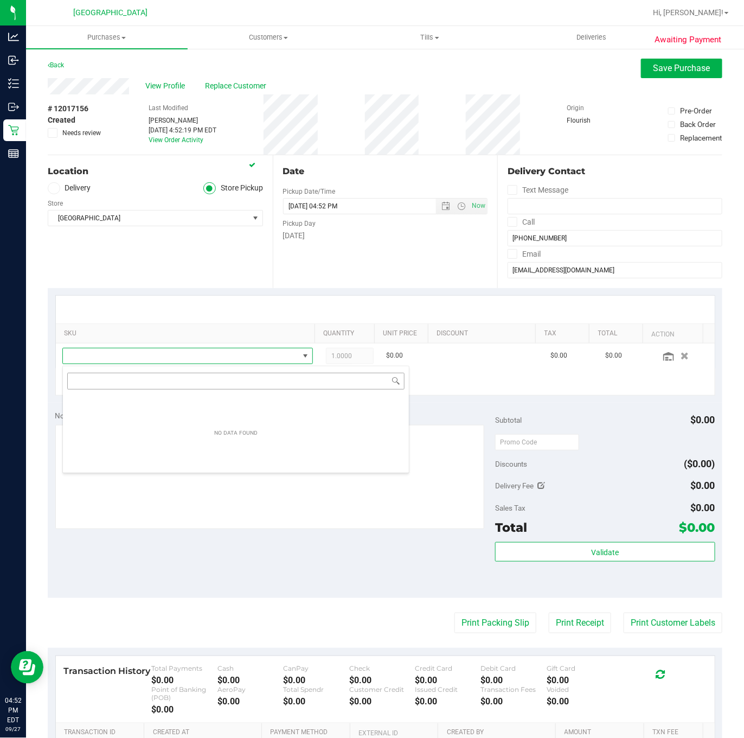
scroll to position [16, 241]
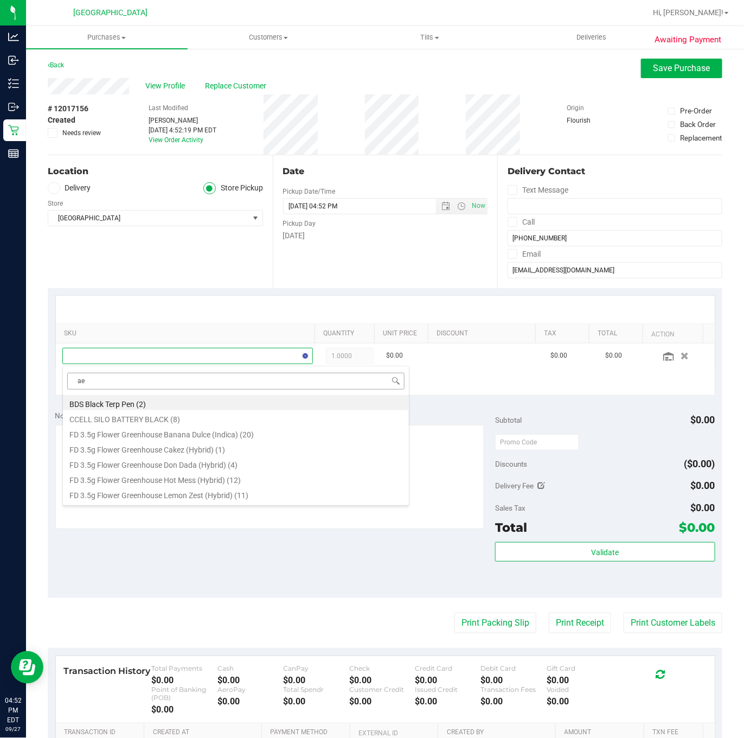
type input "aeq"
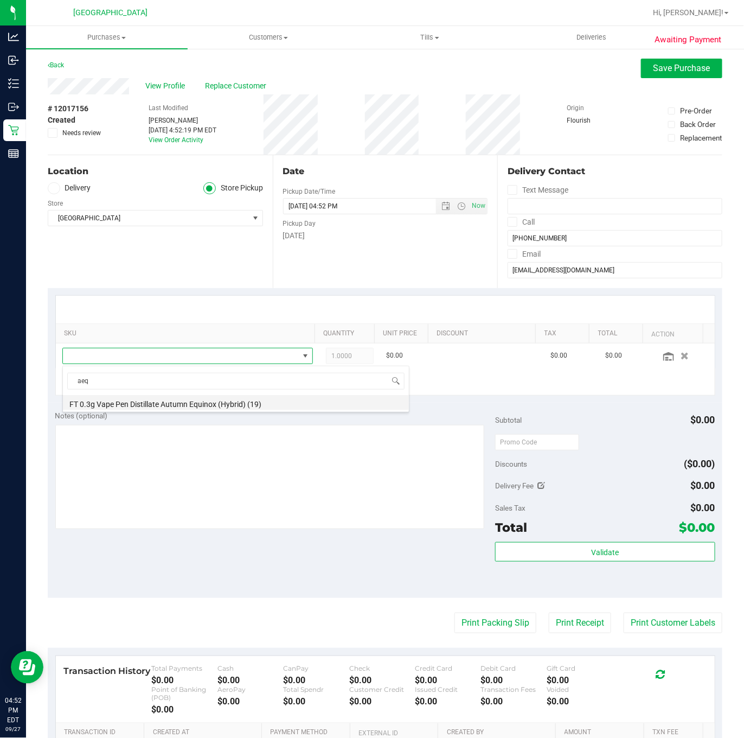
click at [192, 405] on li "FT 0.3g Vape Pen Distillate Autumn Equinox (Hybrid) (19)" at bounding box center [236, 402] width 346 height 15
click at [360, 399] on div "SKU Quantity Unit Price Discount Tax Total Action FT 0.3g Vape Pen Distillate A…" at bounding box center [385, 345] width 675 height 115
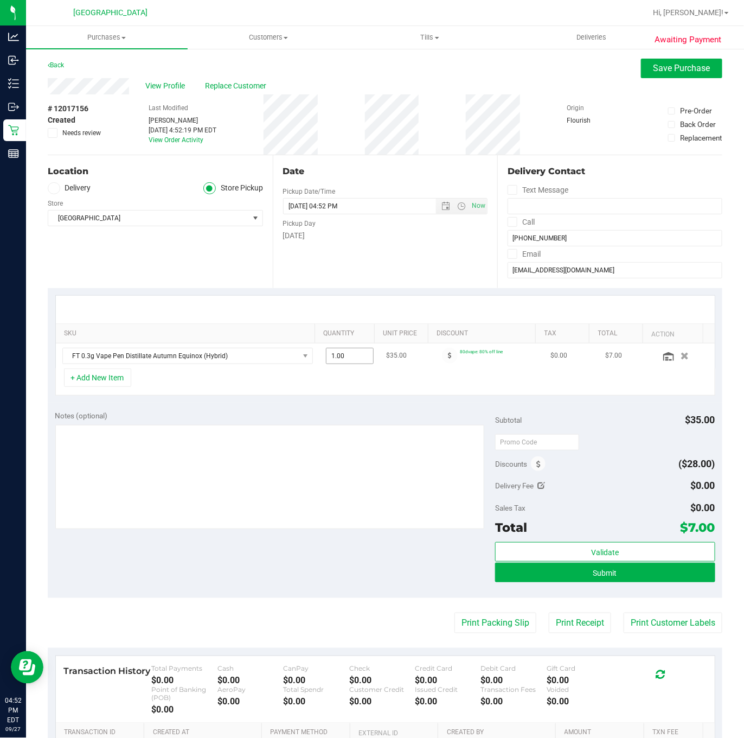
drag, startPoint x: 353, startPoint y: 368, endPoint x: 334, endPoint y: 359, distance: 21.6
click at [334, 359] on span "1.00 1" at bounding box center [350, 356] width 48 height 16
type input "4"
click at [600, 581] on button "Submit" at bounding box center [605, 572] width 220 height 20
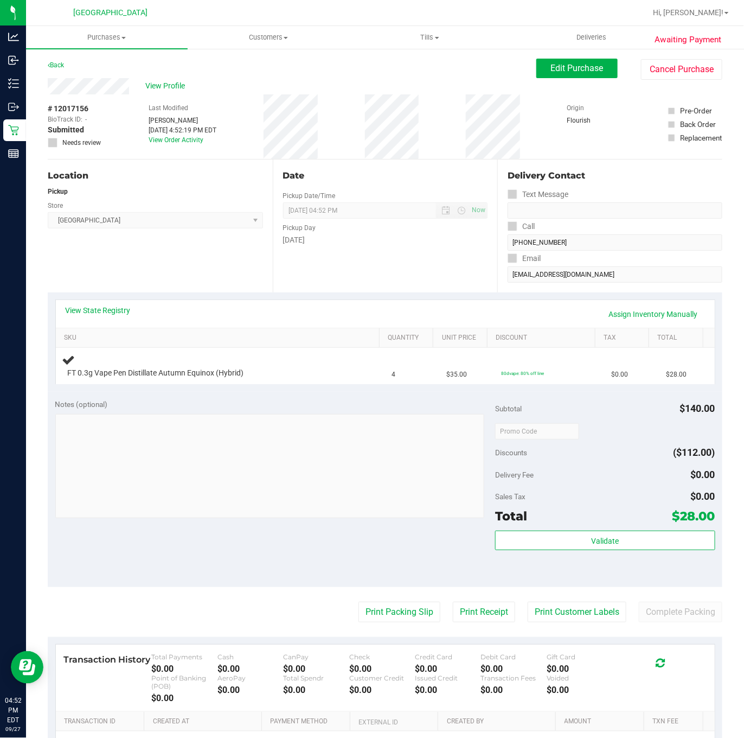
click at [433, 298] on div "View State Registry Assign Inventory Manually SKU Quantity Unit Price Discount …" at bounding box center [385, 341] width 675 height 99
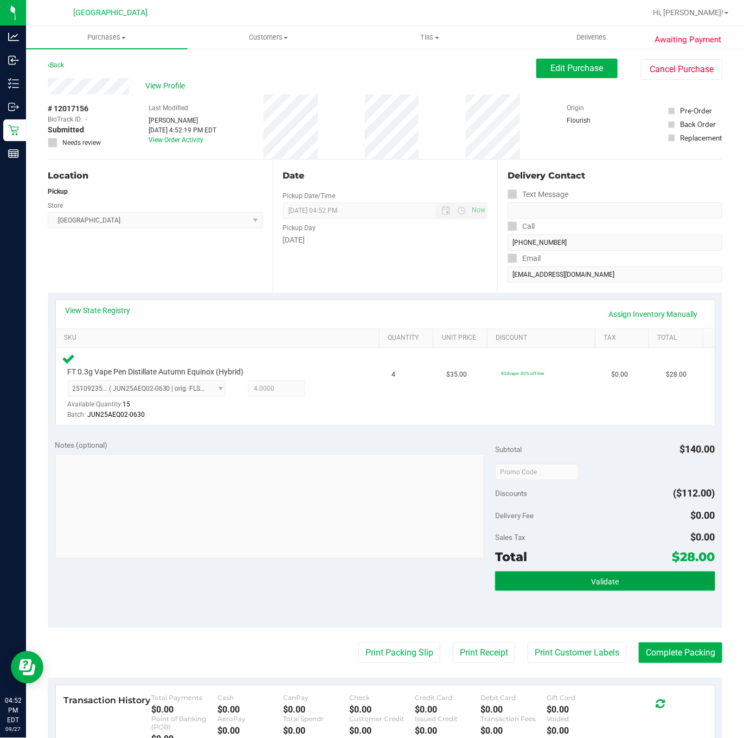
click at [659, 583] on button "Validate" at bounding box center [605, 581] width 220 height 20
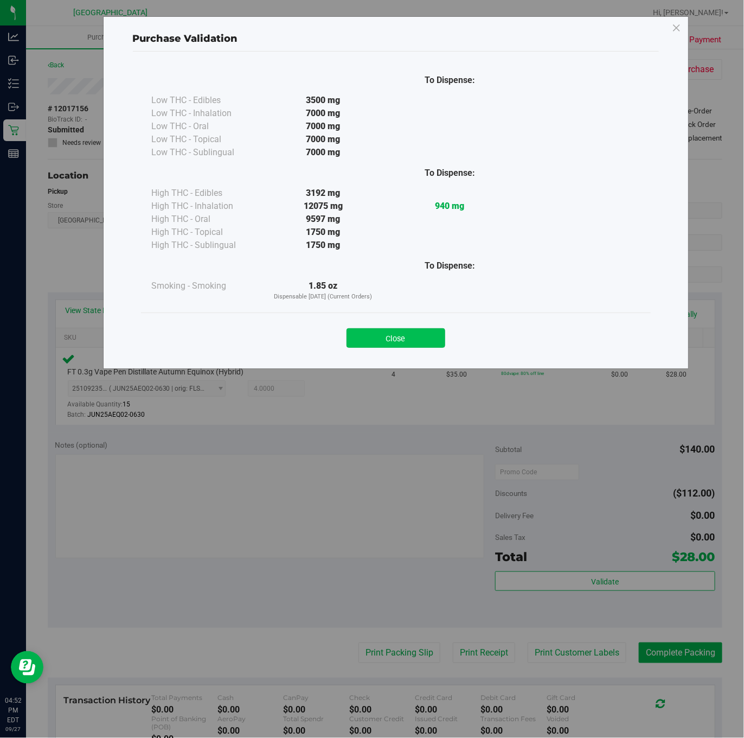
click at [408, 345] on button "Close" at bounding box center [396, 338] width 99 height 20
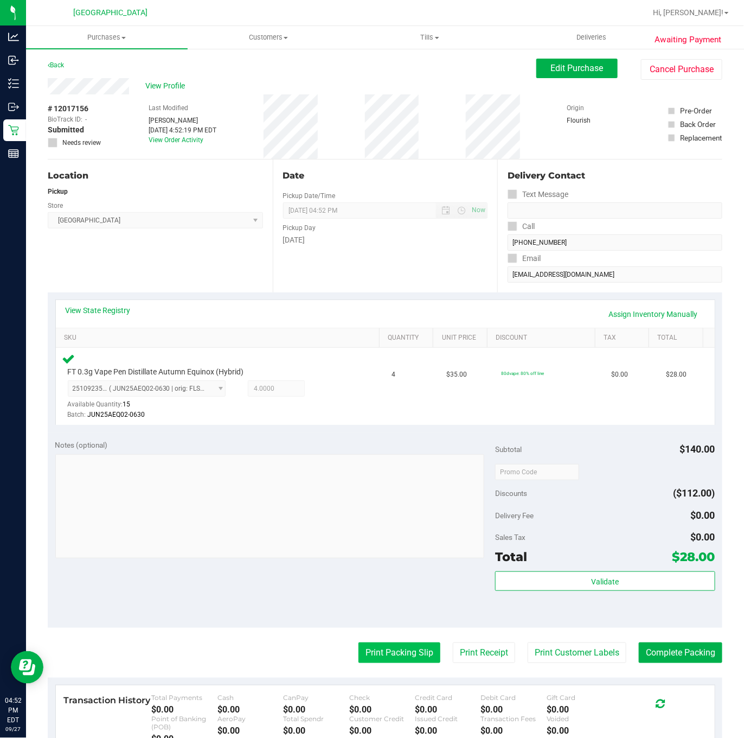
click at [412, 653] on button "Print Packing Slip" at bounding box center [400, 652] width 82 height 21
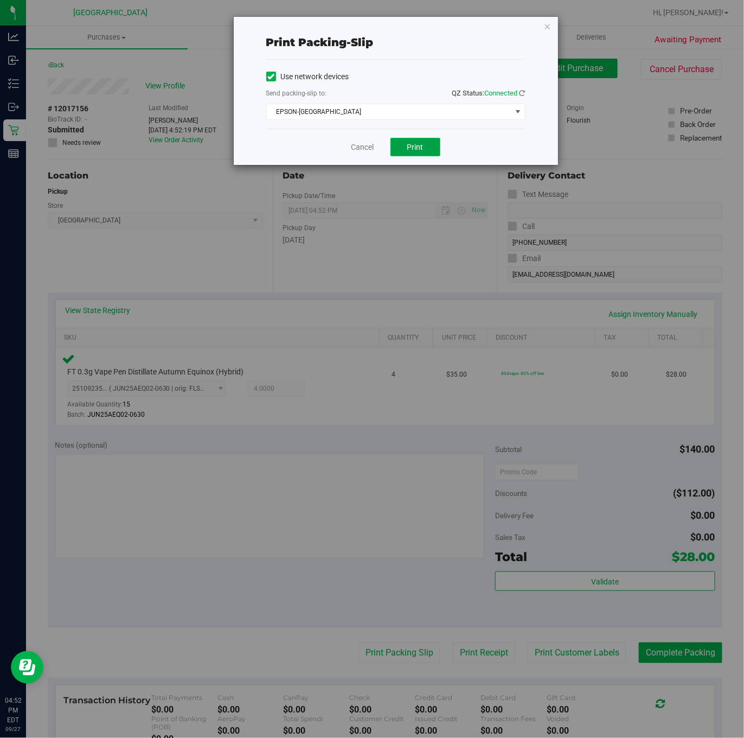
click at [397, 142] on button "Print" at bounding box center [416, 147] width 50 height 18
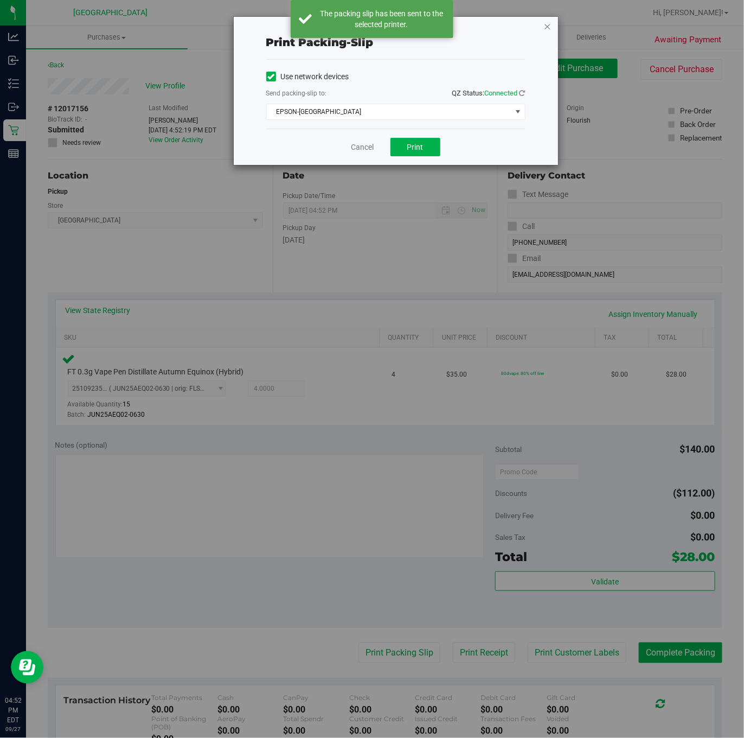
click at [546, 28] on icon "button" at bounding box center [548, 26] width 8 height 13
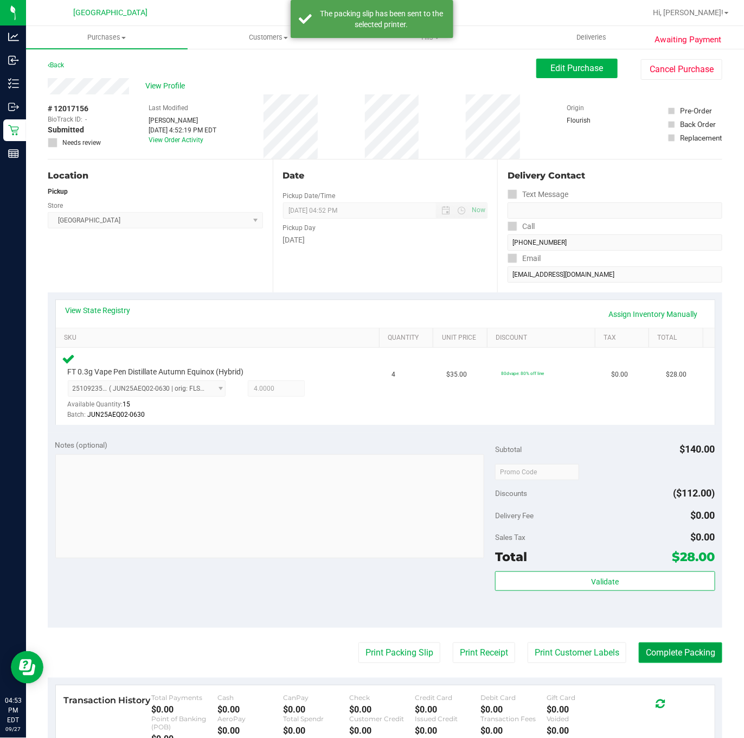
click at [707, 656] on button "Complete Packing" at bounding box center [681, 652] width 84 height 21
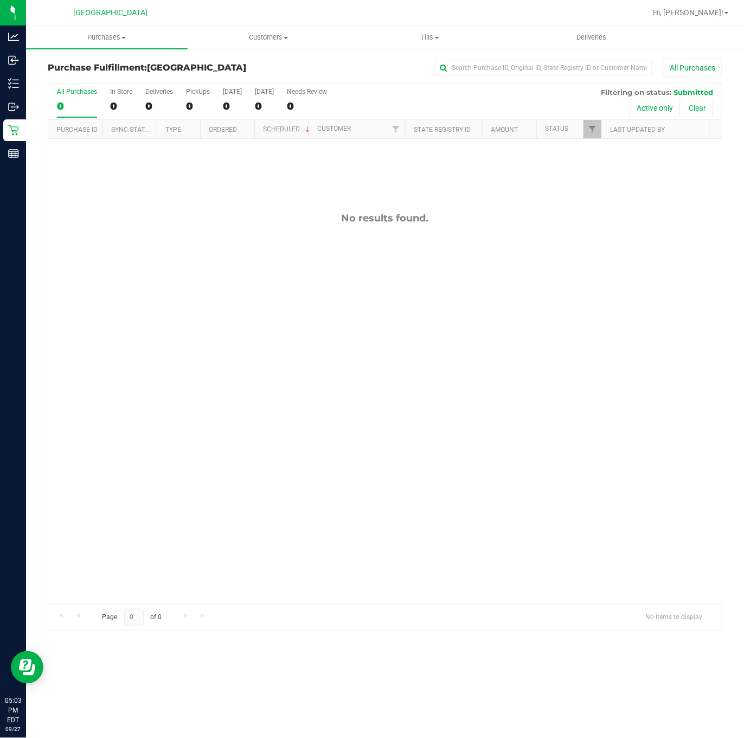
click at [205, 365] on div "No results found." at bounding box center [385, 408] width 674 height 538
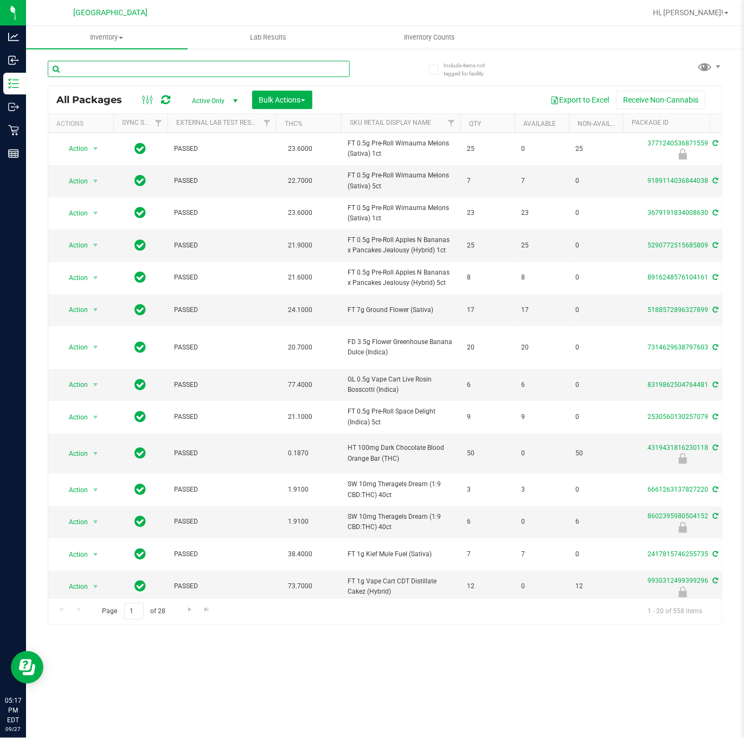
click at [176, 72] on input "text" at bounding box center [199, 69] width 302 height 16
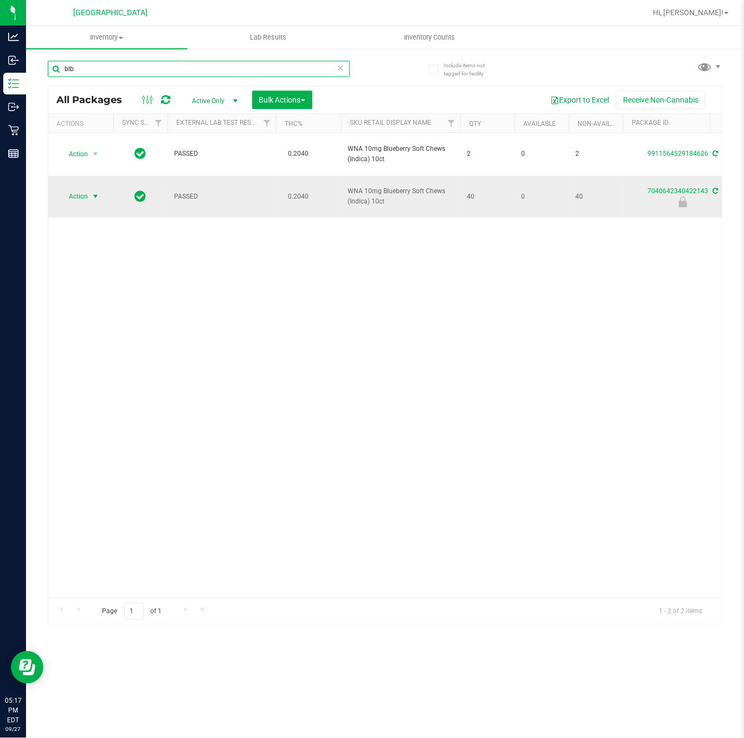
type input "blb"
click at [95, 195] on span "select" at bounding box center [95, 196] width 9 height 9
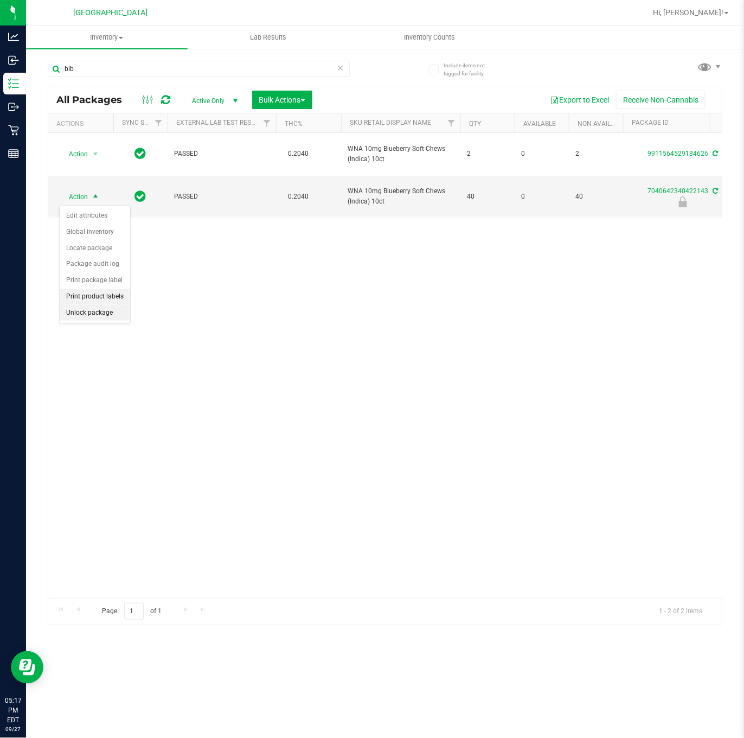
click at [101, 321] on li "Unlock package" at bounding box center [95, 313] width 71 height 16
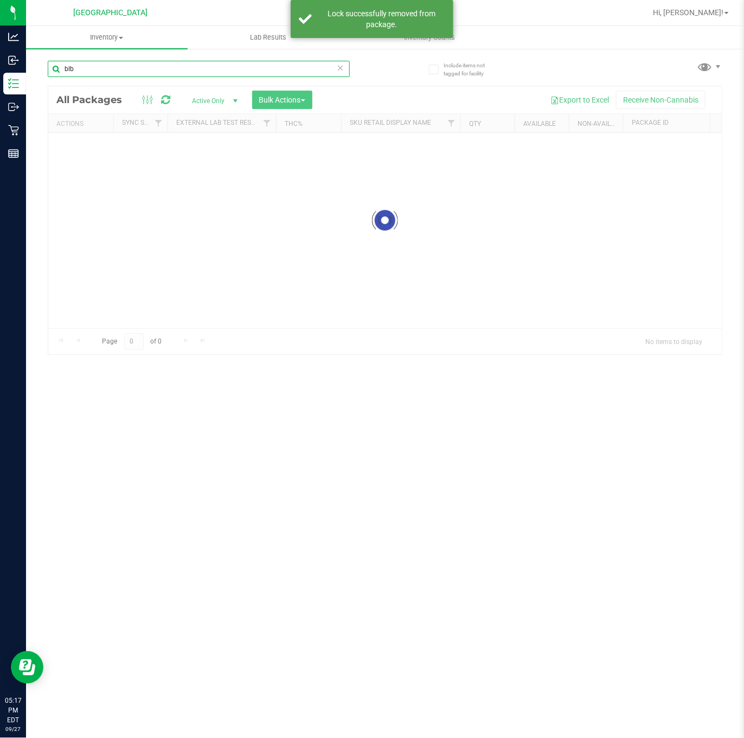
click at [125, 71] on input "blb" at bounding box center [199, 69] width 302 height 16
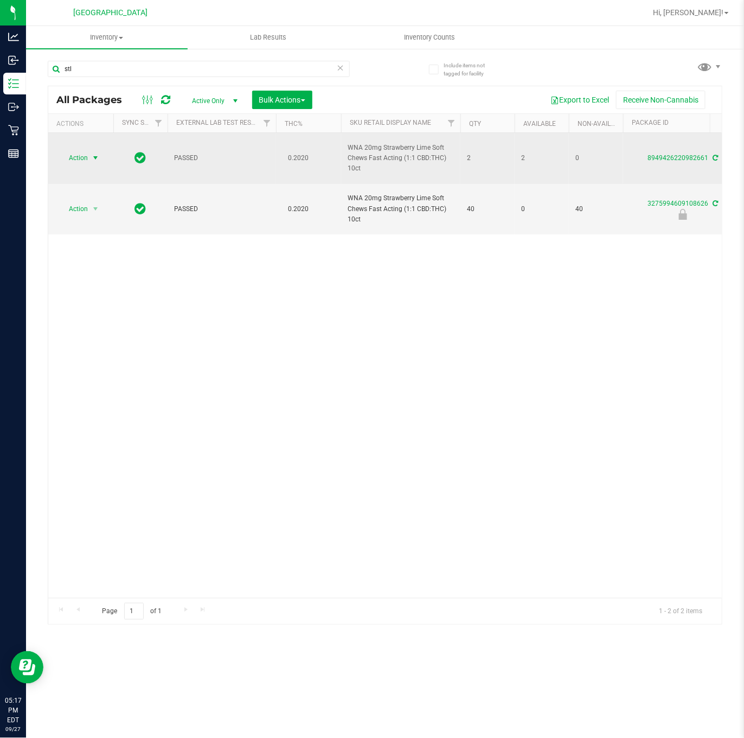
click at [98, 157] on span "select" at bounding box center [95, 157] width 9 height 9
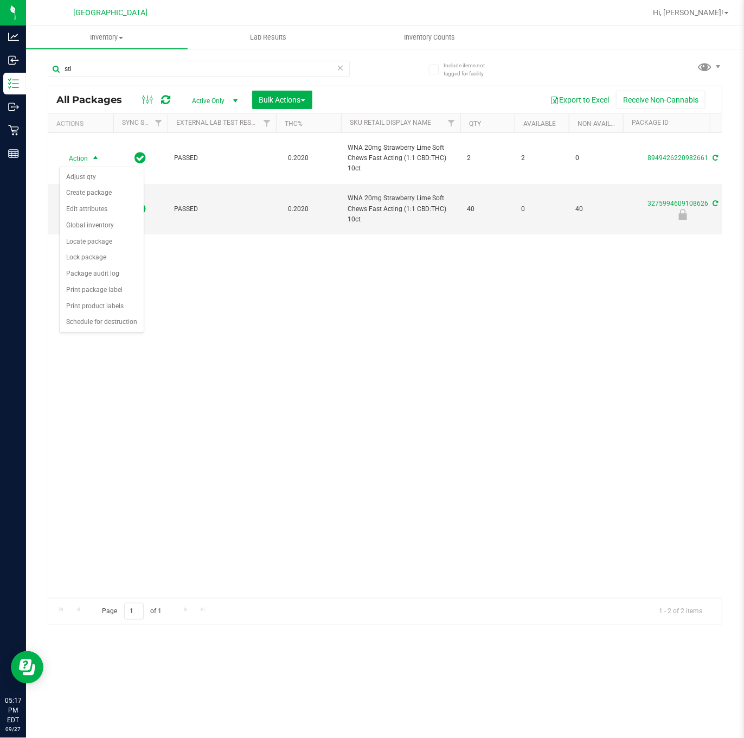
click at [310, 330] on div "Action Action Adjust qty Create package Edit attributes Global inventory Locate…" at bounding box center [385, 365] width 674 height 465
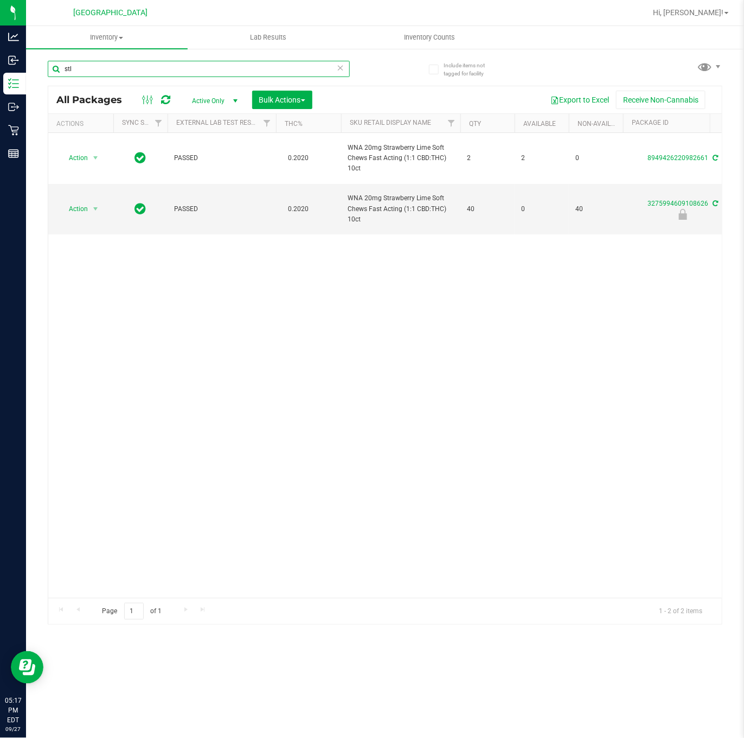
click at [130, 66] on input "stl" at bounding box center [199, 69] width 302 height 16
type input "s"
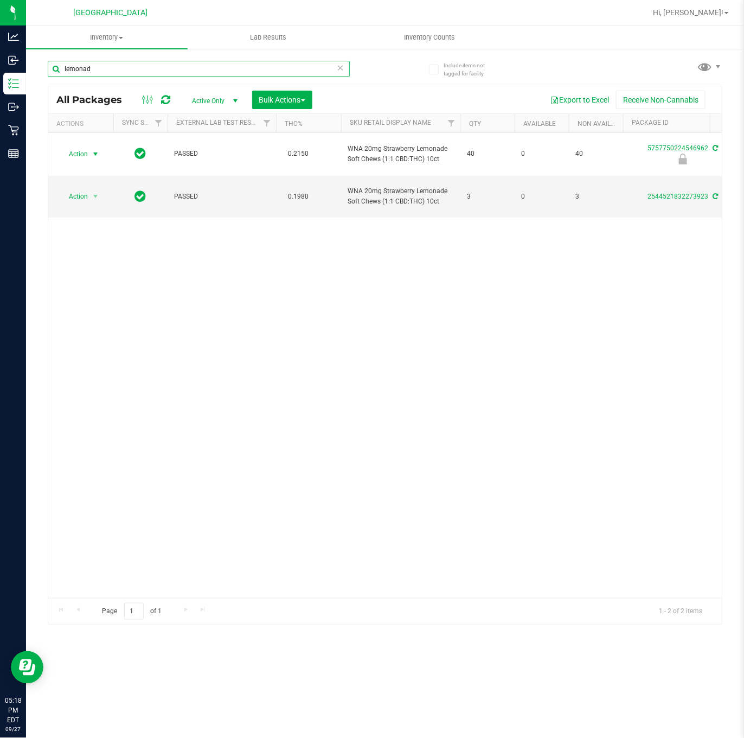
type input "lemonad"
click at [92, 159] on span "select" at bounding box center [96, 153] width 14 height 15
click at [88, 269] on li "Unlock package" at bounding box center [95, 269] width 71 height 16
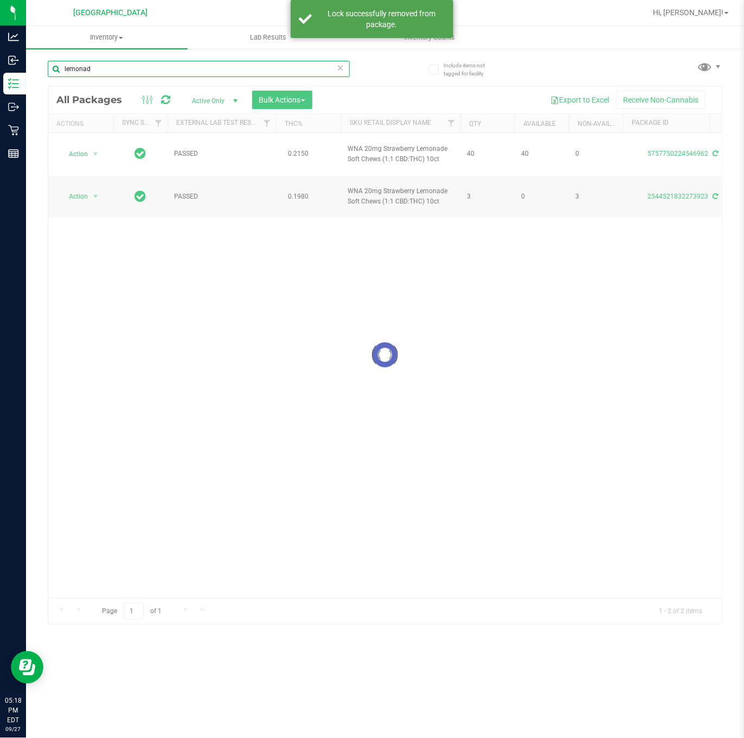
click at [111, 72] on input "lemonad" at bounding box center [199, 69] width 302 height 16
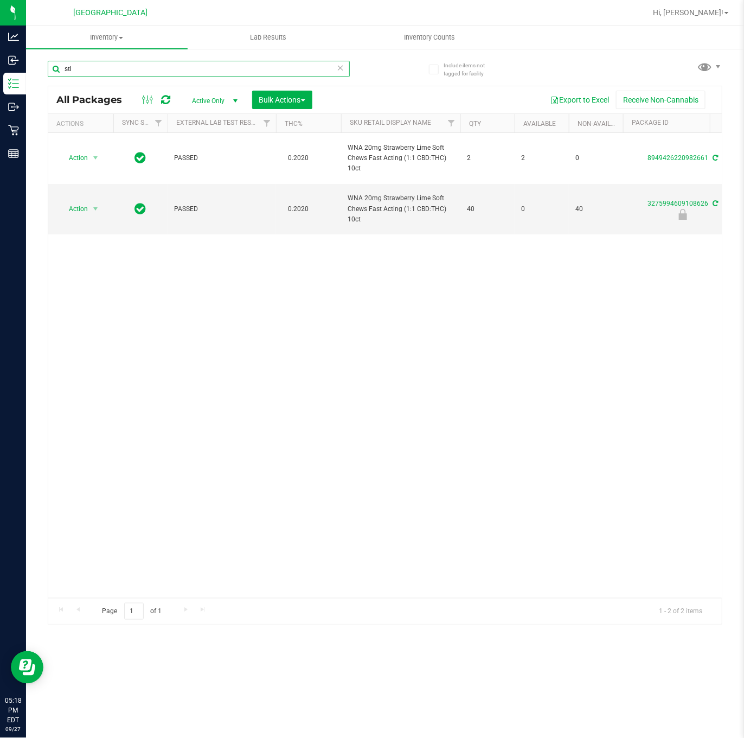
type input "stl"
click at [233, 448] on div "Action Action Adjust qty Create package Edit attributes Global inventory Locate…" at bounding box center [385, 365] width 674 height 465
click at [168, 391] on div "Action Action Adjust qty Create package Edit attributes Global inventory Locate…" at bounding box center [385, 365] width 674 height 465
click at [93, 207] on span "select" at bounding box center [95, 208] width 9 height 9
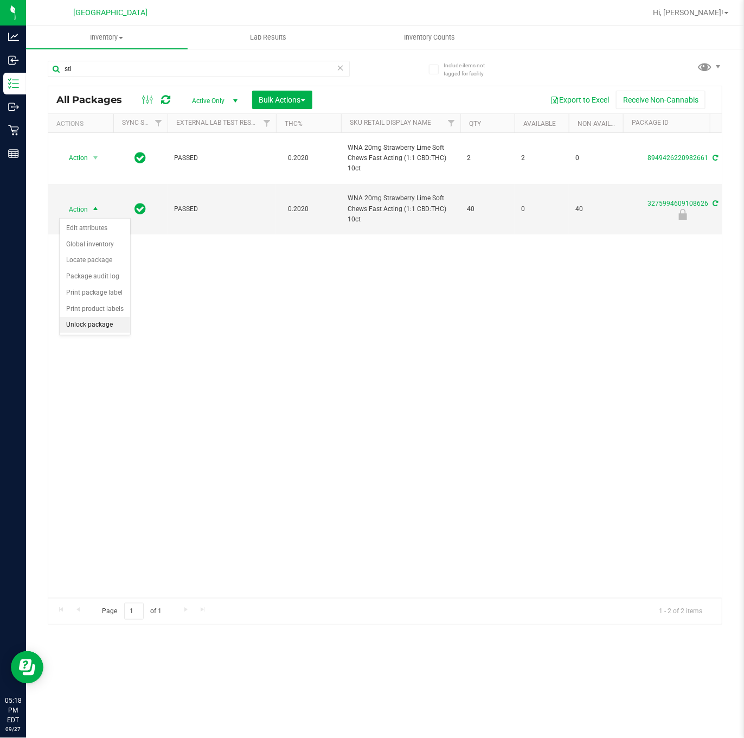
click at [101, 329] on li "Unlock package" at bounding box center [95, 325] width 71 height 16
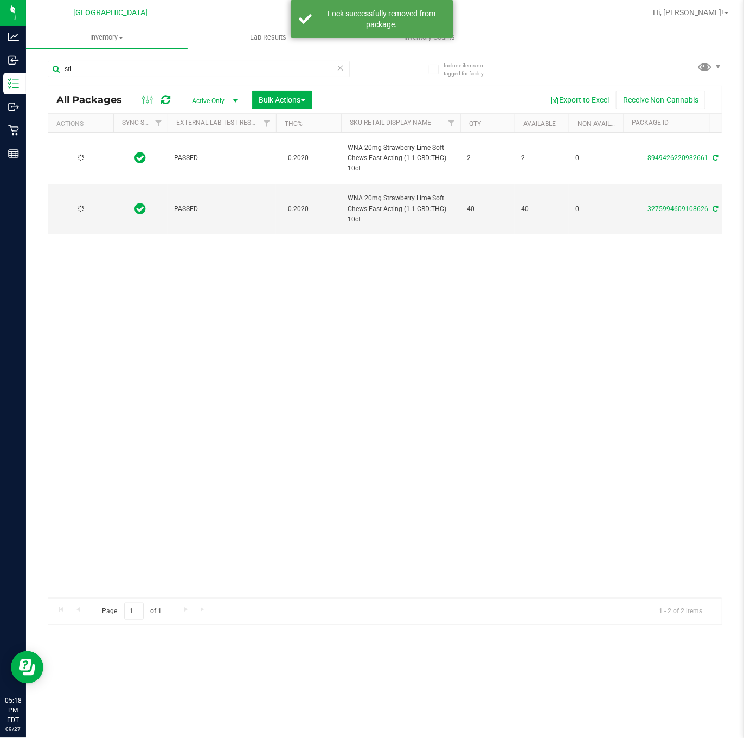
type input "2026-07-21"
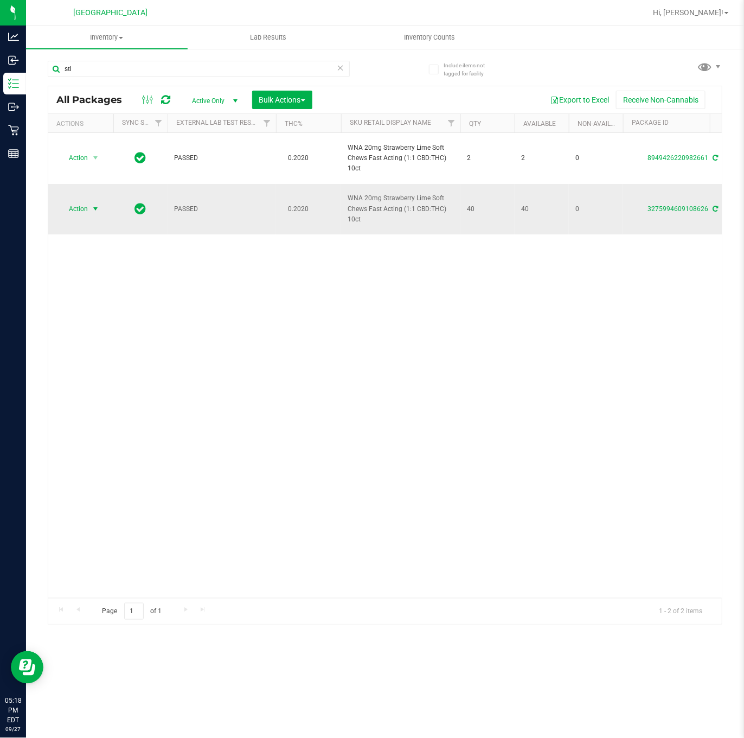
click at [97, 210] on span "select" at bounding box center [95, 208] width 9 height 9
click at [98, 317] on li "Lock package" at bounding box center [102, 309] width 84 height 16
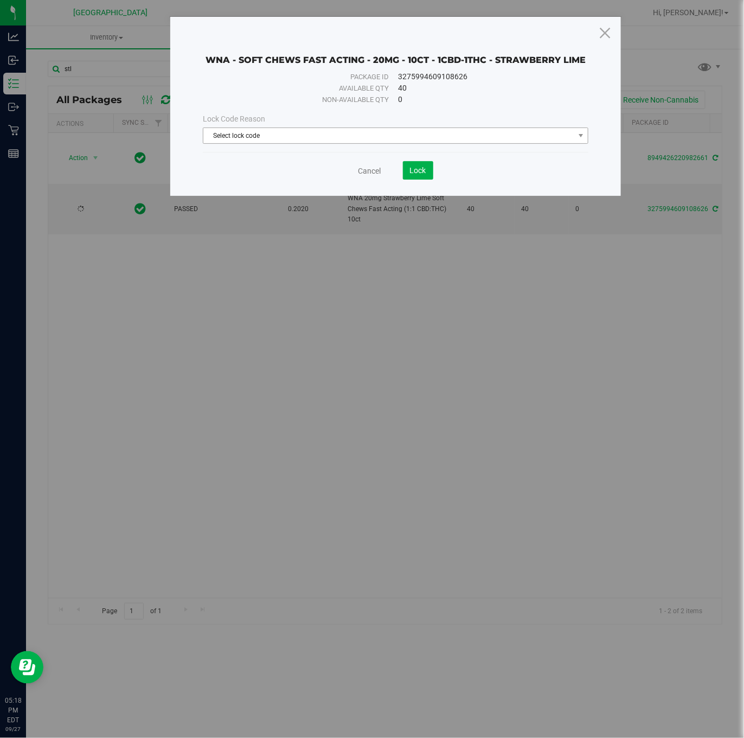
click at [290, 132] on span "Select lock code" at bounding box center [388, 135] width 370 height 15
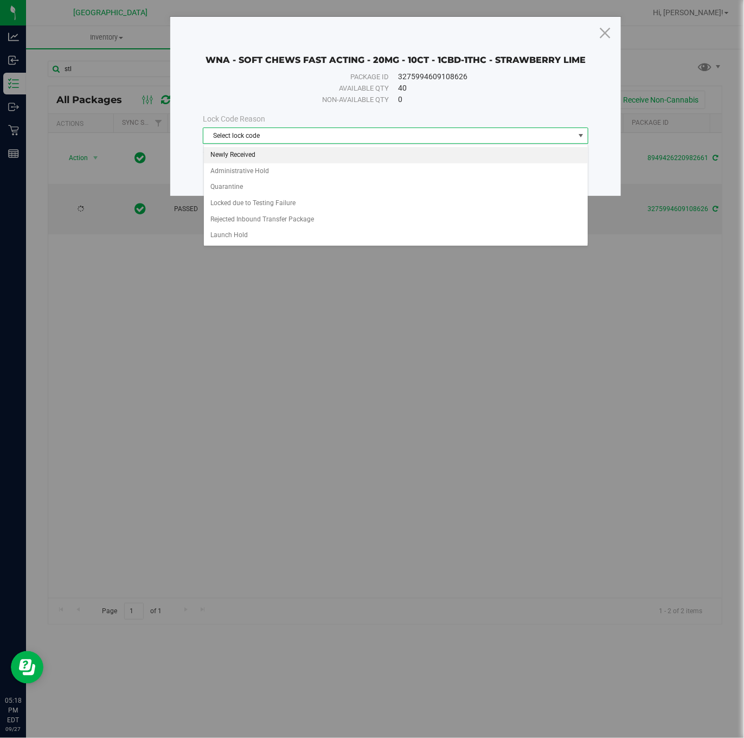
click at [248, 157] on li "Newly Received" at bounding box center [396, 155] width 384 height 16
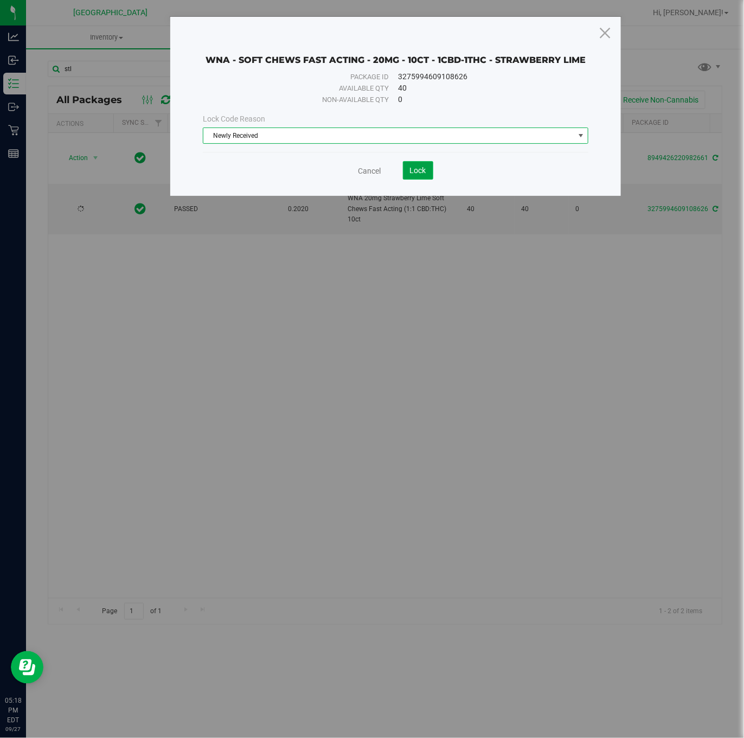
click at [409, 176] on button "Lock" at bounding box center [418, 170] width 30 height 18
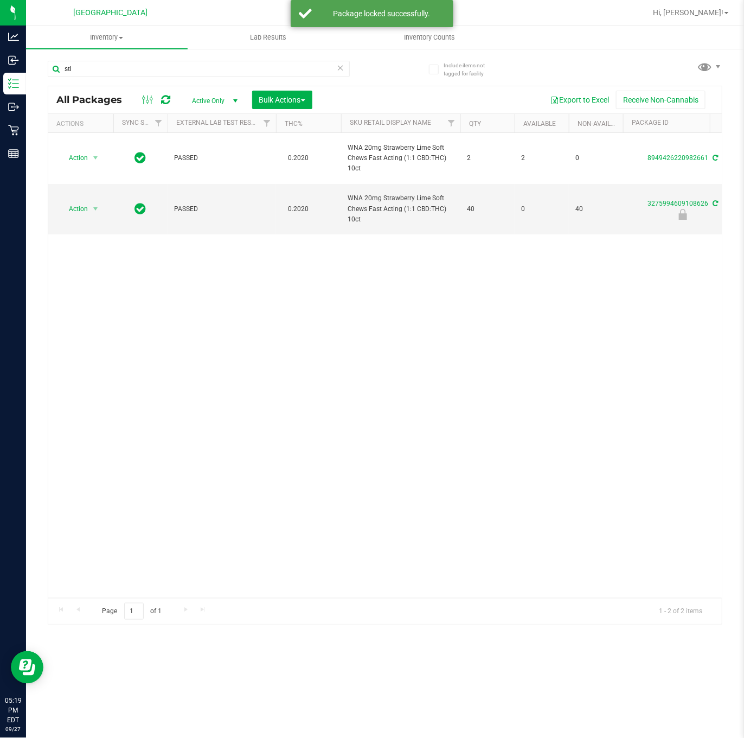
click at [472, 311] on div "Action Action Adjust qty Create package Edit attributes Global inventory Locate…" at bounding box center [385, 365] width 674 height 465
click at [355, 338] on div "Action Action Adjust qty Create package Edit attributes Global inventory Locate…" at bounding box center [385, 365] width 674 height 465
click at [96, 209] on span "select" at bounding box center [95, 208] width 9 height 9
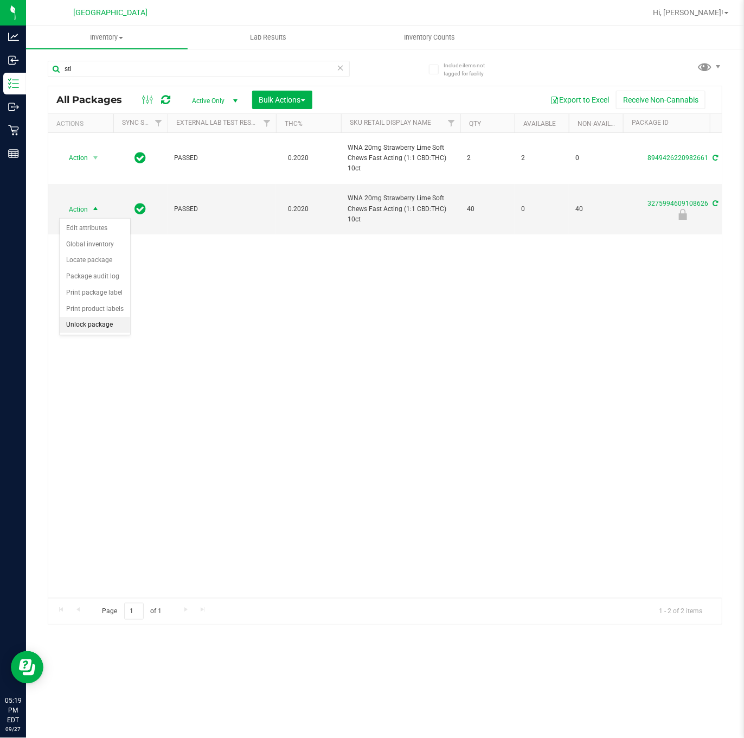
click at [110, 327] on li "Unlock package" at bounding box center [95, 325] width 71 height 16
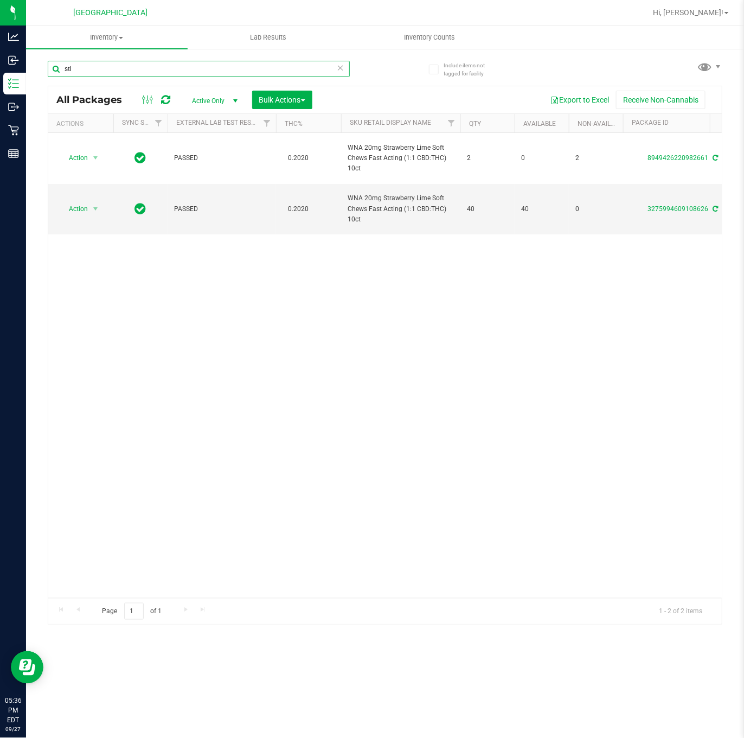
click at [117, 64] on input "stl" at bounding box center [199, 69] width 302 height 16
click at [86, 214] on span "Action" at bounding box center [73, 208] width 29 height 15
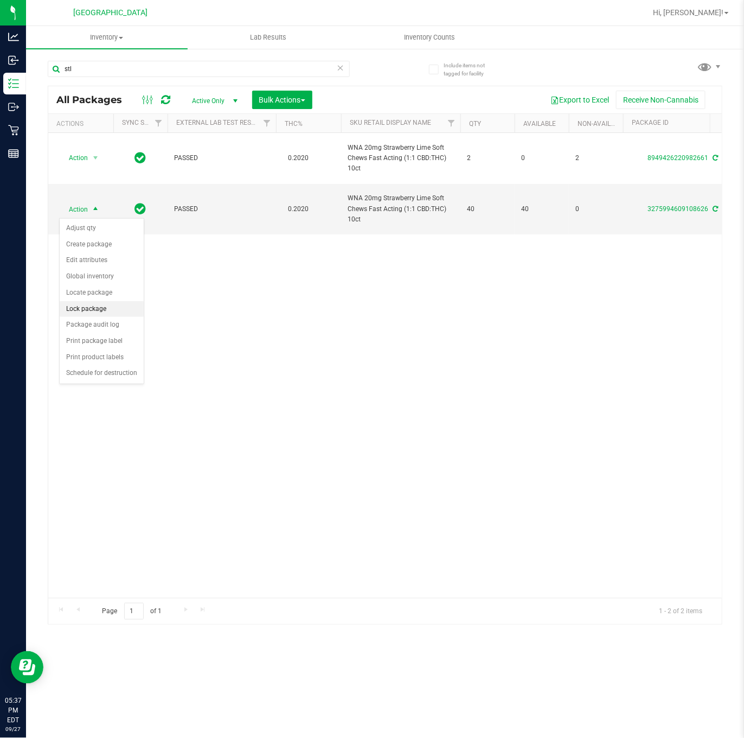
click at [112, 309] on li "Lock package" at bounding box center [102, 309] width 84 height 16
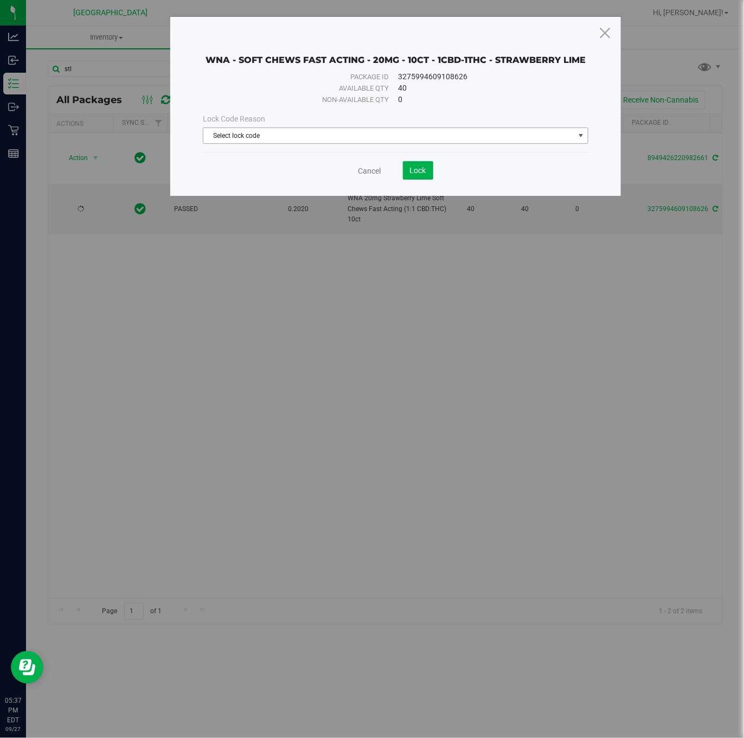
click at [288, 119] on div "Lock Code Reason" at bounding box center [395, 118] width 385 height 11
click at [280, 132] on span "Select lock code" at bounding box center [388, 135] width 370 height 15
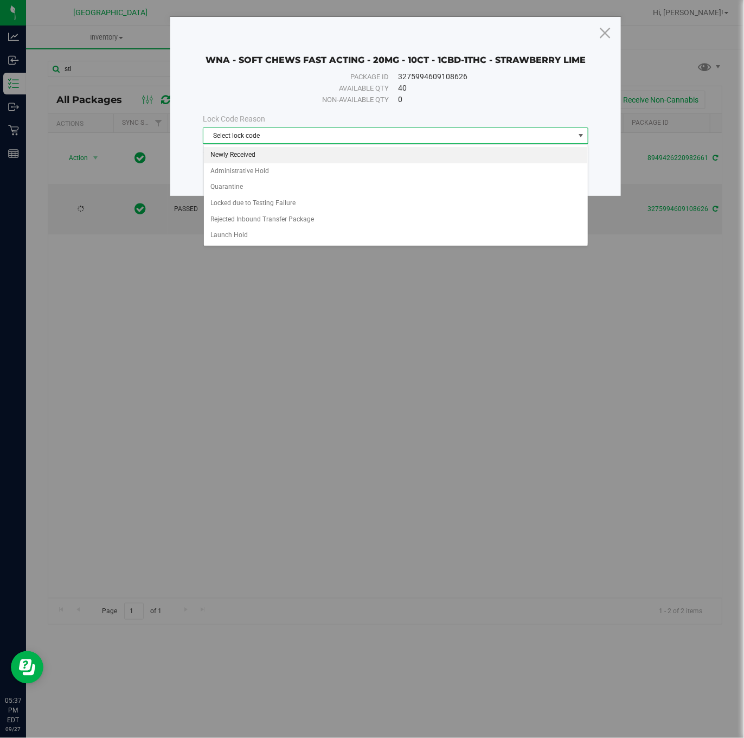
click at [258, 151] on li "Newly Received" at bounding box center [396, 155] width 384 height 16
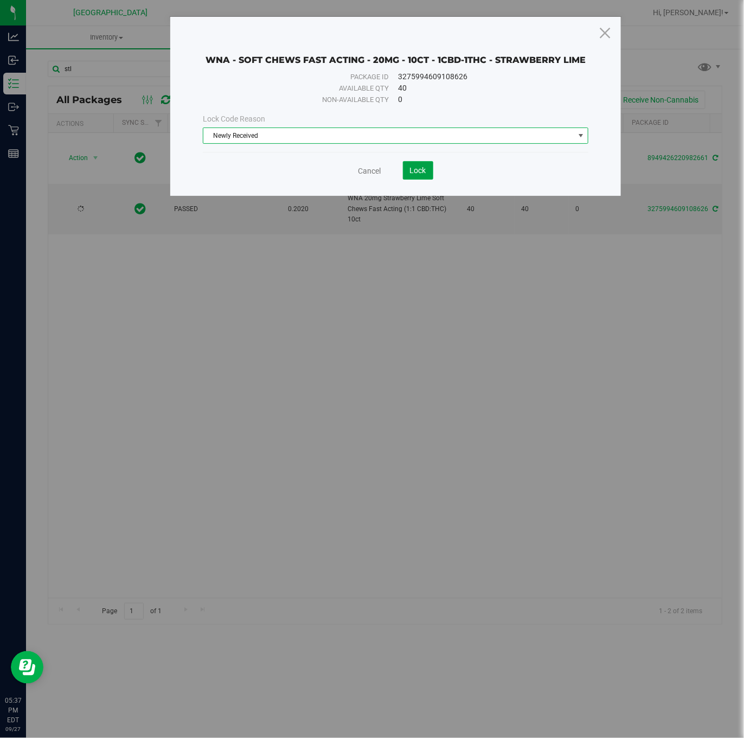
click at [417, 180] on button "Lock" at bounding box center [418, 170] width 30 height 18
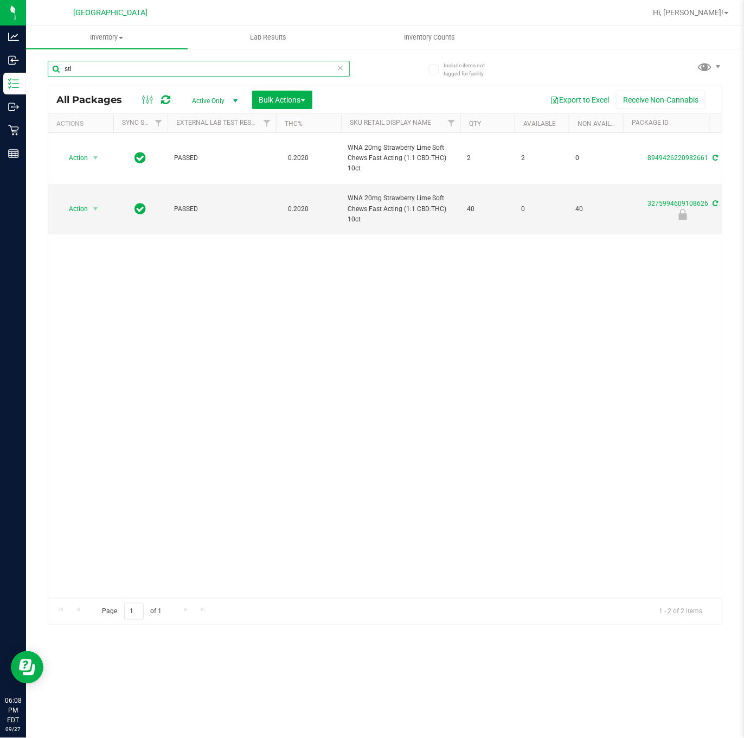
click at [161, 68] on input "stl" at bounding box center [199, 69] width 302 height 16
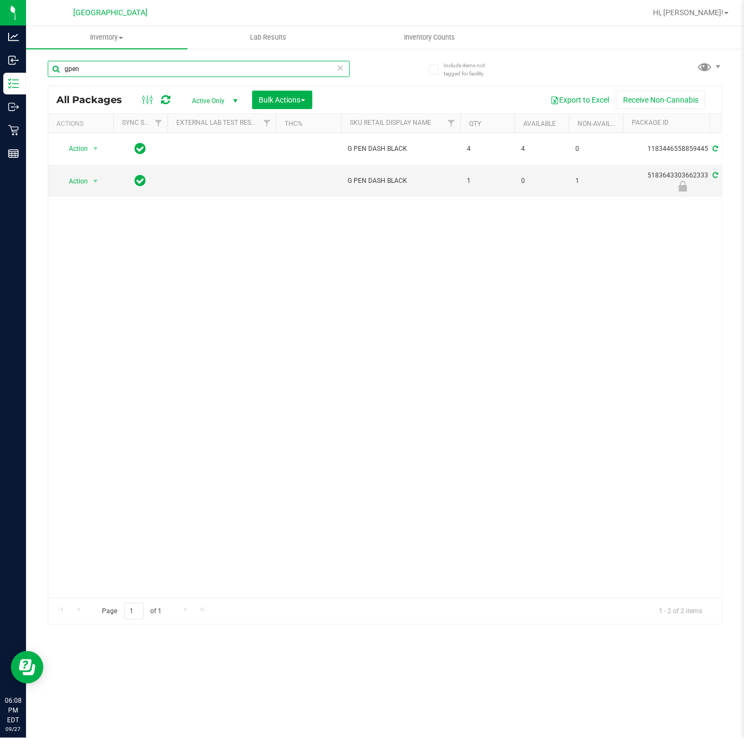
type input "gpen"
click at [260, 329] on div "Action Action Adjust qty Create package Edit attributes Global inventory Locate…" at bounding box center [385, 365] width 674 height 465
click at [185, 73] on input "gpen" at bounding box center [199, 69] width 302 height 16
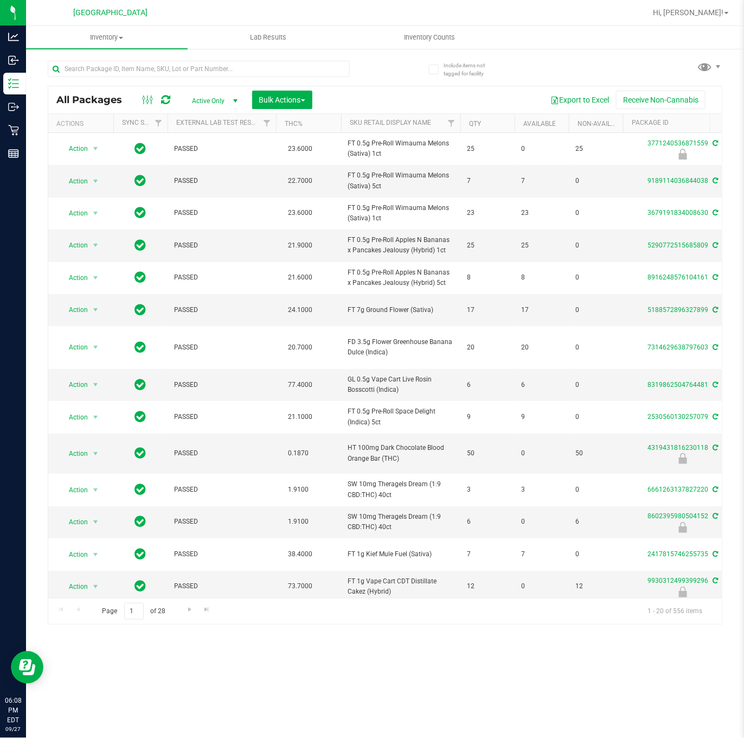
click at [375, 94] on div "Export to Excel Receive Non-Cannabis" at bounding box center [517, 100] width 393 height 18
click at [147, 66] on input "text" at bounding box center [199, 69] width 302 height 16
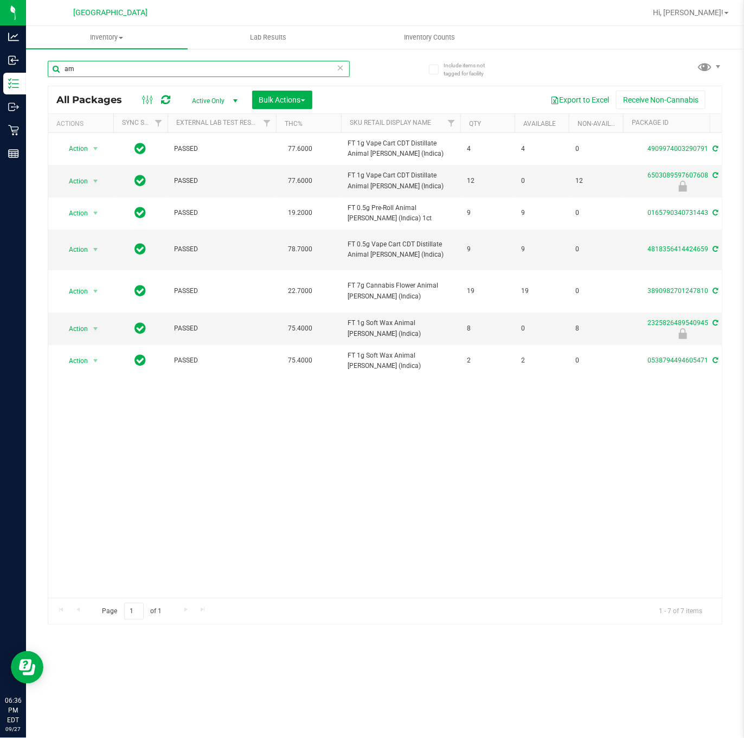
type input "a"
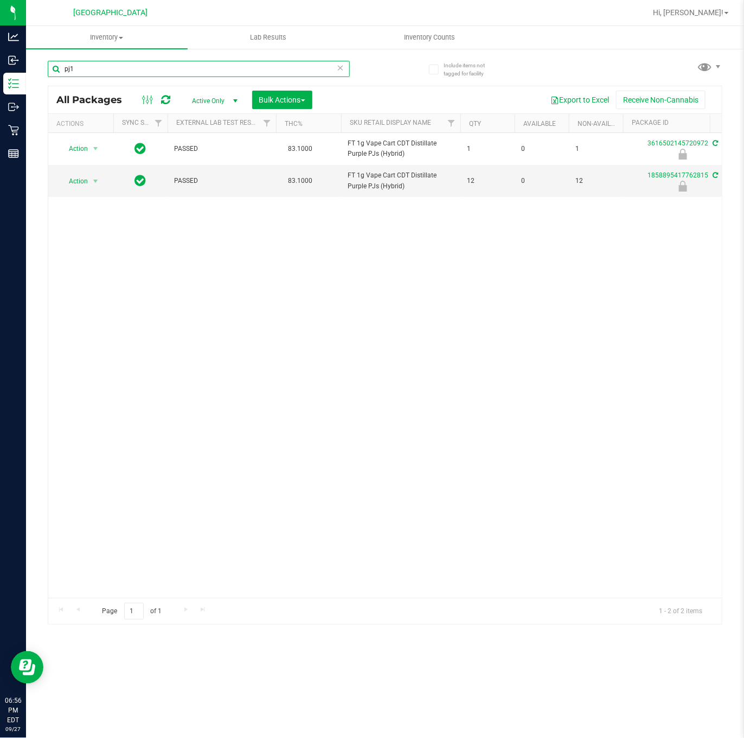
click at [147, 74] on input "pj1" at bounding box center [199, 69] width 302 height 16
type input "aeq"
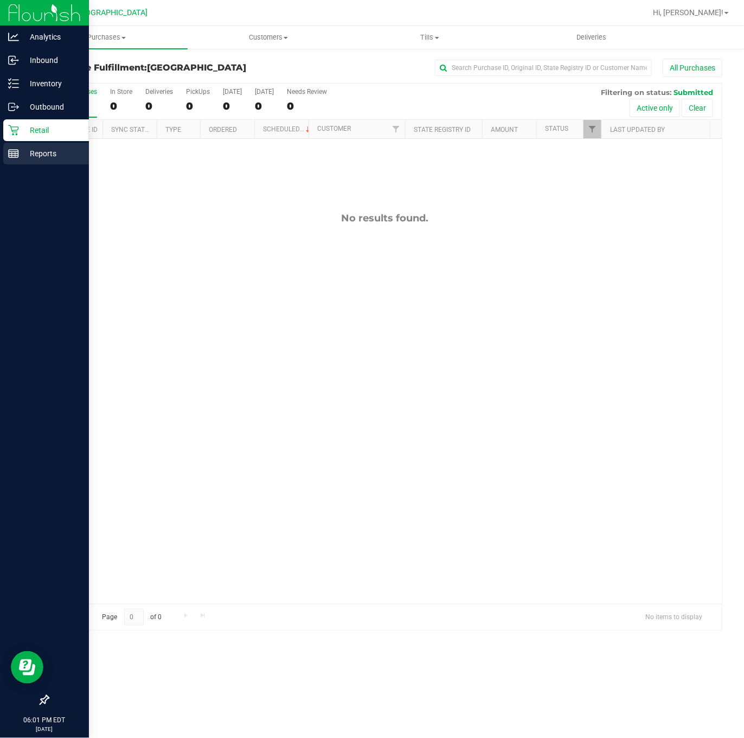
click at [23, 150] on p "Reports" at bounding box center [51, 153] width 65 height 13
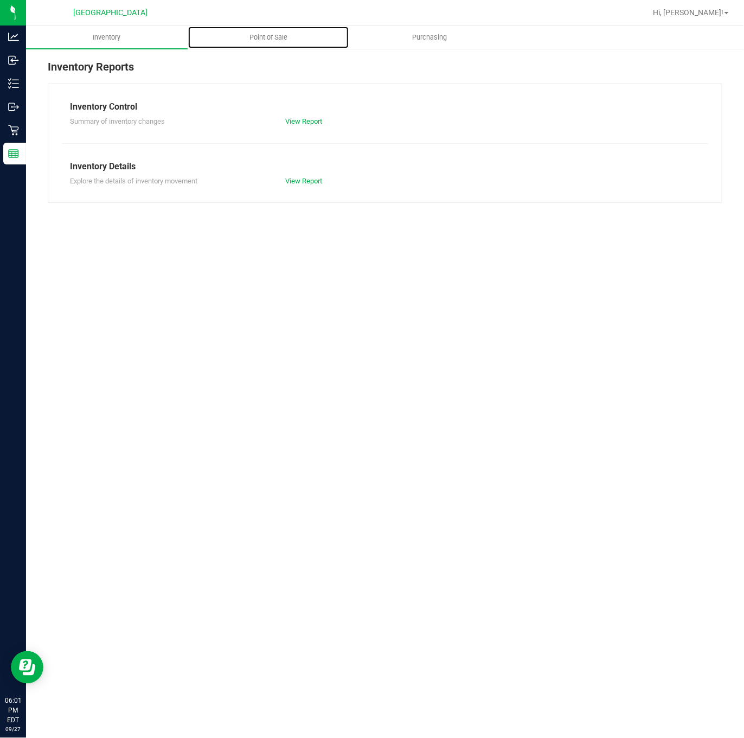
click at [272, 36] on span "Point of Sale" at bounding box center [268, 38] width 67 height 10
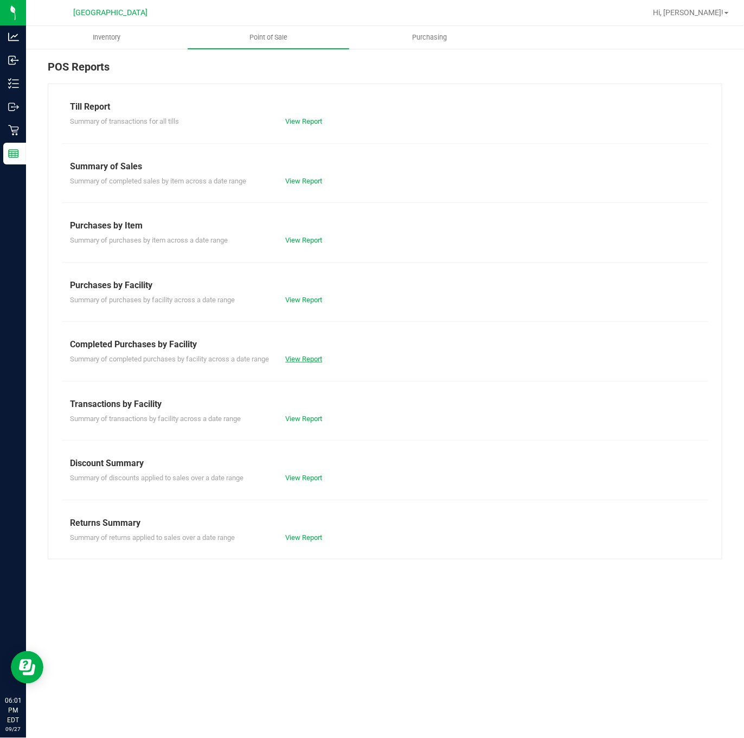
click at [298, 362] on link "View Report" at bounding box center [303, 359] width 37 height 8
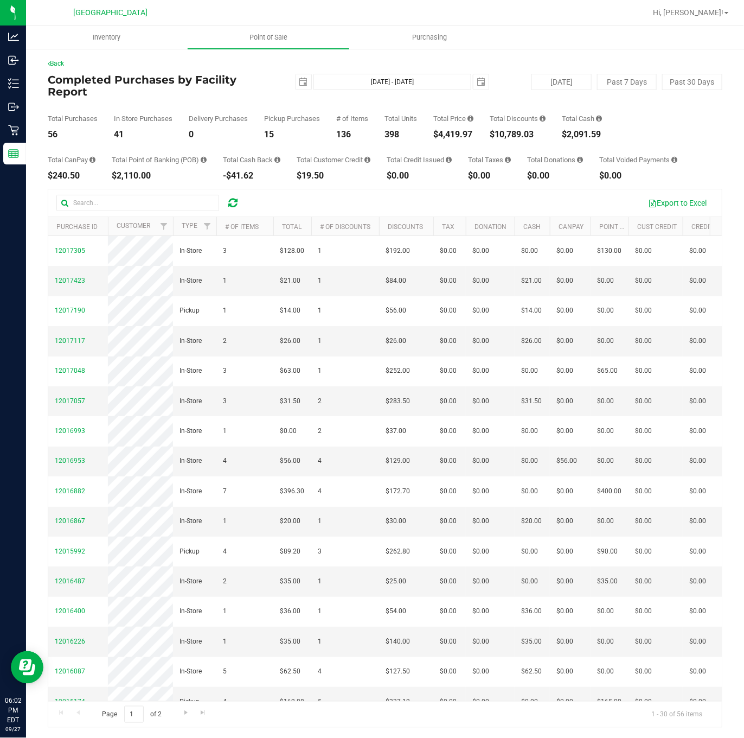
click at [456, 138] on div "$4,419.97" at bounding box center [453, 134] width 40 height 9
copy div "4,419.97"
click at [267, 51] on div "Back Completed Purchases by Facility Report 2025-09-27 Sep 27, 2025 - Sep 27, 2…" at bounding box center [385, 393] width 718 height 690
click at [266, 34] on span "Point of Sale" at bounding box center [268, 38] width 67 height 10
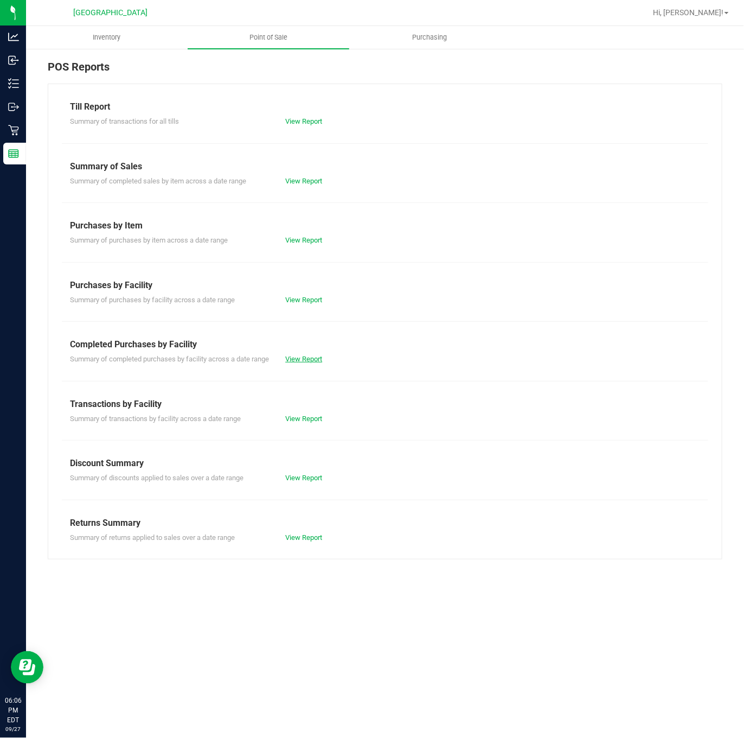
click at [312, 360] on link "View Report" at bounding box center [303, 359] width 37 height 8
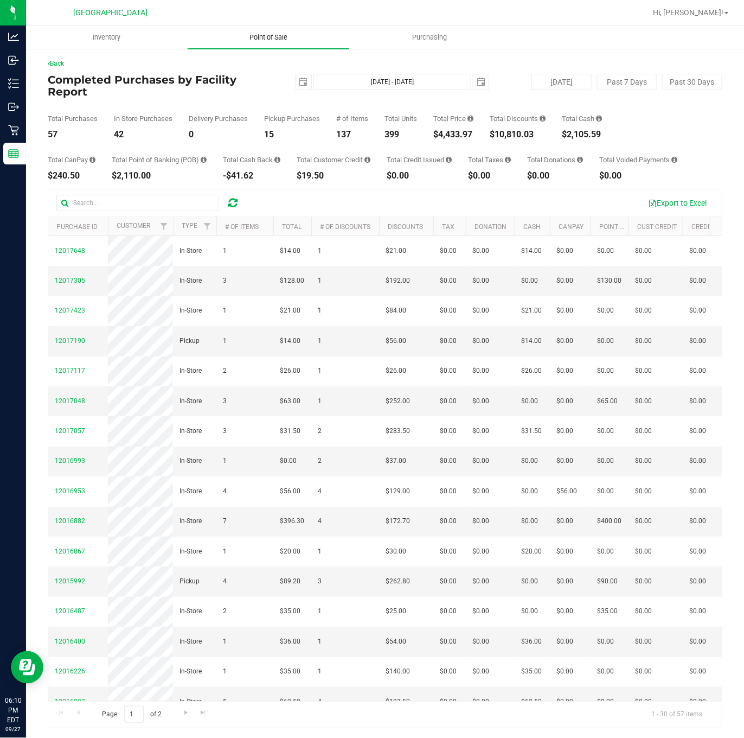
click at [255, 36] on span "Point of Sale" at bounding box center [268, 38] width 67 height 10
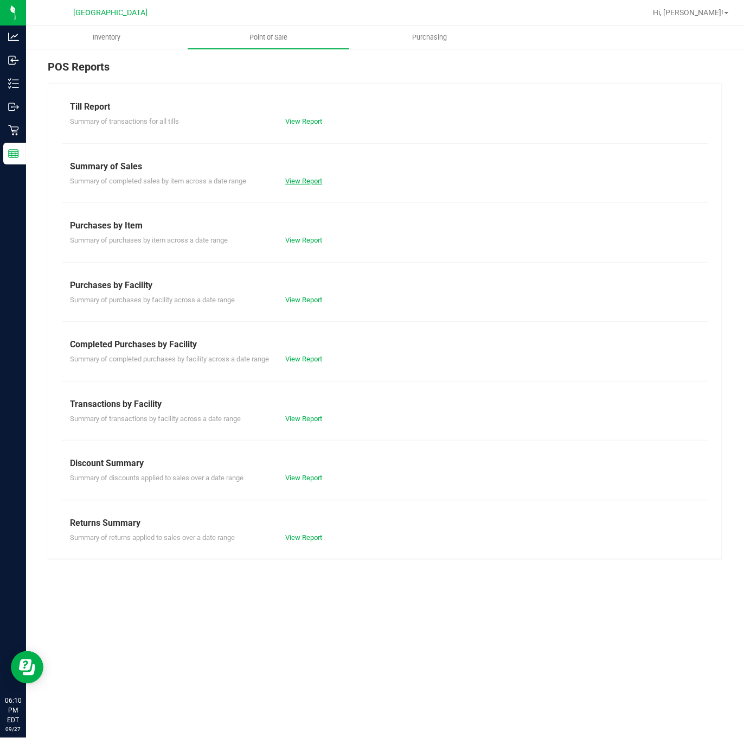
click at [309, 179] on link "View Report" at bounding box center [303, 181] width 37 height 8
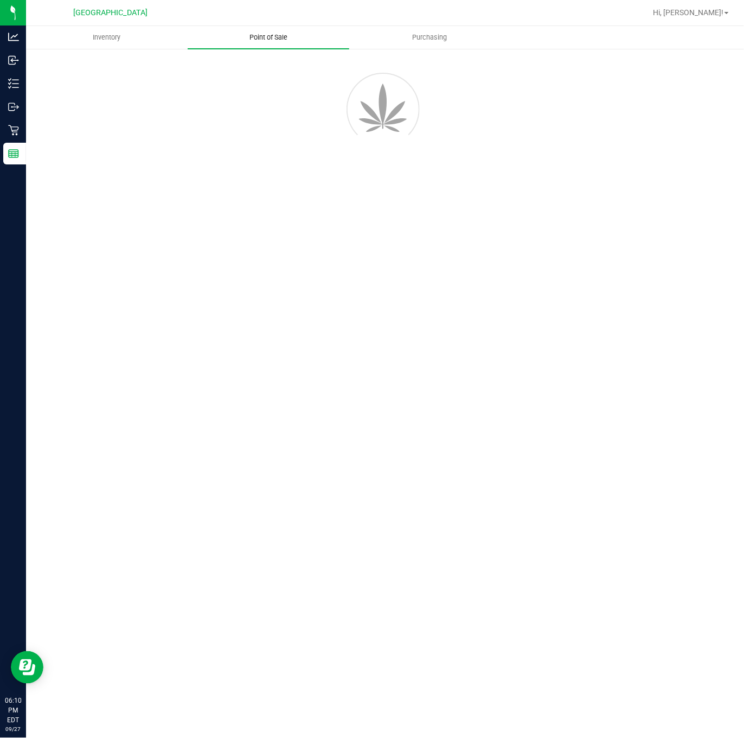
click at [268, 39] on span "Point of Sale" at bounding box center [268, 38] width 67 height 10
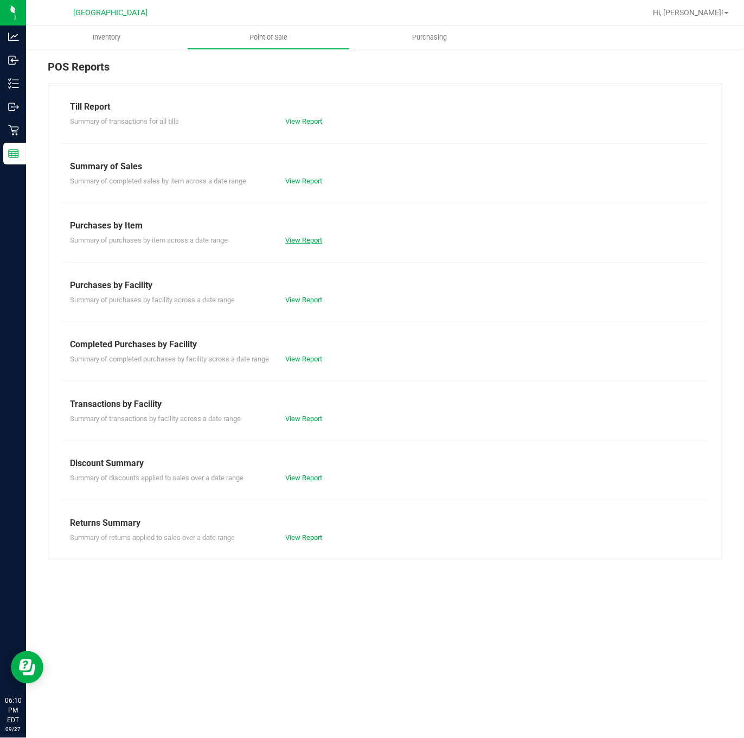
click at [302, 241] on link "View Report" at bounding box center [303, 240] width 37 height 8
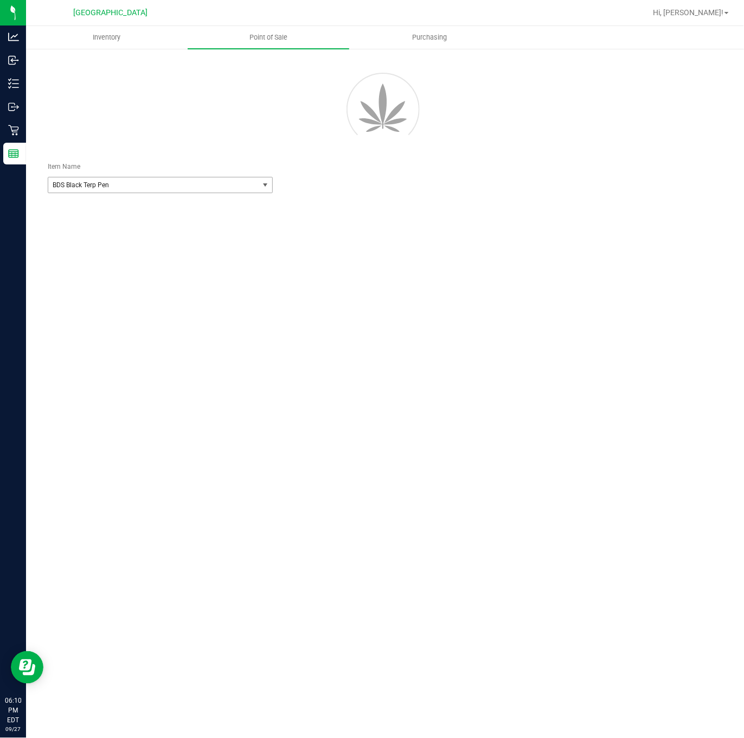
click at [267, 185] on span "select" at bounding box center [265, 185] width 9 height 9
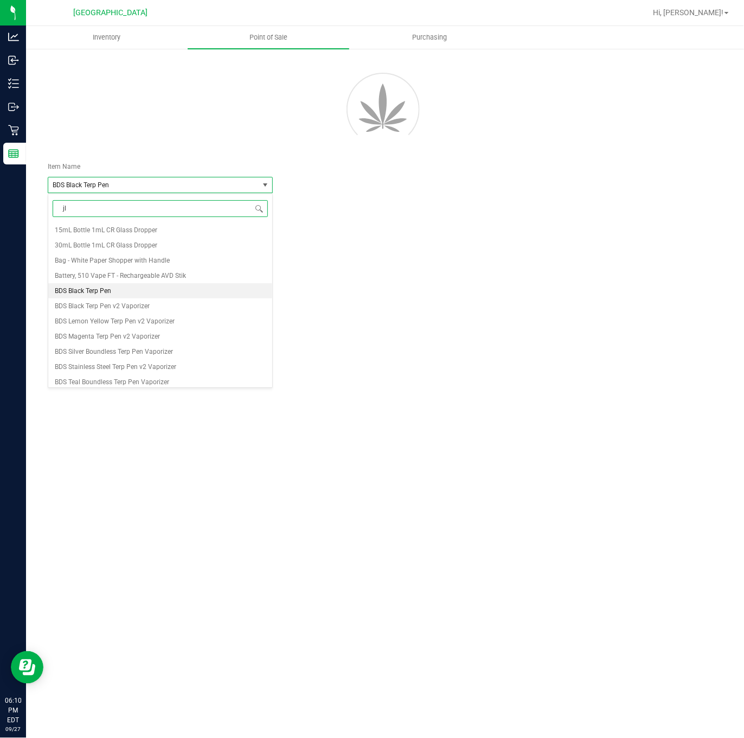
type input "jle"
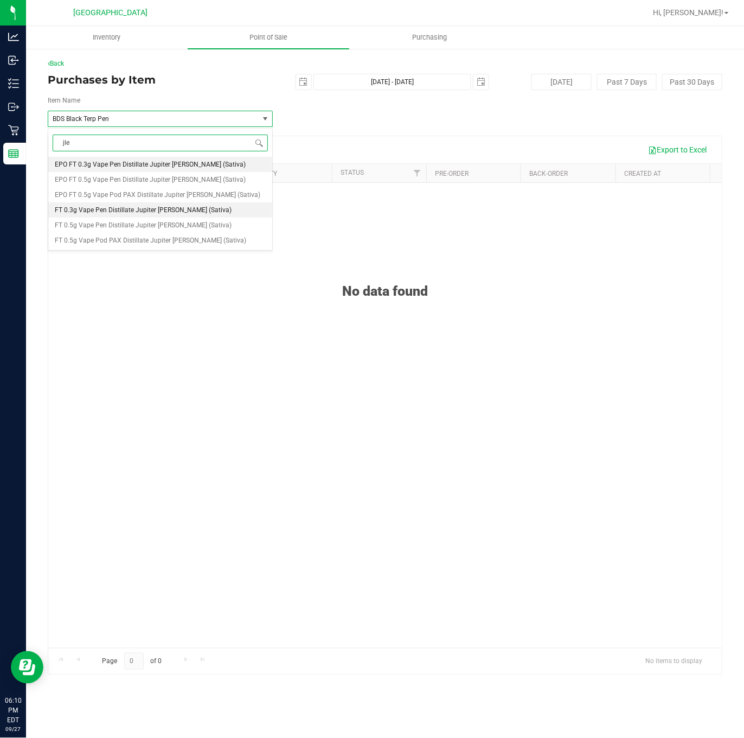
click at [197, 207] on li "FT 0.3g Vape Pen Distillate Jupiter Leo (Sativa)" at bounding box center [160, 209] width 224 height 15
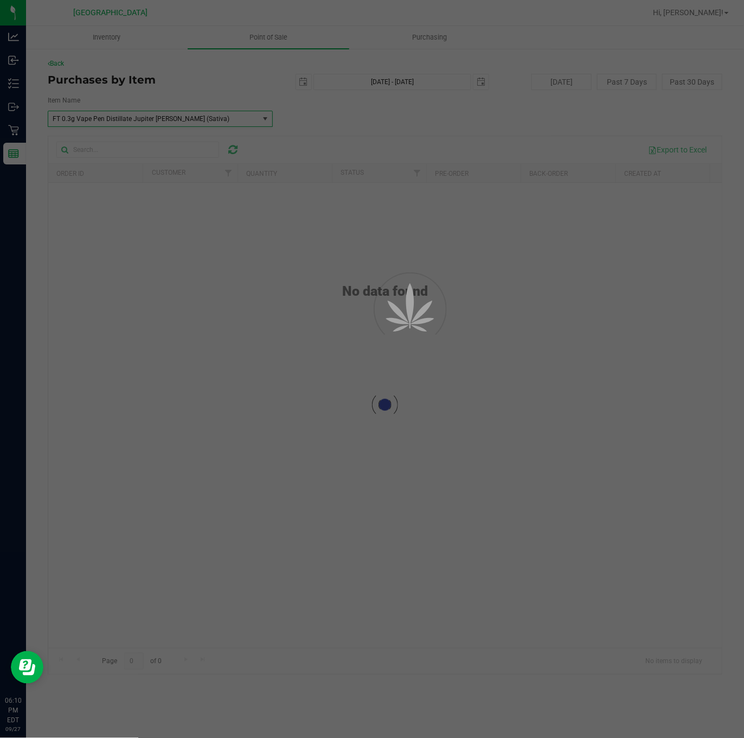
scroll to position [5482, 0]
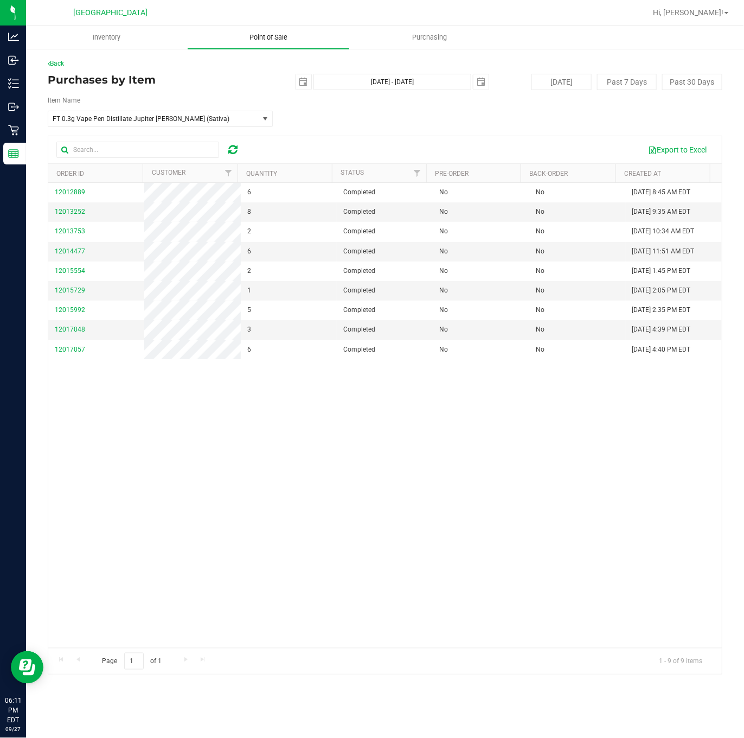
click at [284, 42] on uib-tab-heading "Point of Sale" at bounding box center [269, 37] width 162 height 23
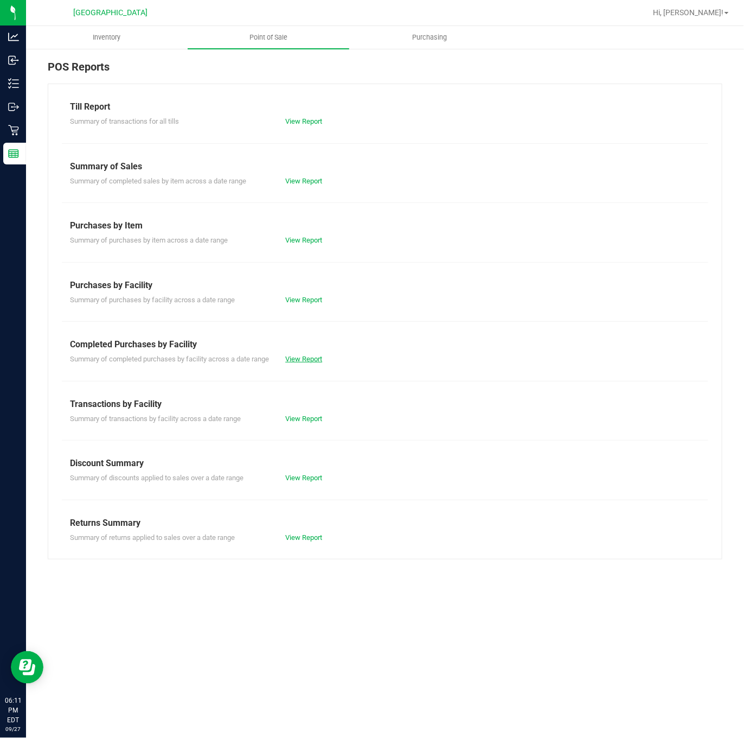
click at [299, 359] on link "View Report" at bounding box center [303, 359] width 37 height 8
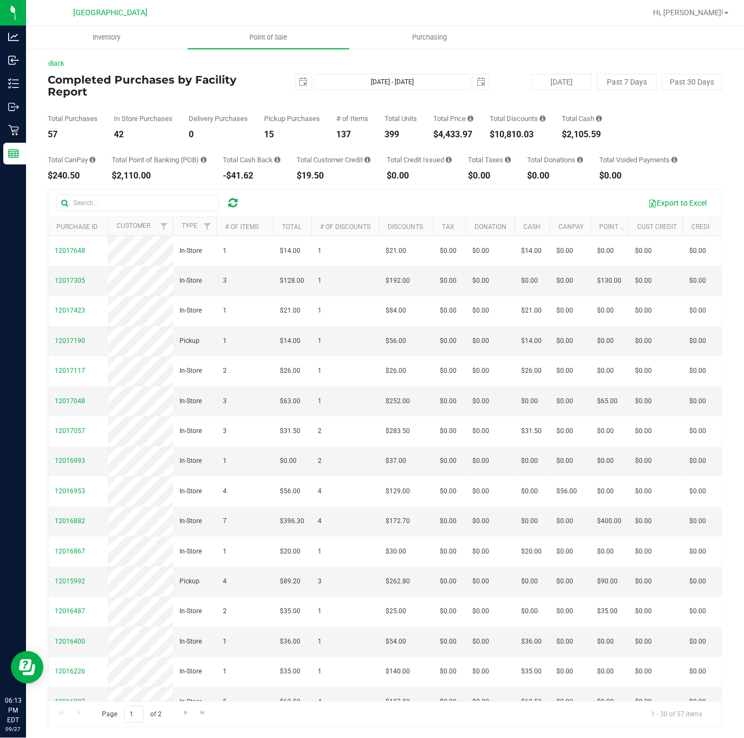
click at [269, 98] on div "Total Purchases 57 In Store Purchases 42 Delivery Purchases 0 Pickup Purchases …" at bounding box center [385, 118] width 675 height 41
click at [441, 136] on div "$4,433.97" at bounding box center [453, 134] width 40 height 9
click at [266, 38] on span "Point of Sale" at bounding box center [268, 38] width 67 height 10
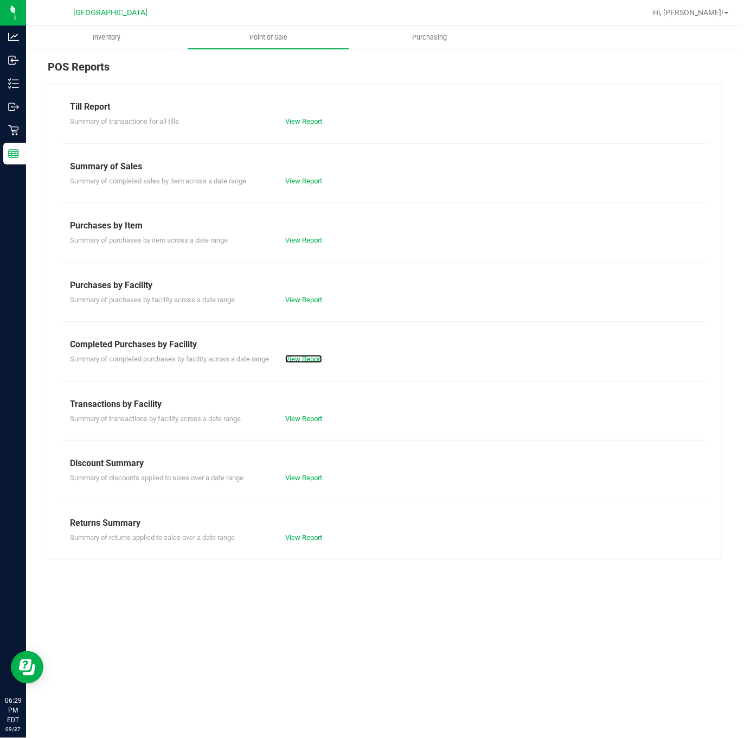
click at [311, 362] on link "View Report" at bounding box center [303, 359] width 37 height 8
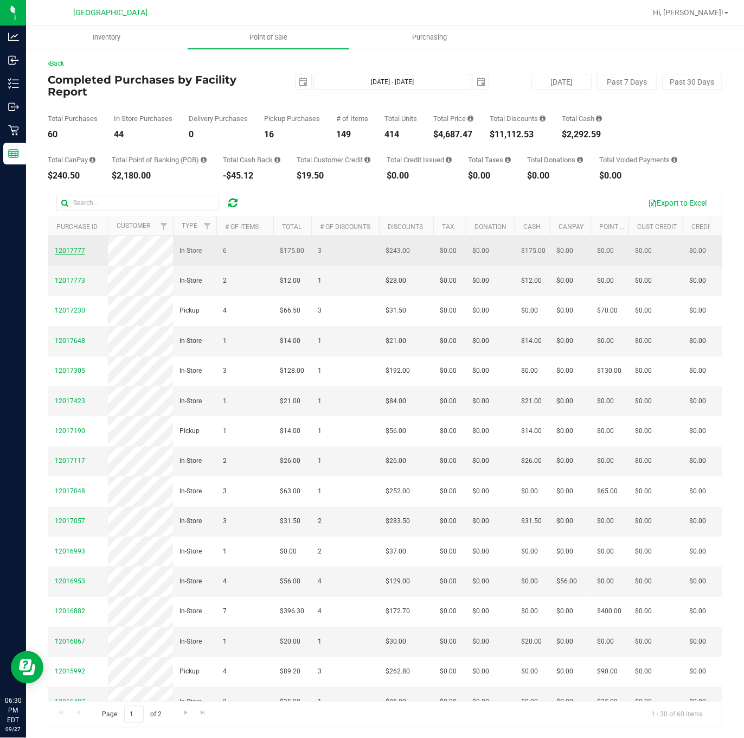
click at [70, 254] on span "12017777" at bounding box center [70, 251] width 30 height 8
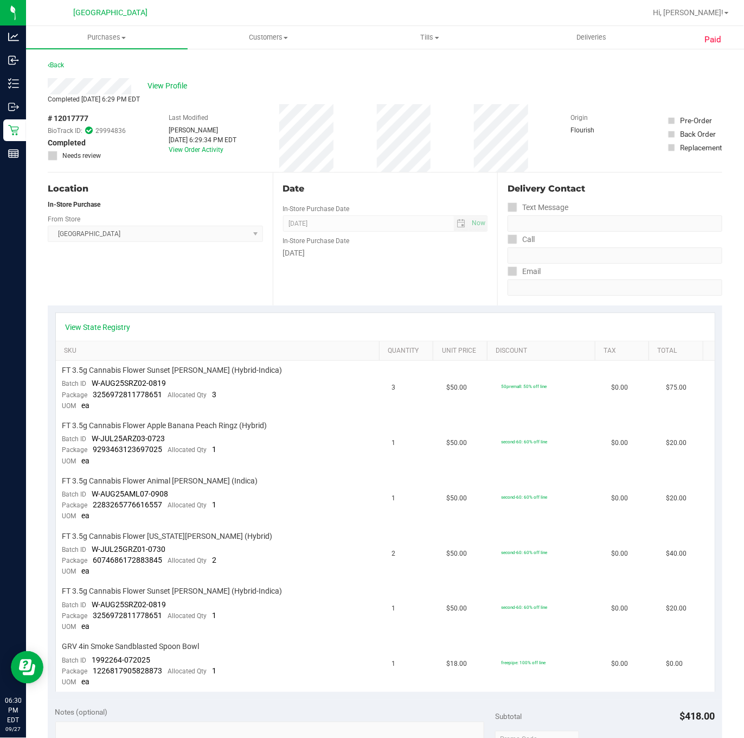
scroll to position [407, 0]
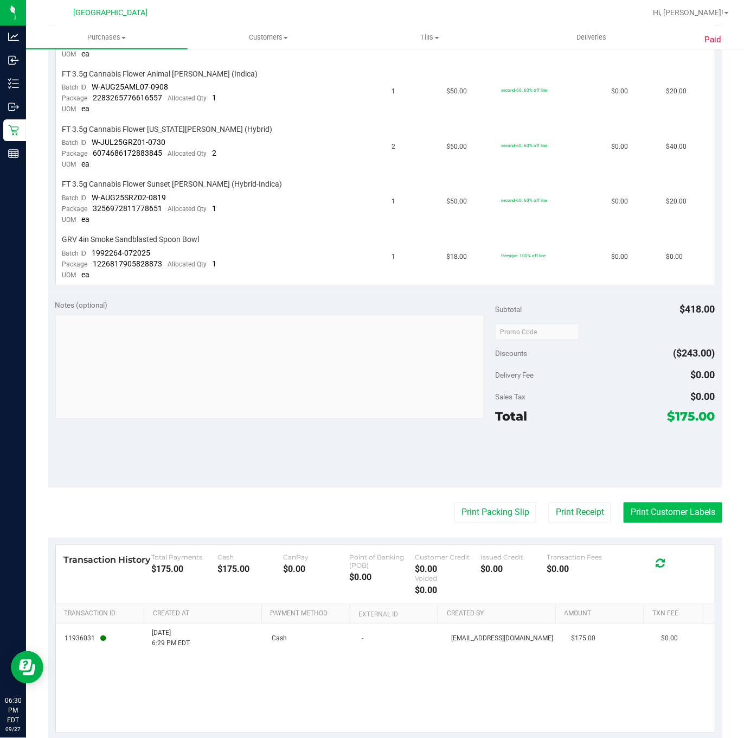
click at [667, 503] on button "Print Customer Labels" at bounding box center [673, 512] width 99 height 21
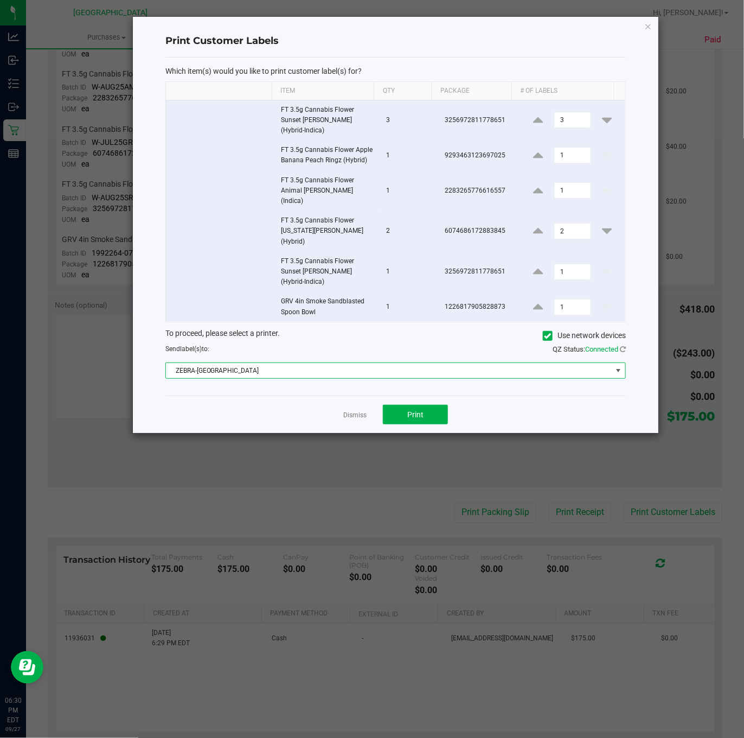
click at [425, 363] on span "ZEBRA-CYPRUS" at bounding box center [389, 370] width 446 height 15
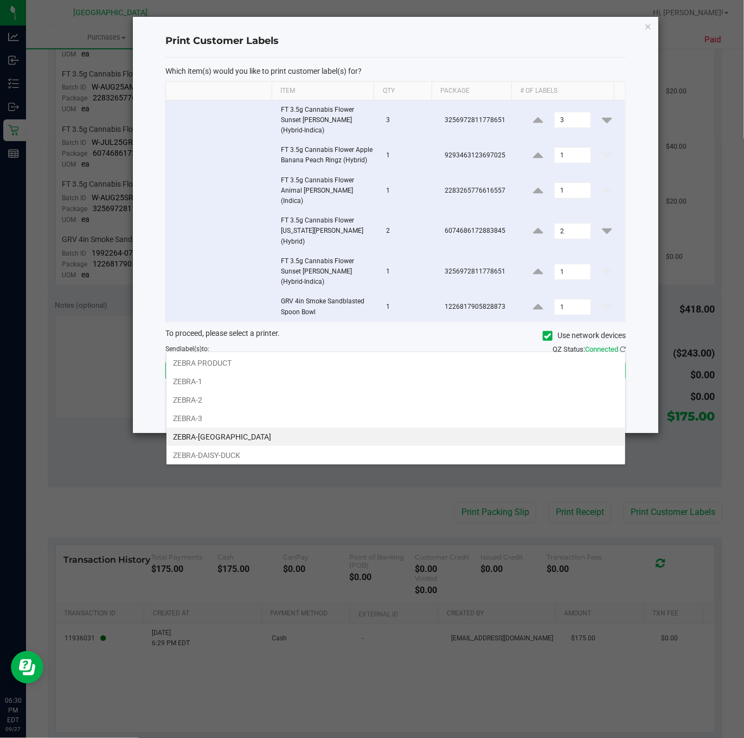
scroll to position [16, 459]
click at [425, 363] on span "ZEBRA-CYPRUS" at bounding box center [389, 370] width 446 height 15
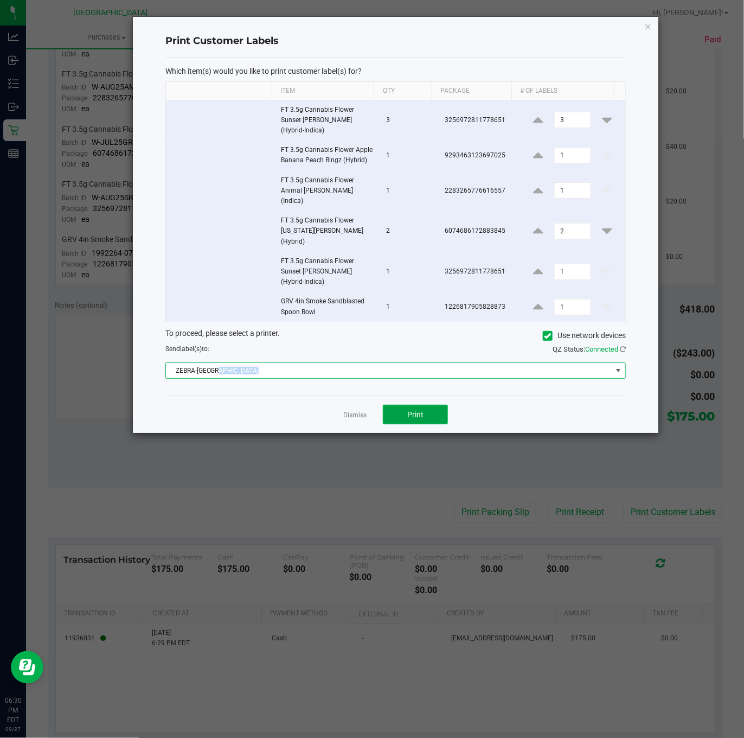
click at [420, 410] on span "Print" at bounding box center [415, 414] width 16 height 9
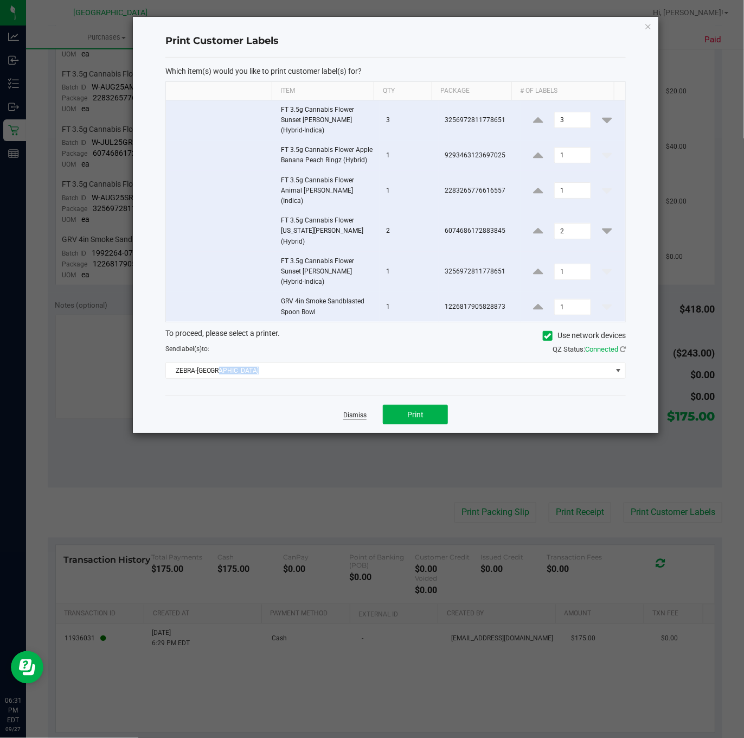
click at [358, 411] on link "Dismiss" at bounding box center [354, 415] width 23 height 9
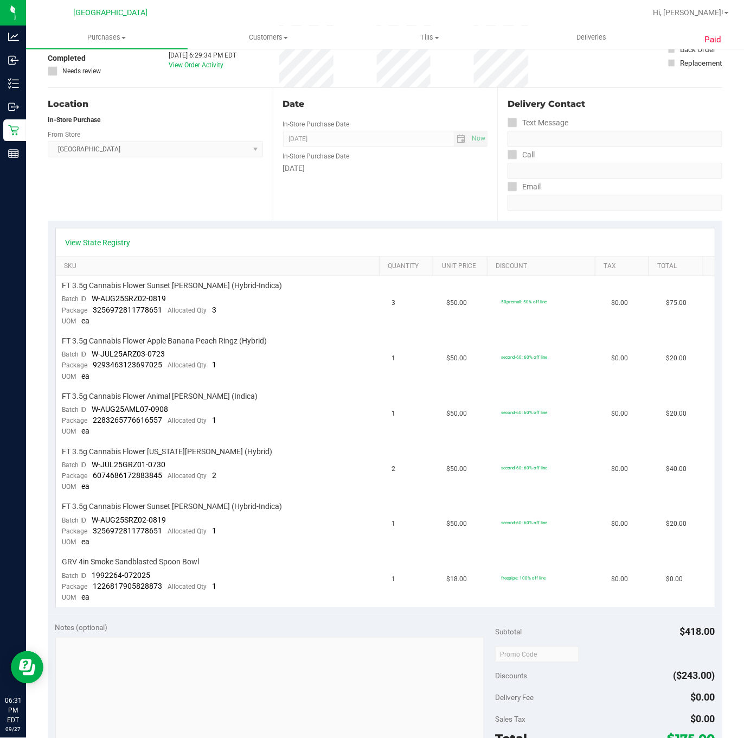
scroll to position [81, 0]
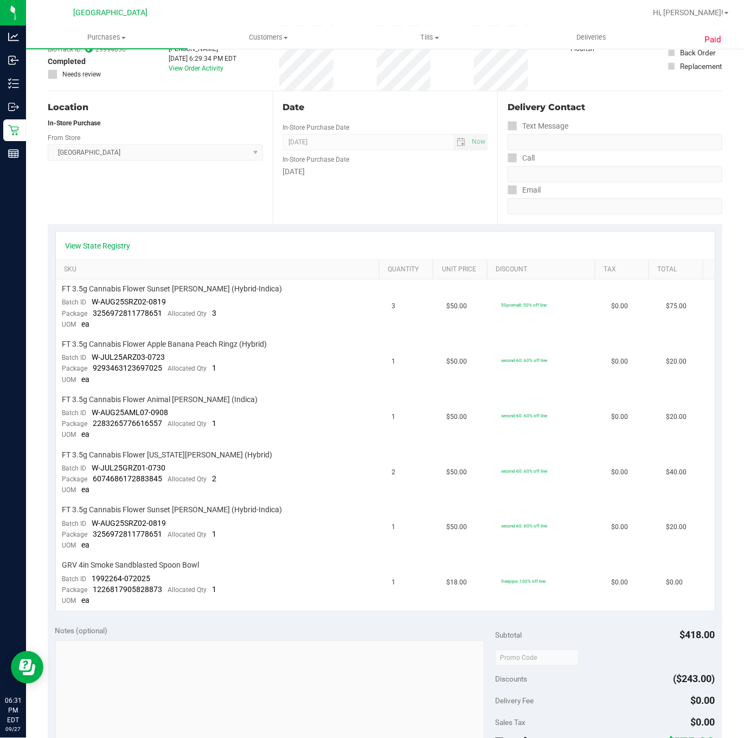
click at [145, 189] on div "Location In-Store Purchase From Store Deerfield Beach WC Select Store Bonita Sp…" at bounding box center [160, 157] width 225 height 133
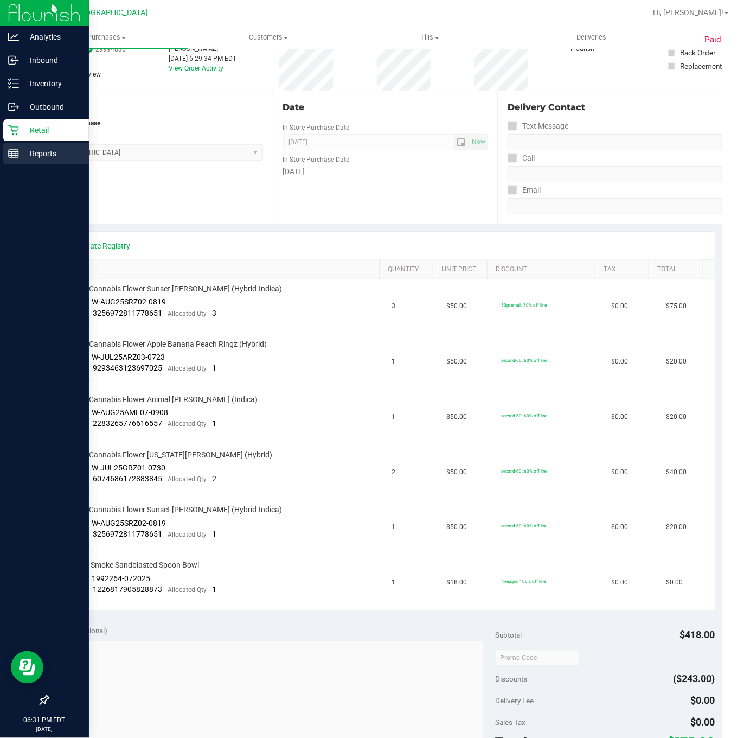
click at [15, 164] on link "Reports" at bounding box center [44, 154] width 89 height 23
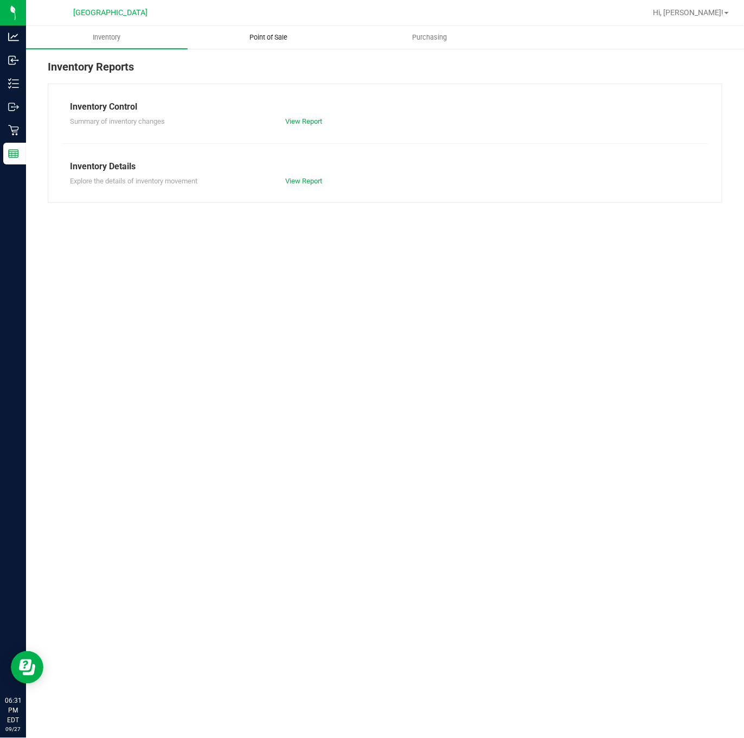
click at [280, 44] on uib-tab-heading "Point of Sale" at bounding box center [268, 38] width 161 height 22
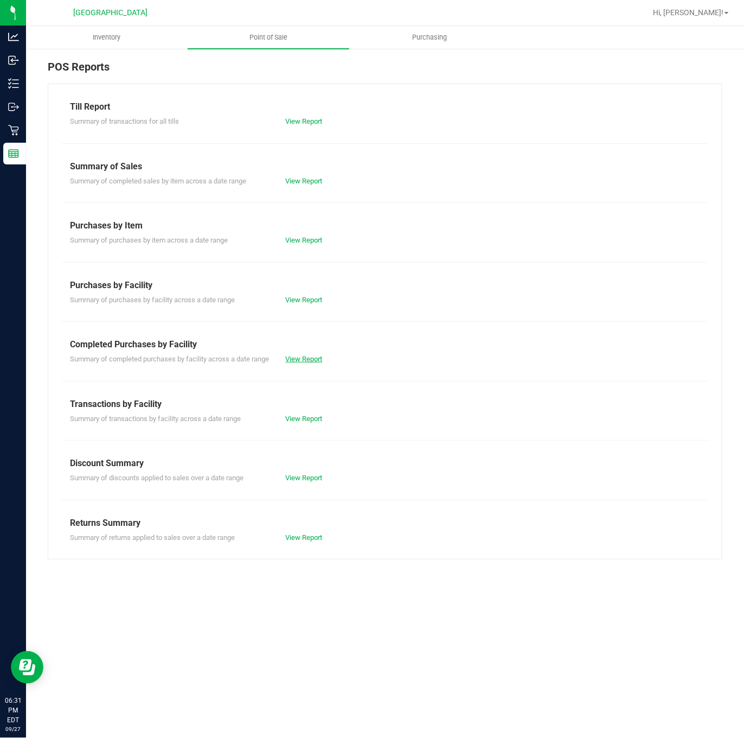
click at [306, 359] on link "View Report" at bounding box center [303, 359] width 37 height 8
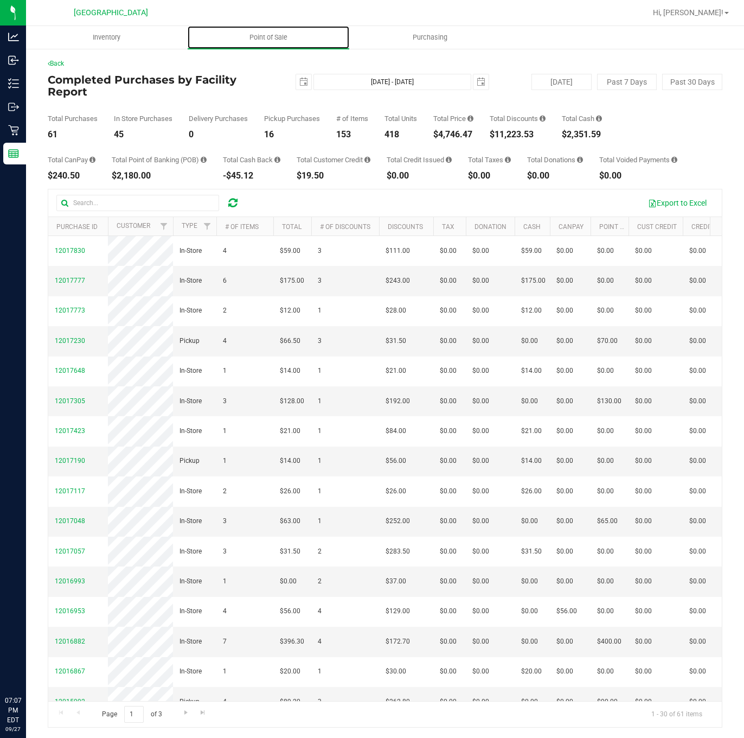
click at [264, 44] on uib-tab-heading "Point of Sale" at bounding box center [269, 37] width 162 height 23
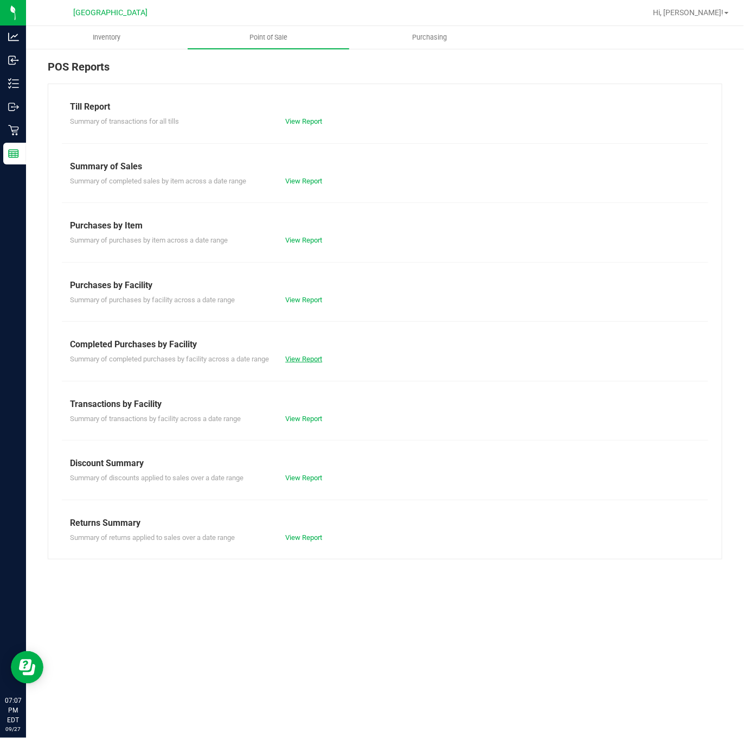
click at [302, 359] on link "View Report" at bounding box center [303, 359] width 37 height 8
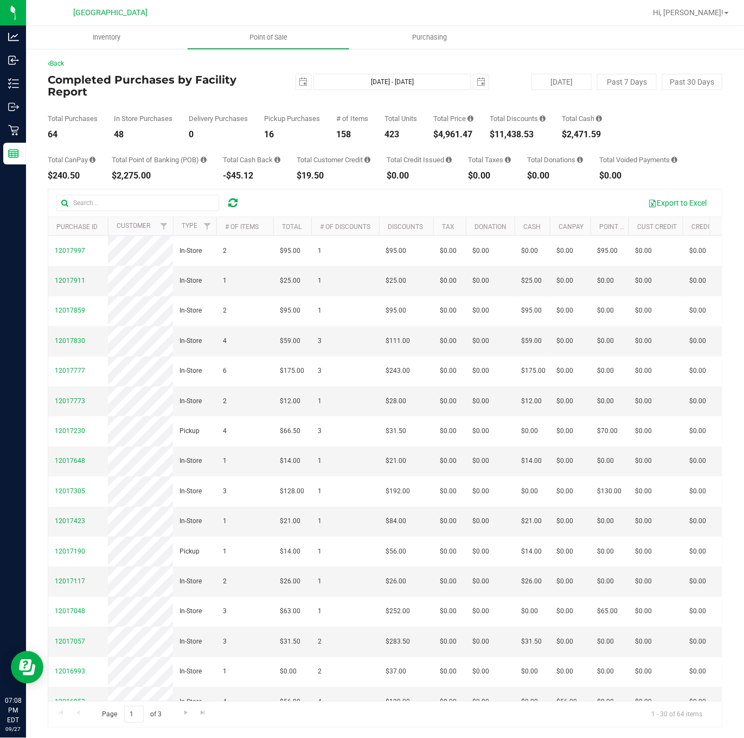
click at [450, 133] on div "$4,961.47" at bounding box center [453, 134] width 40 height 9
copy div "4,961.47"
click at [258, 38] on span "Point of Sale" at bounding box center [268, 38] width 67 height 10
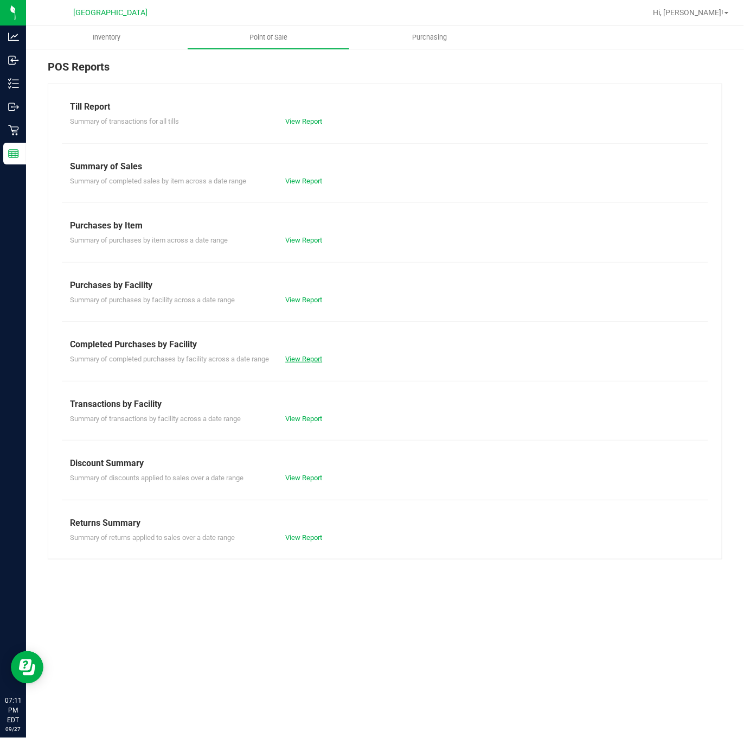
click at [285, 358] on link "View Report" at bounding box center [303, 359] width 37 height 8
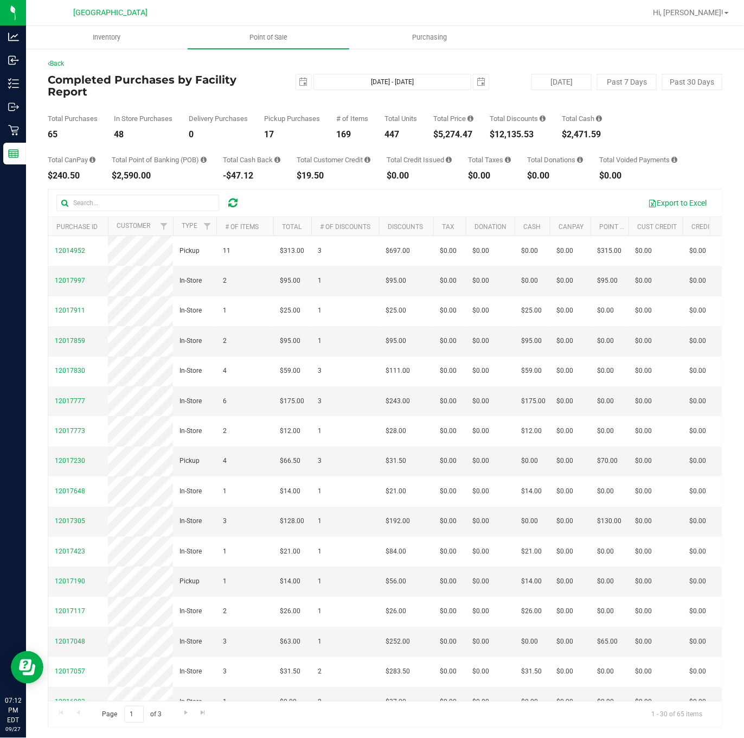
click at [273, 98] on div "Total Purchases 65 In Store Purchases 48 Delivery Purchases 0 Pickup Purchases …" at bounding box center [385, 118] width 675 height 41
click at [598, 135] on div "$2,471.59" at bounding box center [582, 134] width 40 height 9
click at [661, 135] on div "Total Purchases 65 In Store Purchases 48 Delivery Purchases 0 Pickup Purchases …" at bounding box center [385, 118] width 675 height 41
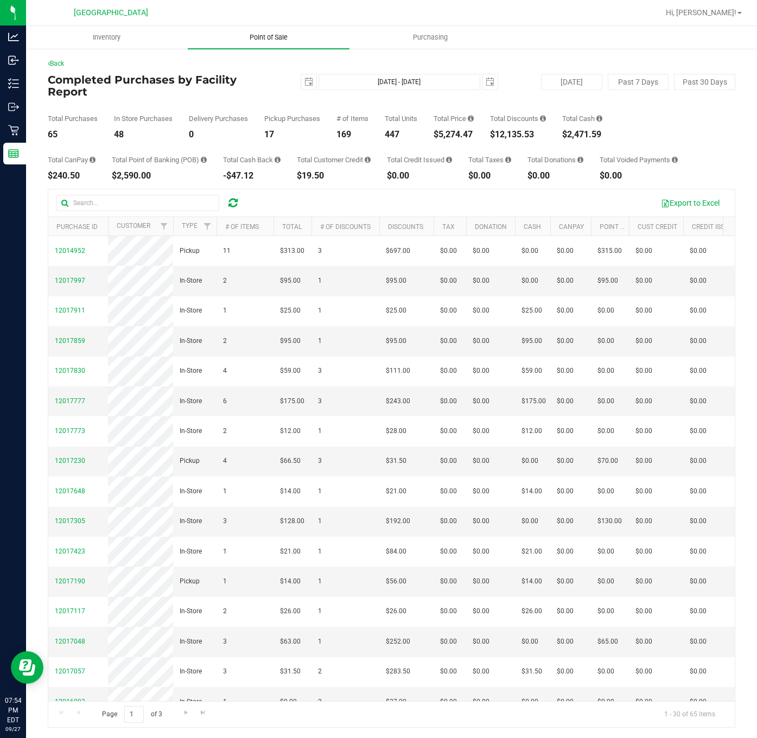
click at [253, 37] on span "Point of Sale" at bounding box center [268, 38] width 67 height 10
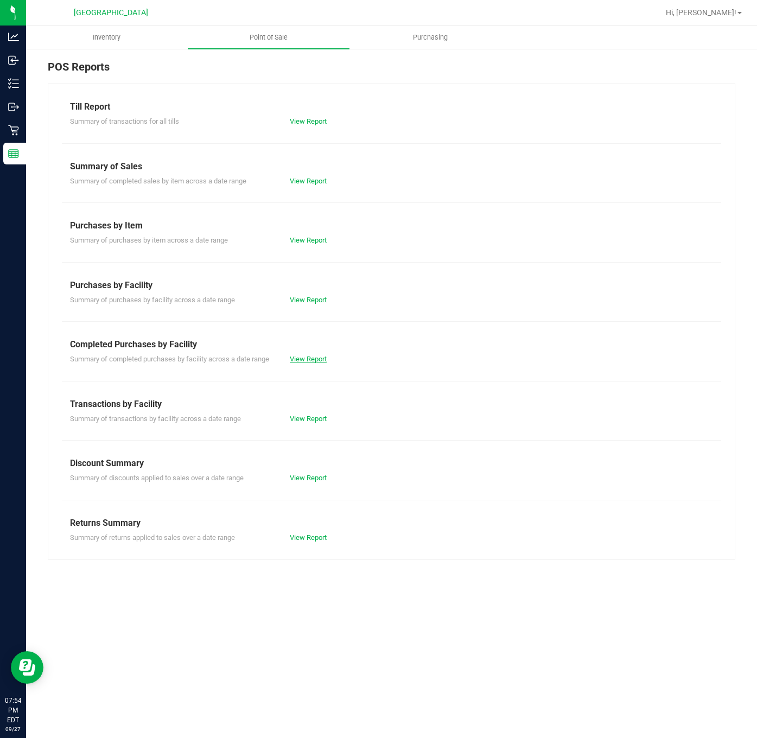
click at [306, 363] on link "View Report" at bounding box center [308, 359] width 37 height 8
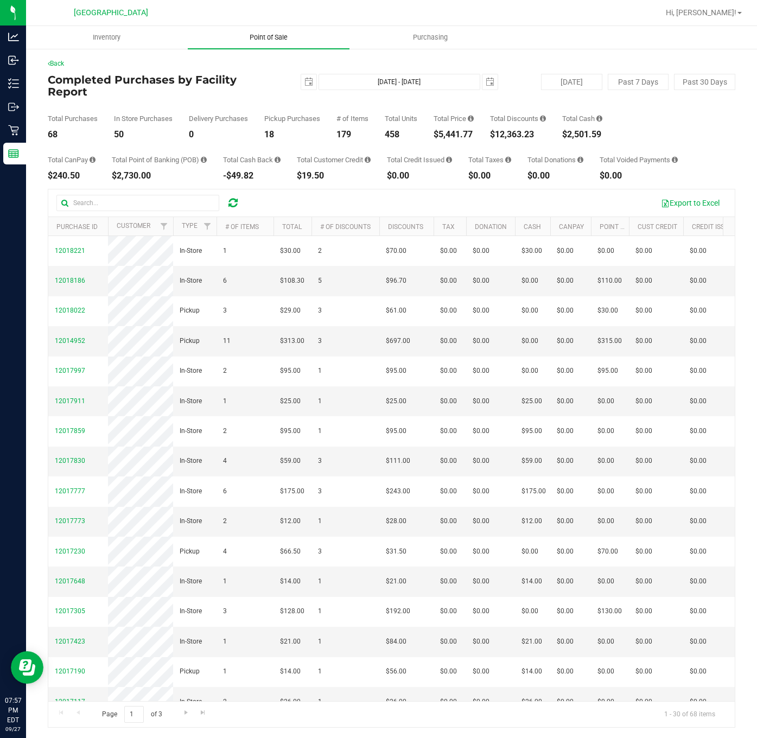
click at [267, 43] on uib-tab-heading "Point of Sale" at bounding box center [269, 37] width 162 height 23
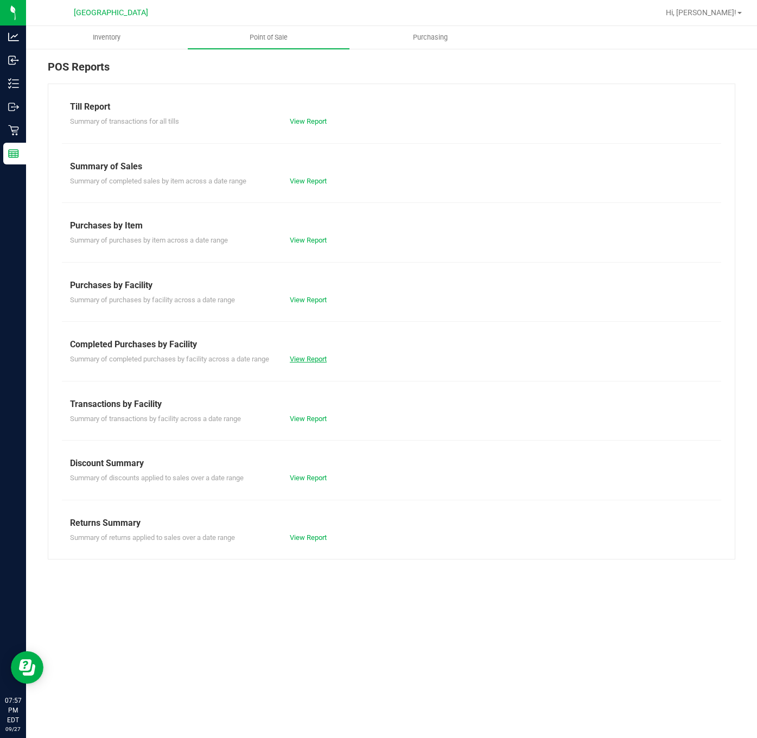
click at [322, 359] on link "View Report" at bounding box center [308, 359] width 37 height 8
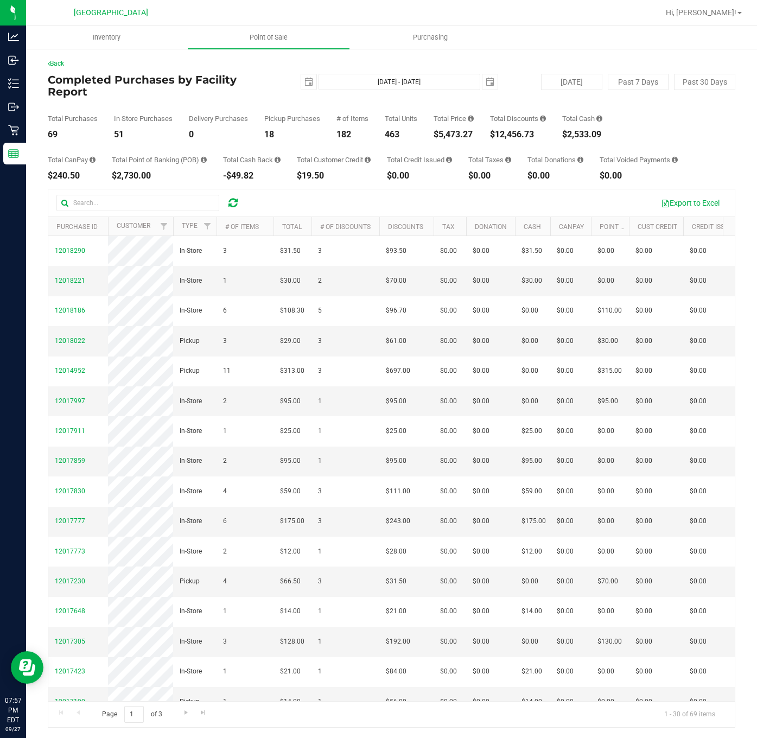
click at [452, 130] on div "$5,473.27" at bounding box center [453, 134] width 40 height 9
copy div "5,473.27"
drag, startPoint x: 269, startPoint y: 34, endPoint x: 263, endPoint y: 56, distance: 22.7
click at [269, 34] on span "Point of Sale" at bounding box center [268, 38] width 67 height 10
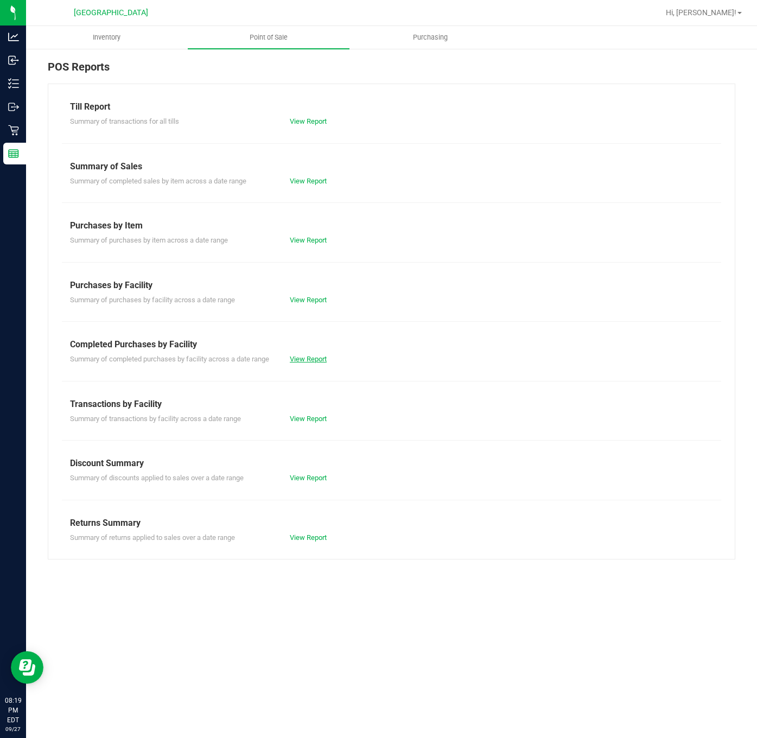
click at [311, 362] on link "View Report" at bounding box center [308, 359] width 37 height 8
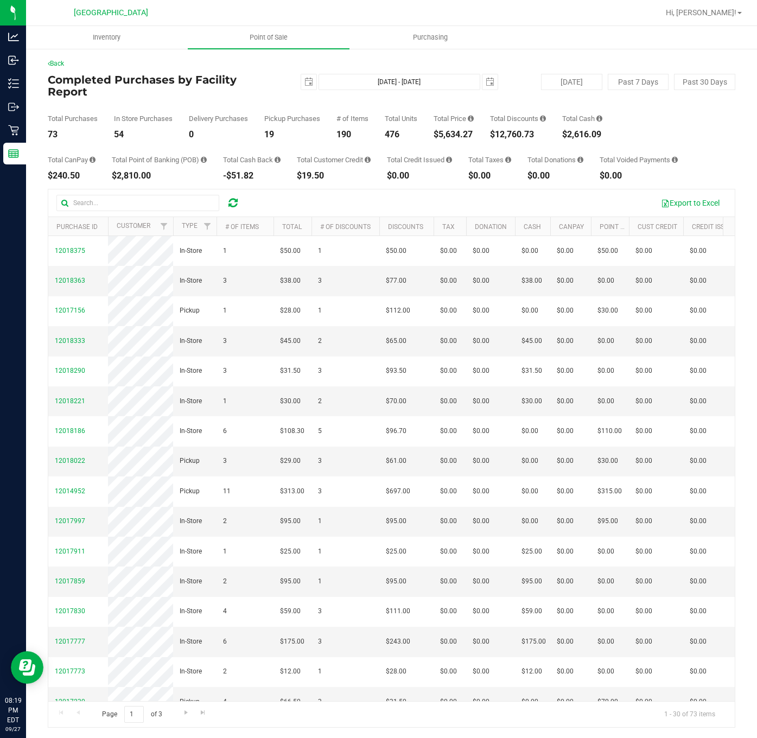
click at [448, 159] on div "Total Credit Issued $0.00" at bounding box center [419, 168] width 65 height 24
click at [259, 35] on span "Point of Sale" at bounding box center [268, 38] width 67 height 10
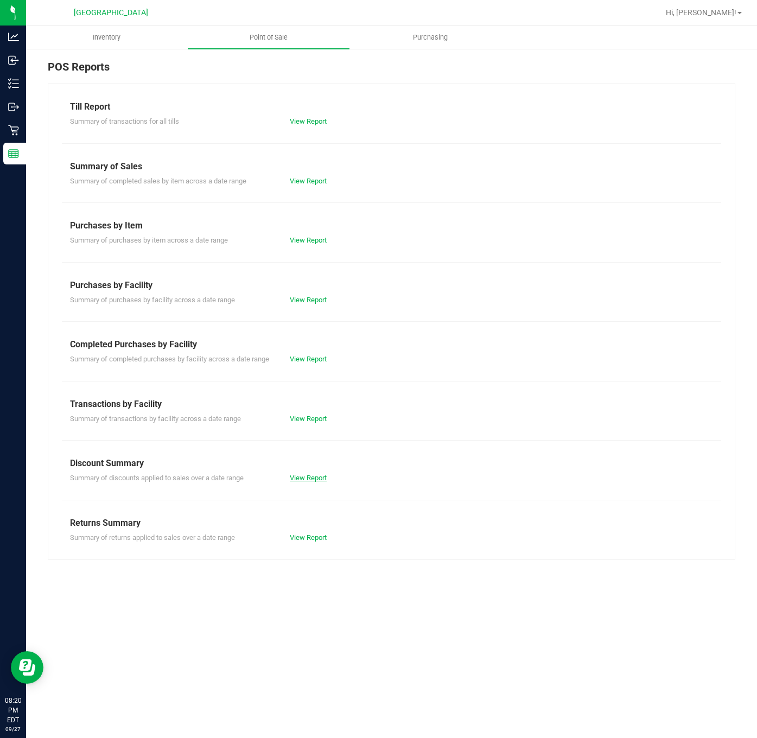
click at [292, 479] on link "View Report" at bounding box center [308, 477] width 37 height 8
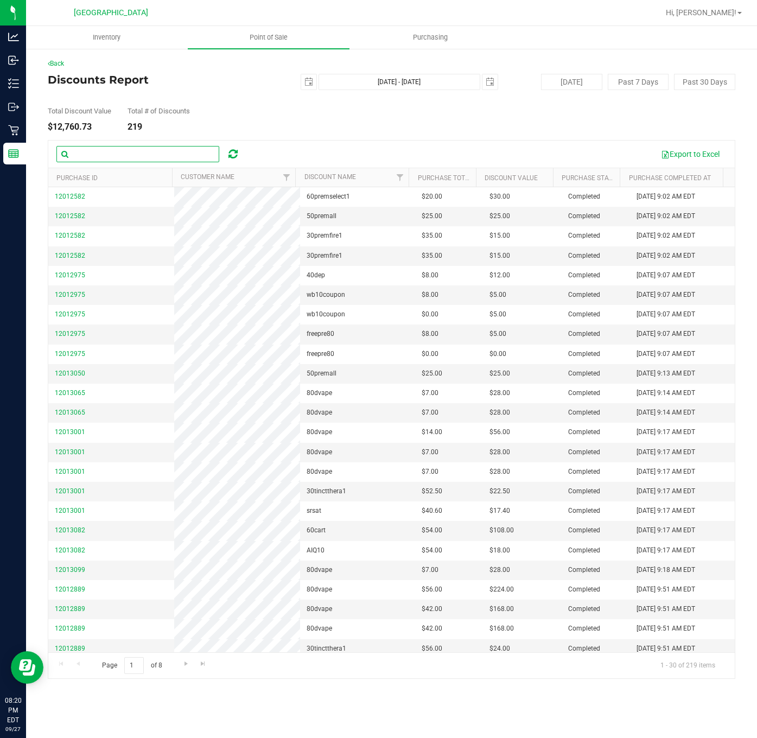
click at [179, 160] on input "text" at bounding box center [137, 154] width 163 height 16
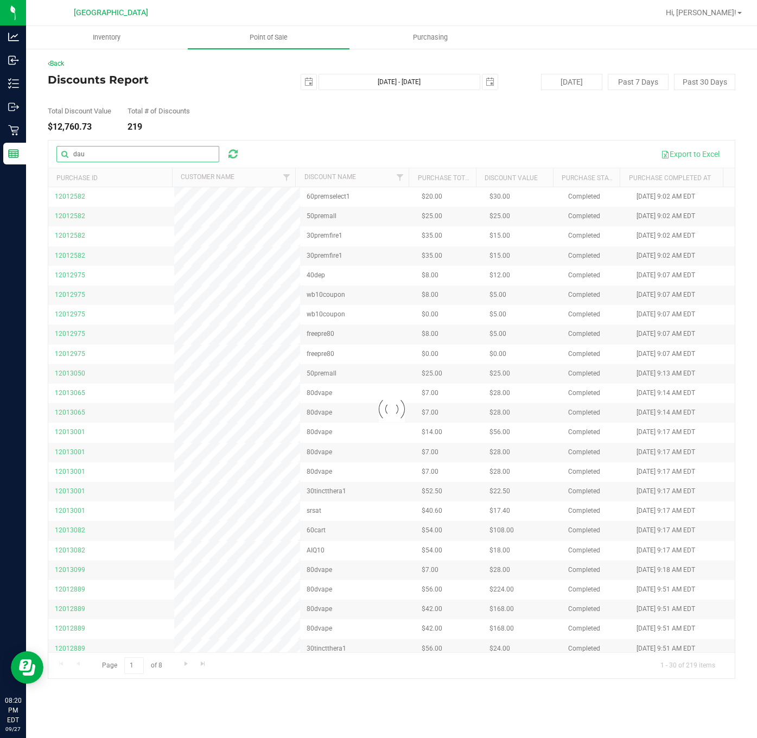
type input "dau"
click at [406, 168] on link "Filter" at bounding box center [400, 177] width 18 height 18
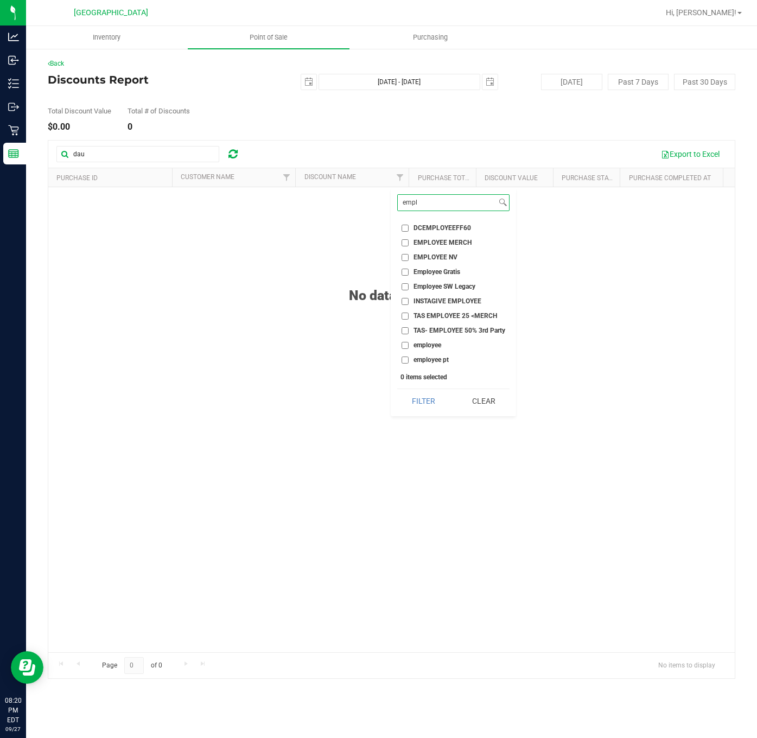
type input "empl"
click at [414, 347] on span "employee" at bounding box center [427, 345] width 28 height 7
click at [408, 347] on input "employee" at bounding box center [404, 345] width 7 height 7
checkbox input "true"
click at [428, 400] on button "Filter" at bounding box center [423, 401] width 52 height 24
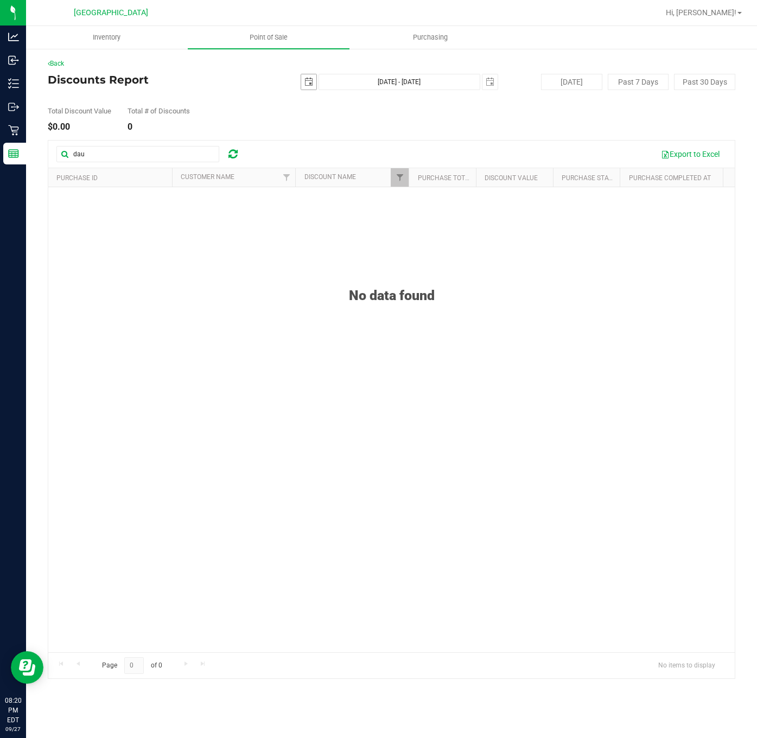
click at [308, 80] on span "select" at bounding box center [308, 82] width 9 height 9
click at [326, 143] on link "1" at bounding box center [326, 142] width 16 height 17
type input "2025-09-01"
type input "Sep 1, 2025 - Sep 27, 2025"
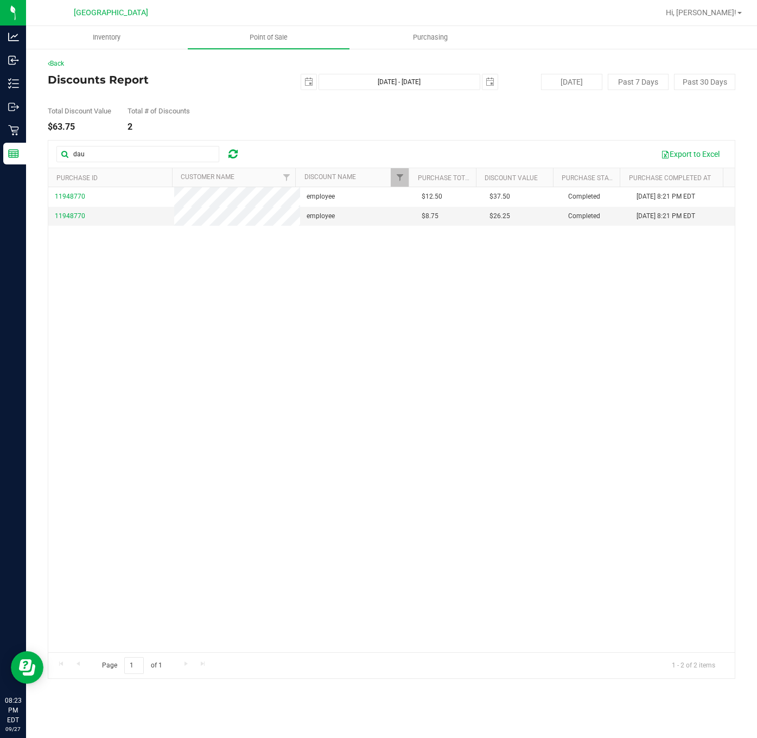
click at [186, 327] on div "11948770 employee $12.50 $37.50 Completed Sep 13, 2025 8:21 PM EDT 11948770 emp…" at bounding box center [391, 419] width 686 height 465
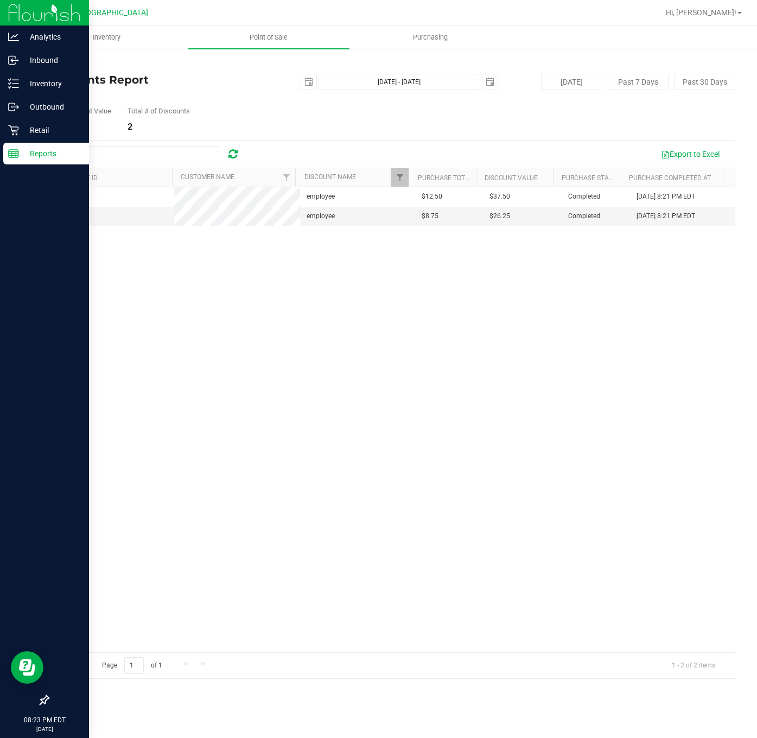
click at [11, 158] on icon at bounding box center [13, 153] width 11 height 11
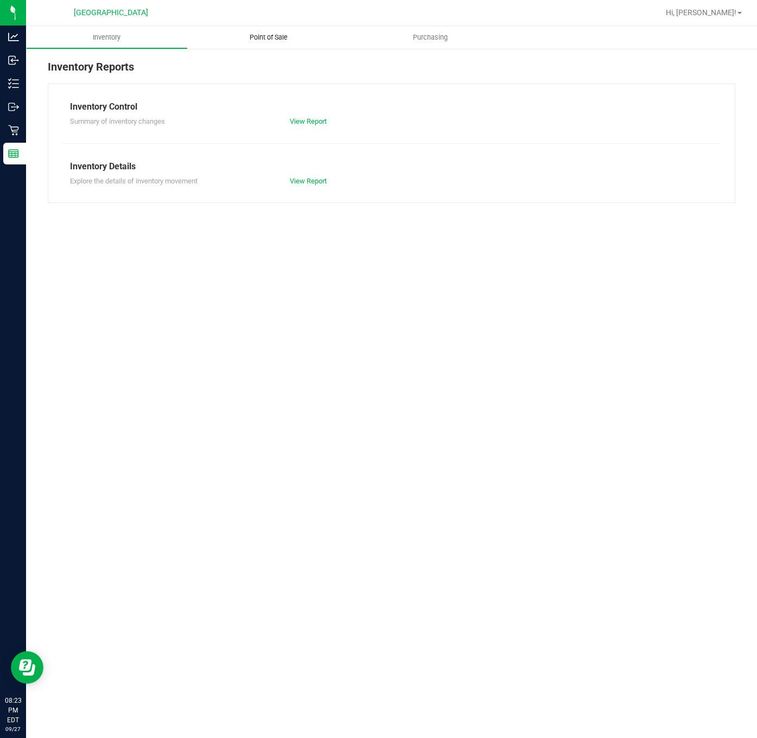
click at [256, 36] on span "Point of Sale" at bounding box center [268, 38] width 67 height 10
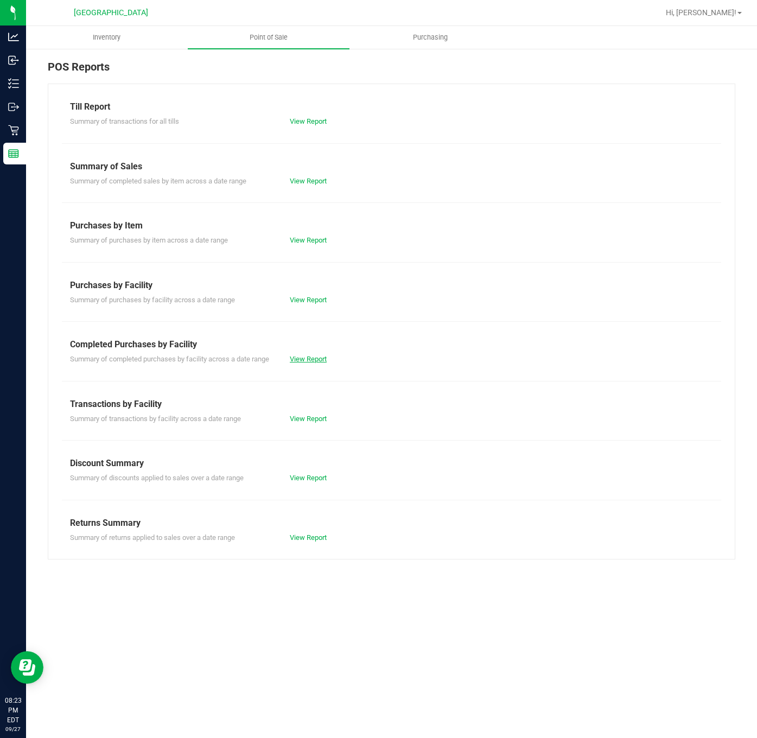
click at [317, 360] on link "View Report" at bounding box center [308, 359] width 37 height 8
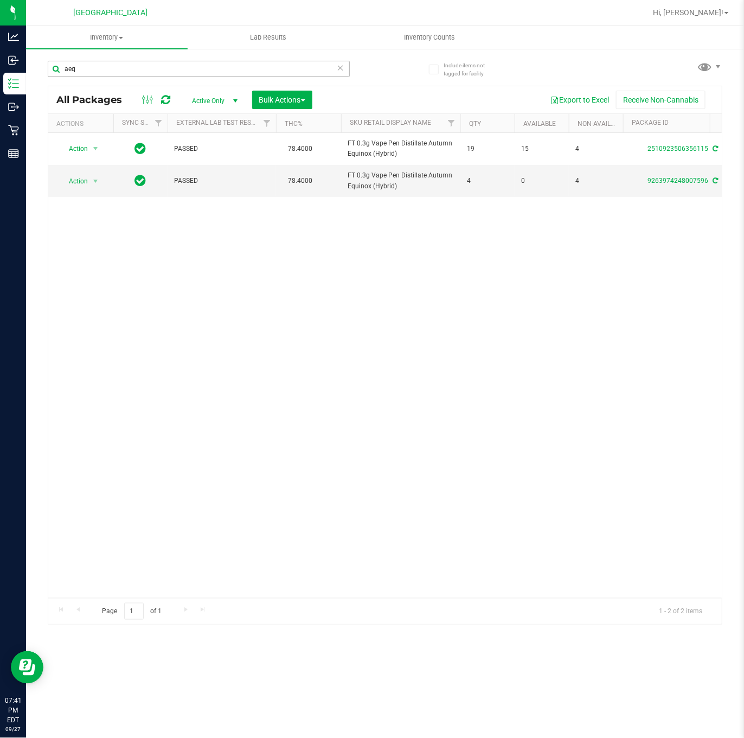
click at [121, 67] on input "aeq" at bounding box center [199, 69] width 302 height 16
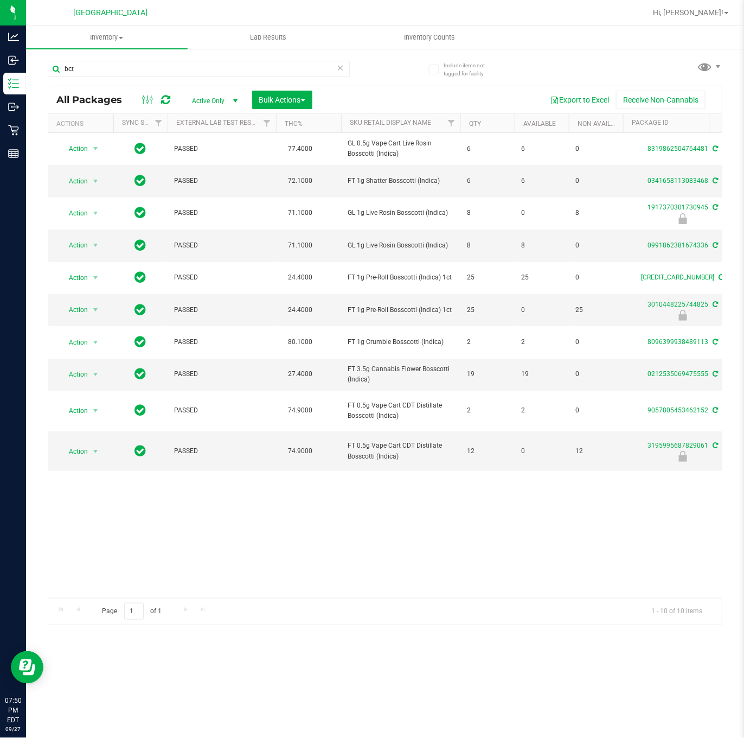
type input "bct"
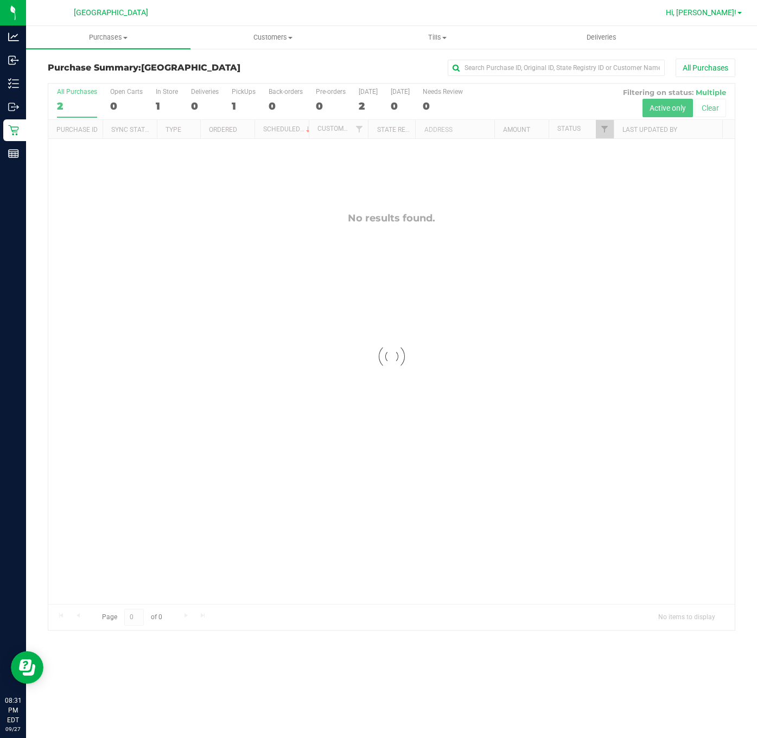
click at [726, 10] on span "Hi, [PERSON_NAME]!" at bounding box center [700, 12] width 71 height 9
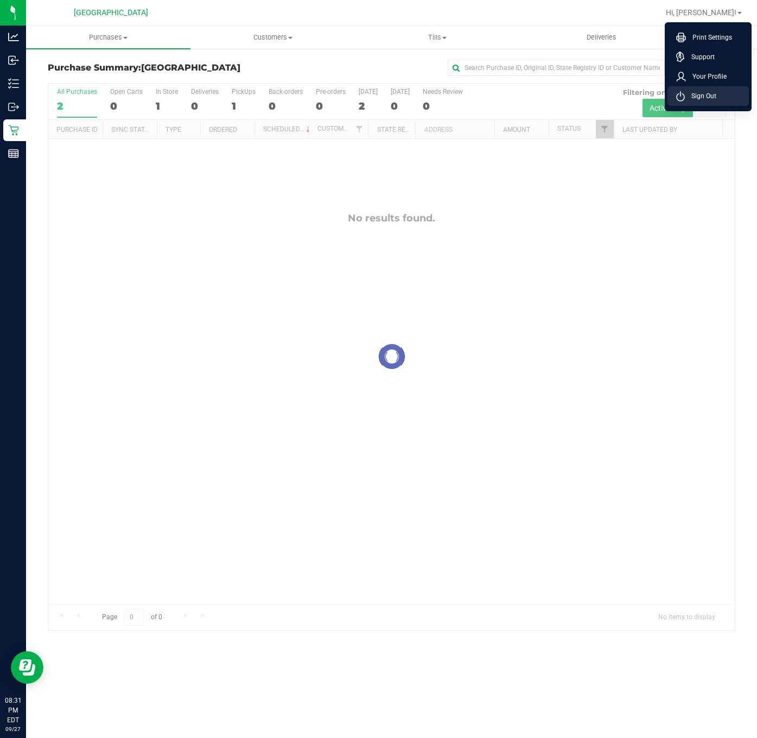
click at [707, 98] on span "Sign Out" at bounding box center [699, 96] width 31 height 11
